Goal: Information Seeking & Learning: Find specific fact

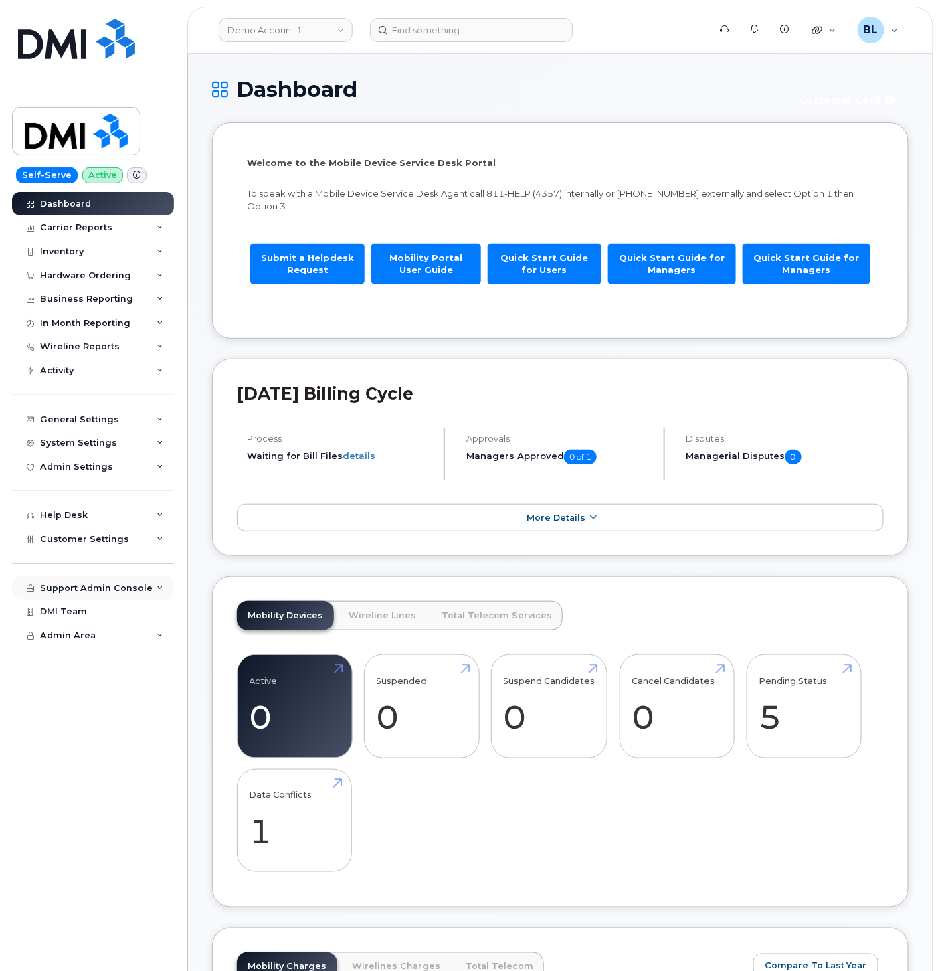
click at [112, 597] on div "Support Admin Console" at bounding box center [93, 588] width 162 height 24
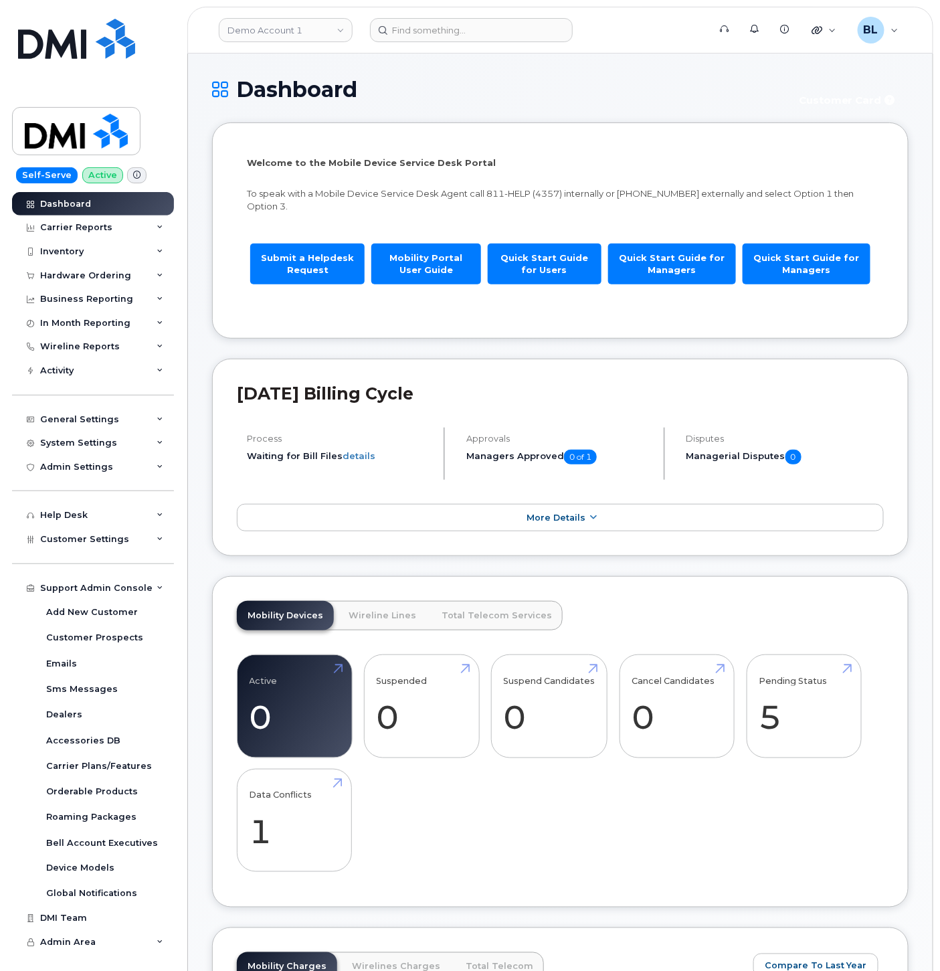
click at [317, 42] on div "Demo Account 1" at bounding box center [285, 30] width 147 height 27
drag, startPoint x: 322, startPoint y: 41, endPoint x: 326, endPoint y: 31, distance: 10.2
click at [323, 35] on link "Demo Account 1" at bounding box center [286, 30] width 134 height 24
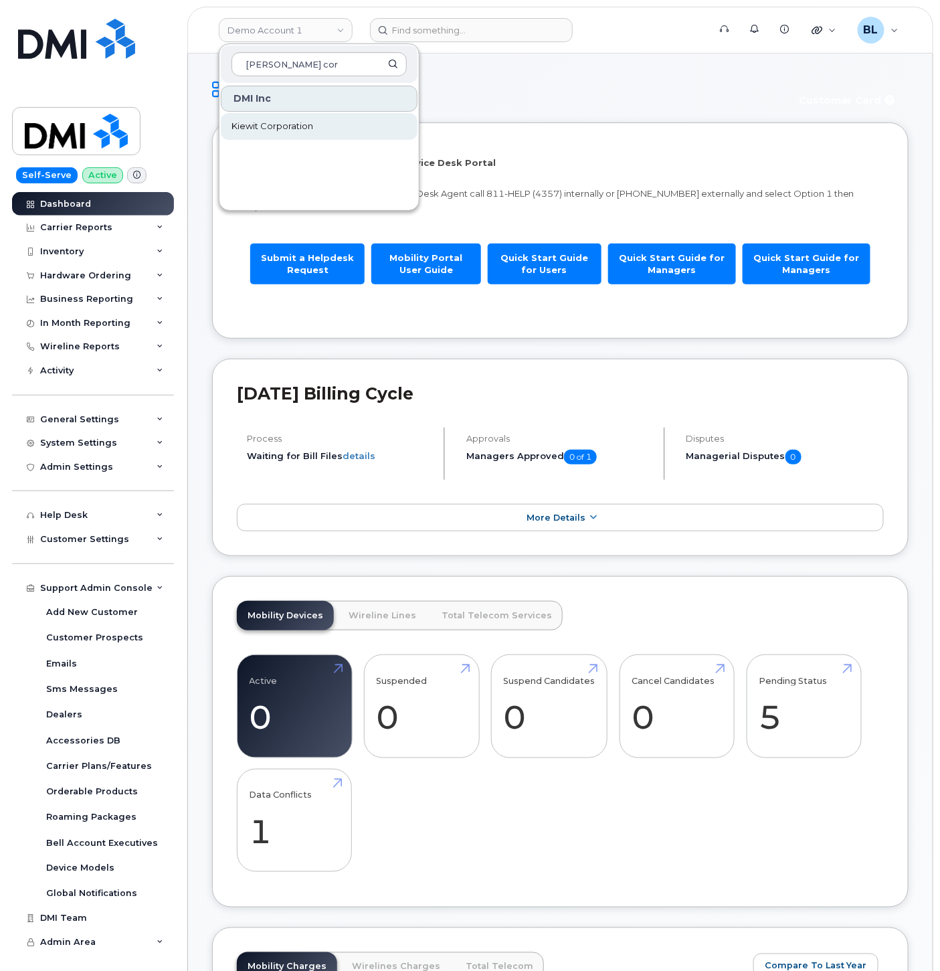
type input "kiewit cor"
click at [253, 115] on link "Kiewit Corporation" at bounding box center [319, 126] width 197 height 27
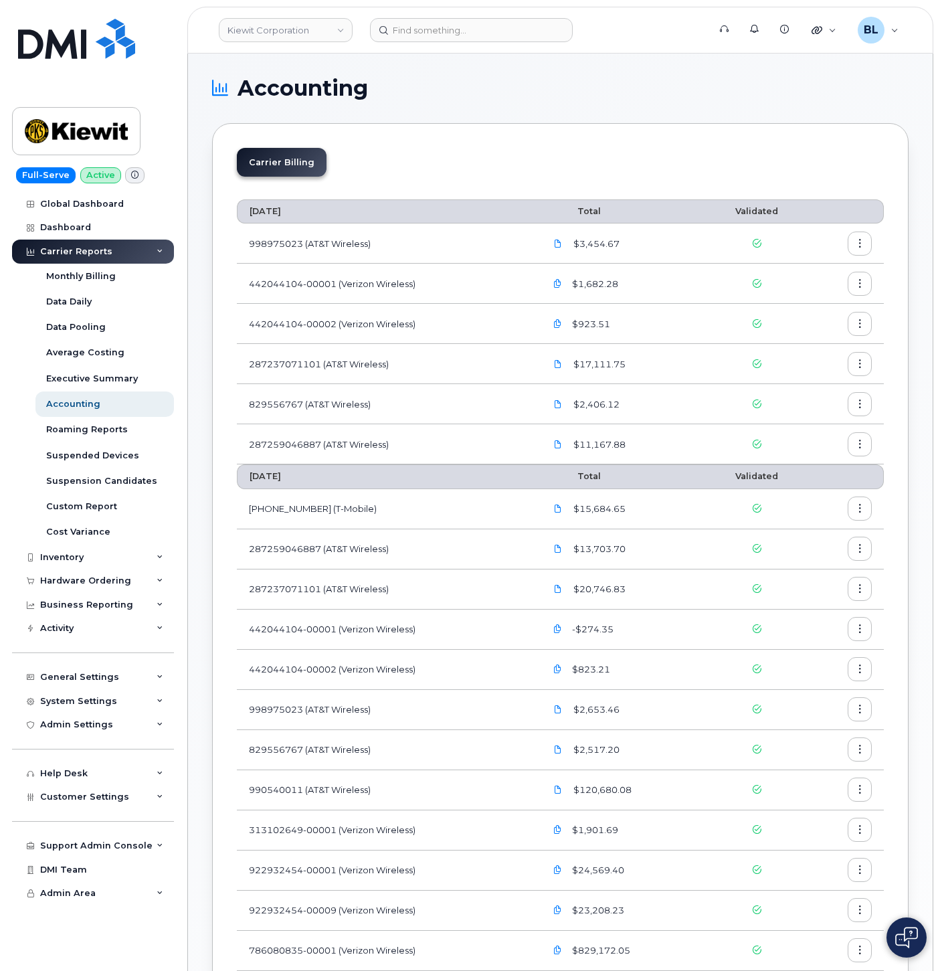
scroll to position [651, 0]
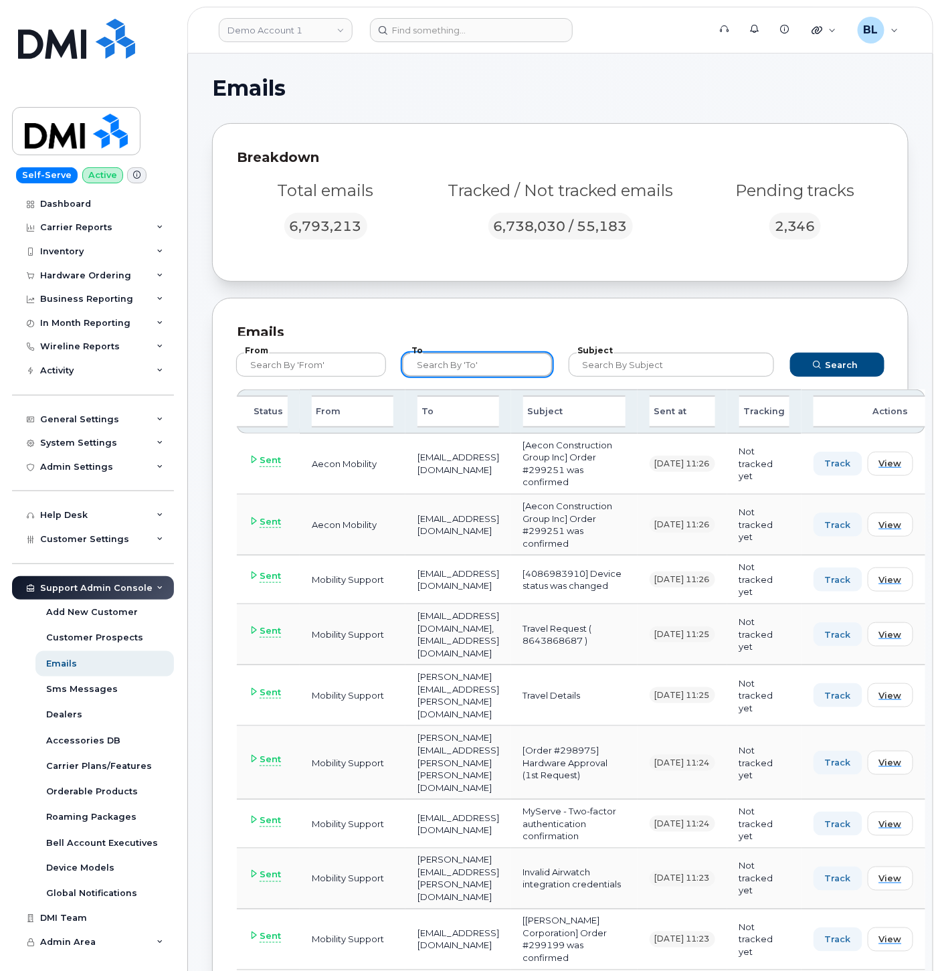
click at [485, 365] on input "text" at bounding box center [477, 365] width 150 height 24
paste input "Nicole.Carlson@kiewit.com"
type input "Nicole.Carlson@kiewit.com"
click at [854, 356] on button "Search" at bounding box center [838, 365] width 95 height 24
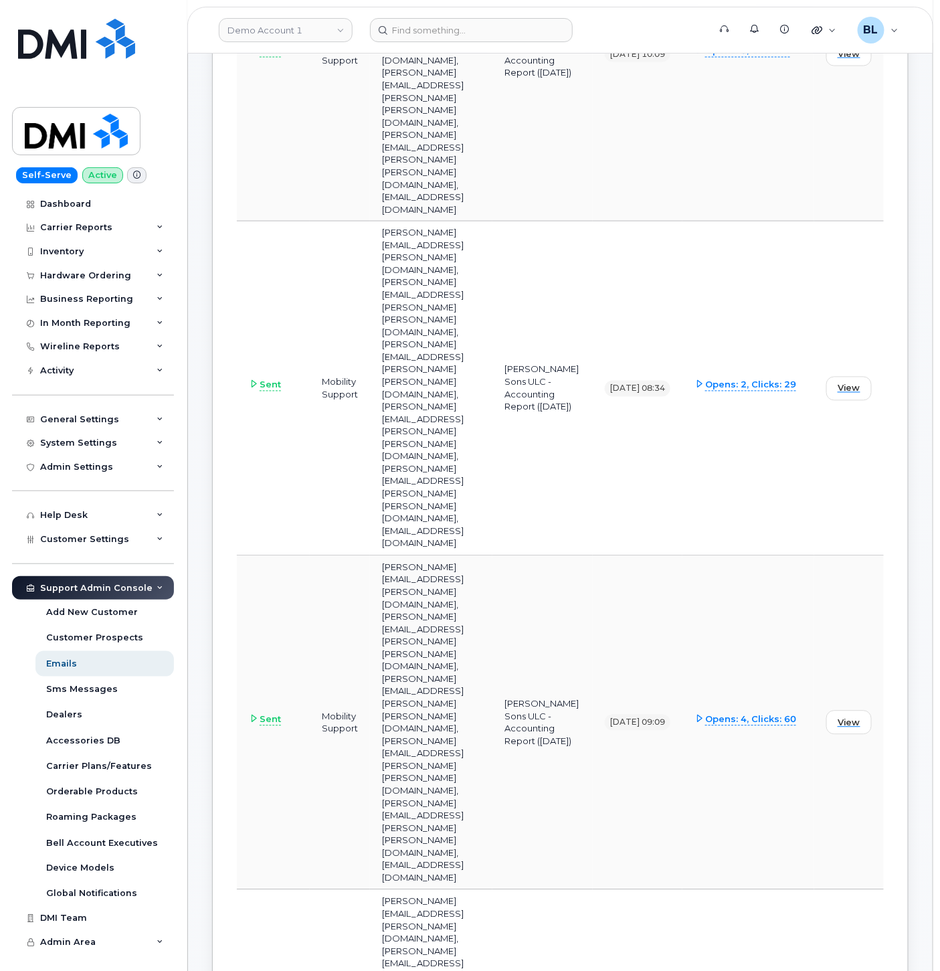
scroll to position [793, 0]
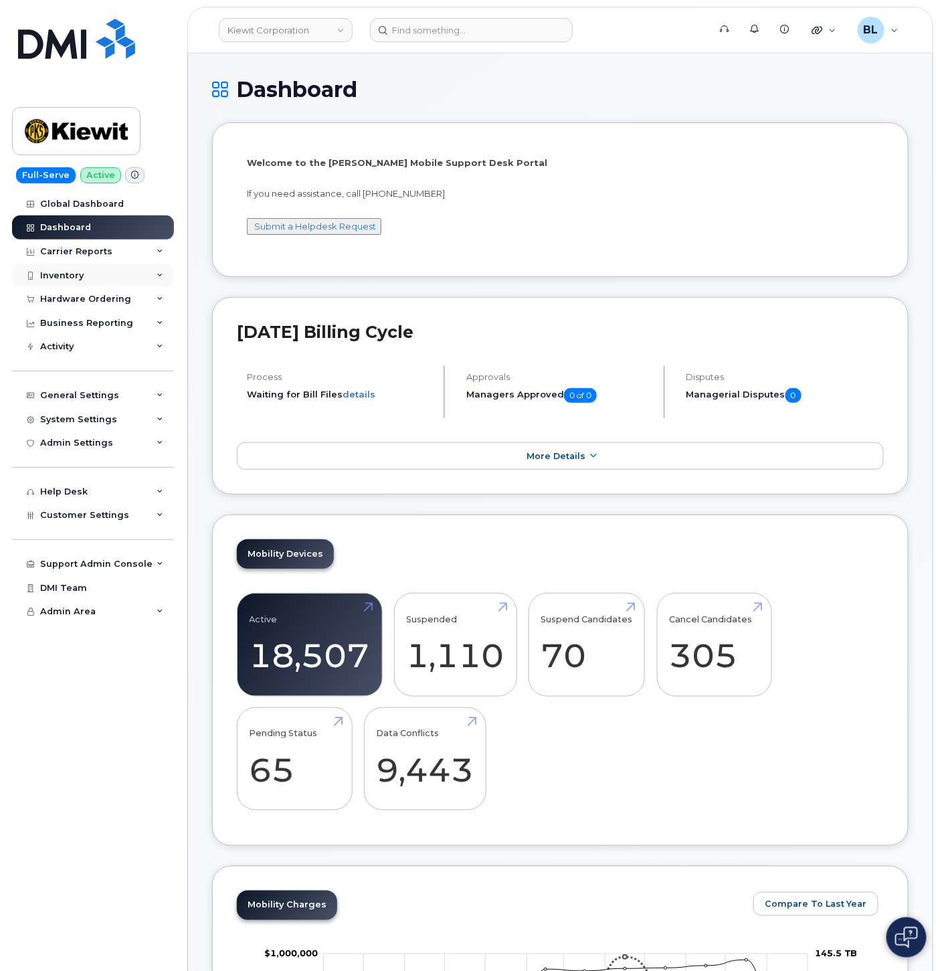
click at [87, 270] on div "Inventory" at bounding box center [93, 276] width 162 height 24
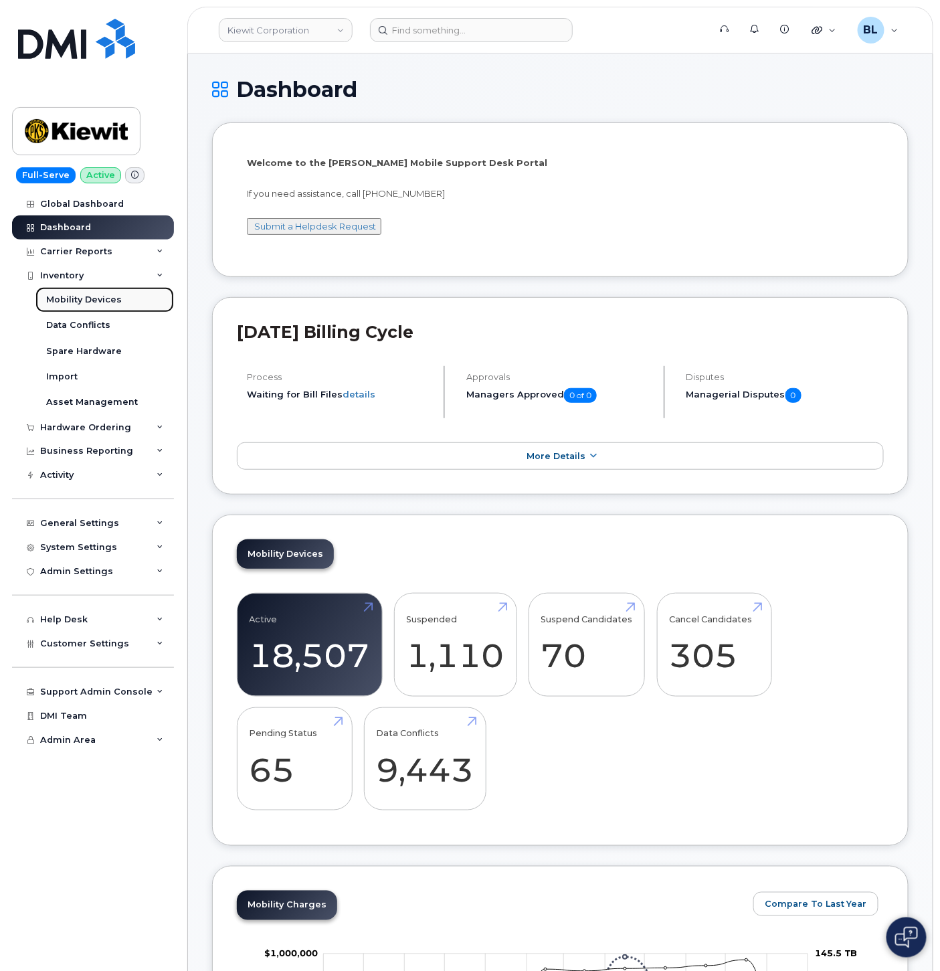
click at [111, 292] on link "Mobility Devices" at bounding box center [104, 299] width 139 height 25
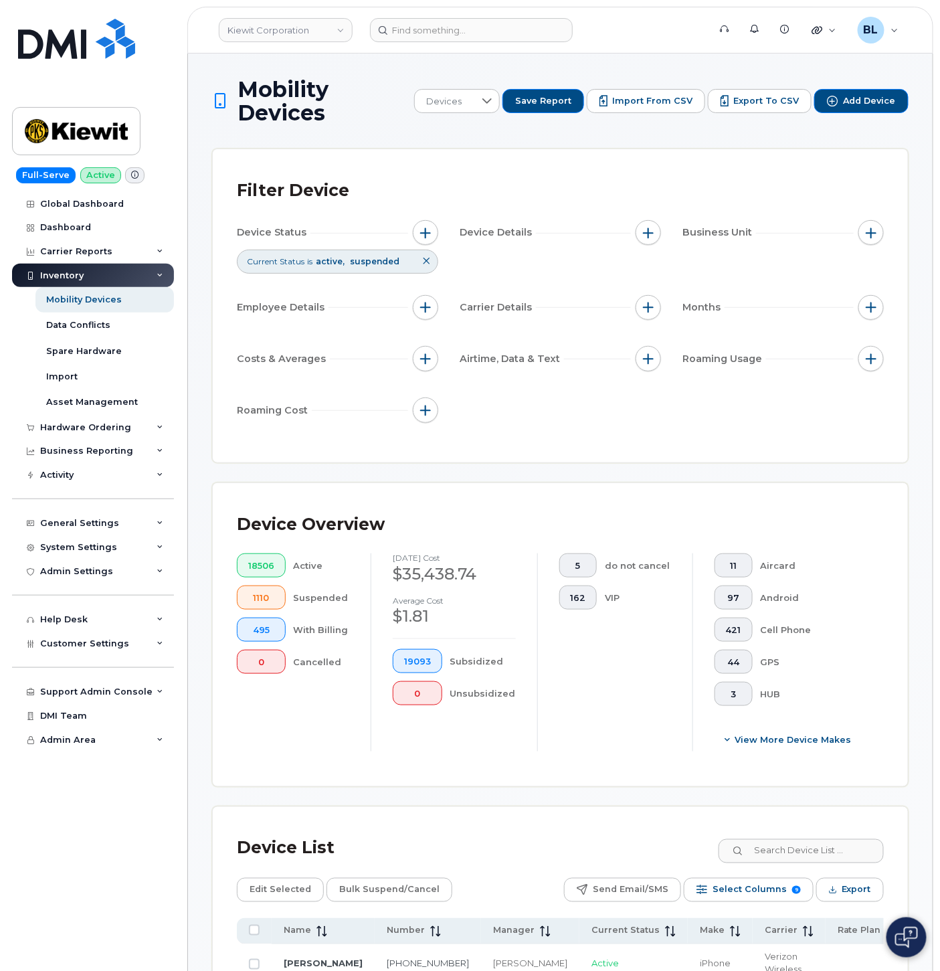
click at [548, 487] on div "Device Overview 18506 Active 1110 Suspended 495 With Billing 0 Cancelled August…" at bounding box center [560, 635] width 695 height 304
click at [851, 893] on span "Export" at bounding box center [856, 890] width 29 height 20
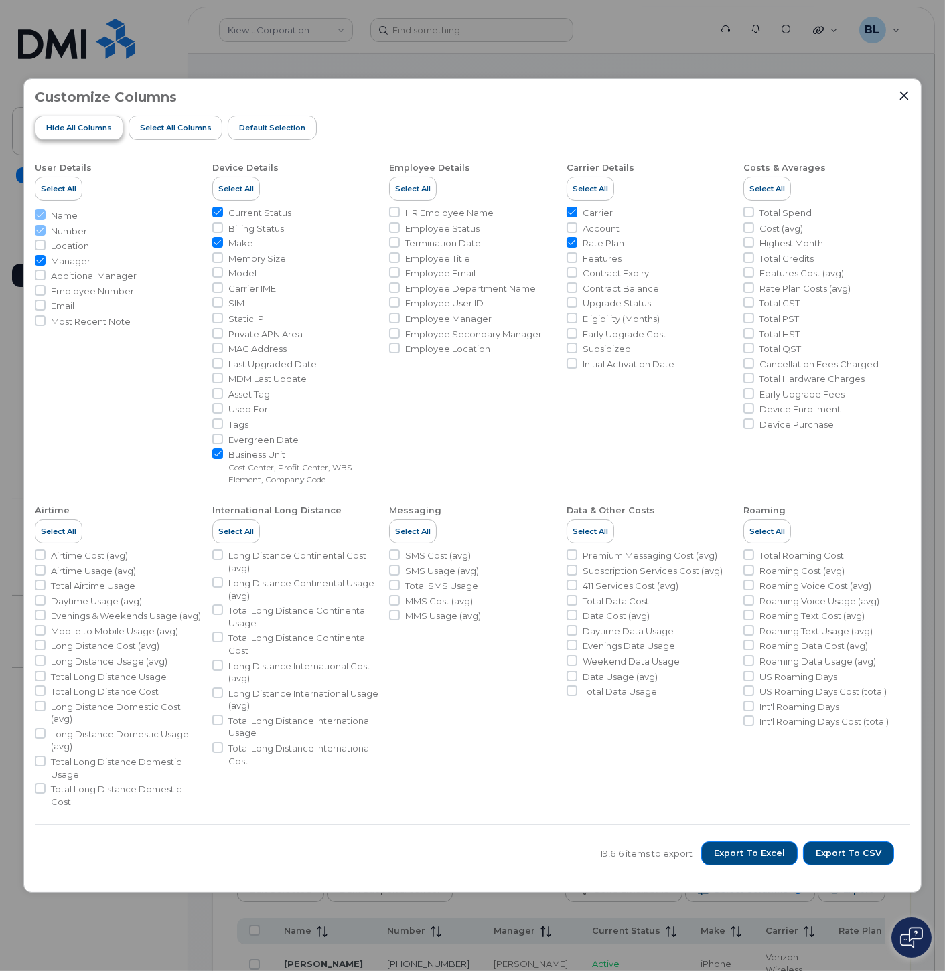
click at [90, 137] on button "Hide All Columns" at bounding box center [79, 128] width 88 height 24
checkbox input "false"
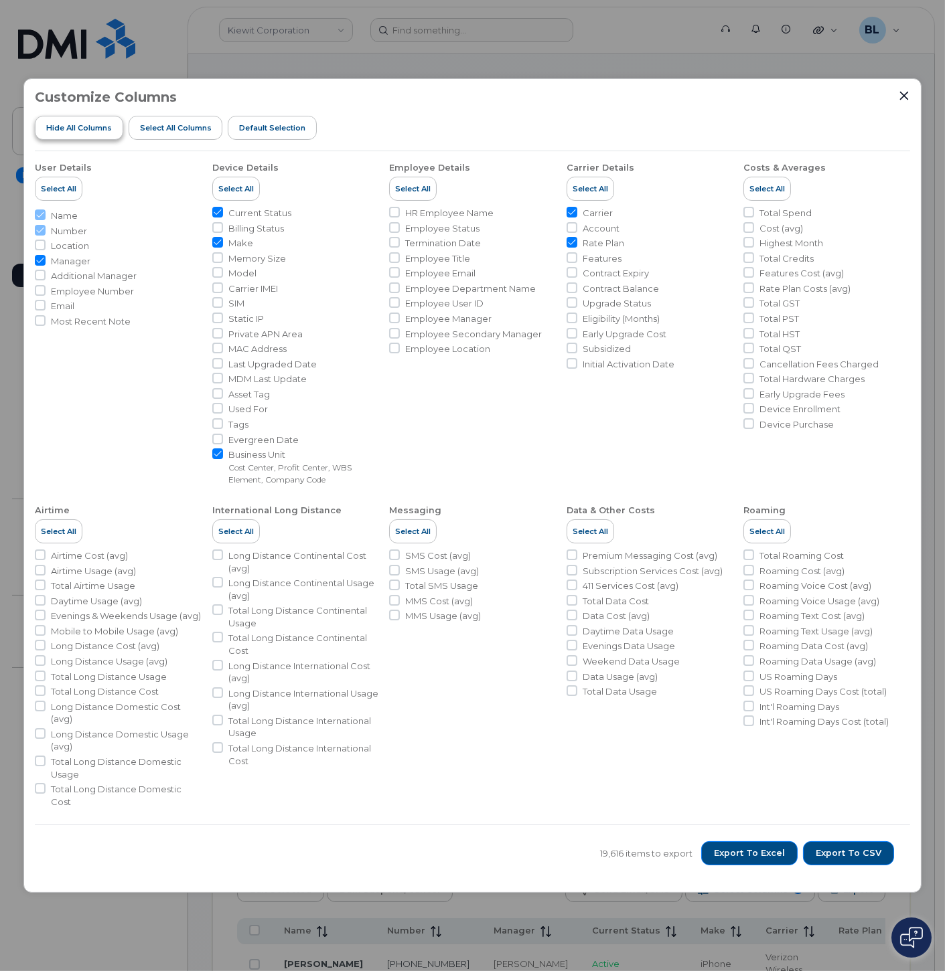
checkbox input "false"
click at [589, 279] on span "Contract Expiry" at bounding box center [615, 273] width 66 height 13
click at [577, 278] on input "Contract Expiry" at bounding box center [571, 272] width 11 height 11
checkbox input "true"
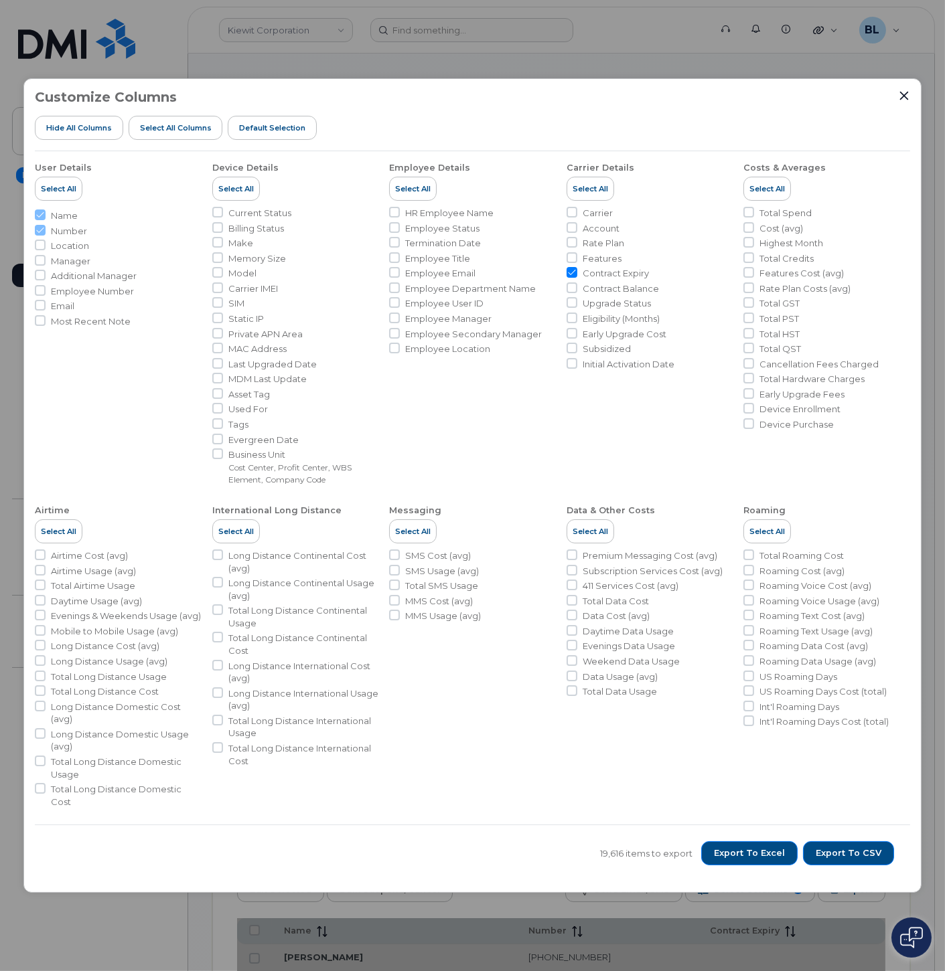
click at [608, 290] on span "Contract Balance" at bounding box center [620, 288] width 76 height 13
click at [577, 290] on input "Contract Balance" at bounding box center [571, 287] width 11 height 11
checkbox input "true"
click at [624, 305] on span "Upgrade Status" at bounding box center [616, 303] width 68 height 13
click at [577, 305] on input "Upgrade Status" at bounding box center [571, 302] width 11 height 11
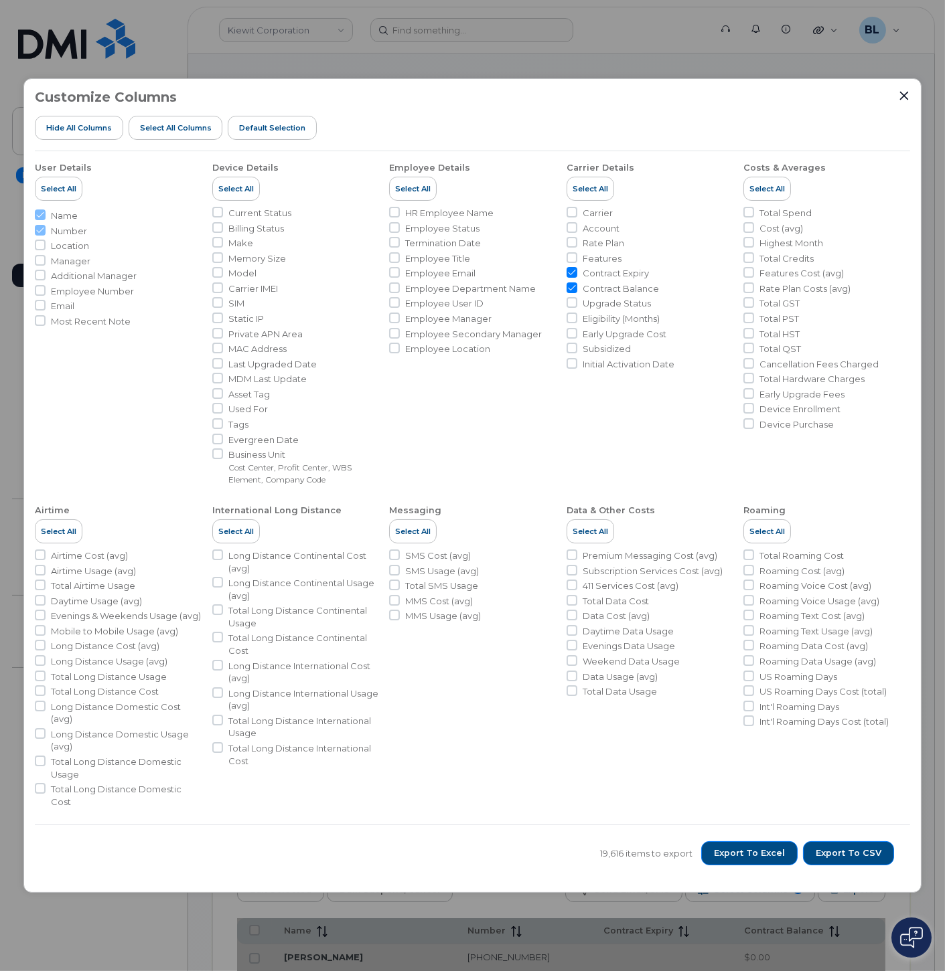
checkbox input "true"
click at [634, 321] on span "Eligibility (Months)" at bounding box center [620, 319] width 77 height 13
click at [577, 321] on input "Eligibility (Months)" at bounding box center [571, 318] width 11 height 11
checkbox input "true"
click at [650, 338] on span "Early Upgrade Cost" at bounding box center [624, 334] width 84 height 13
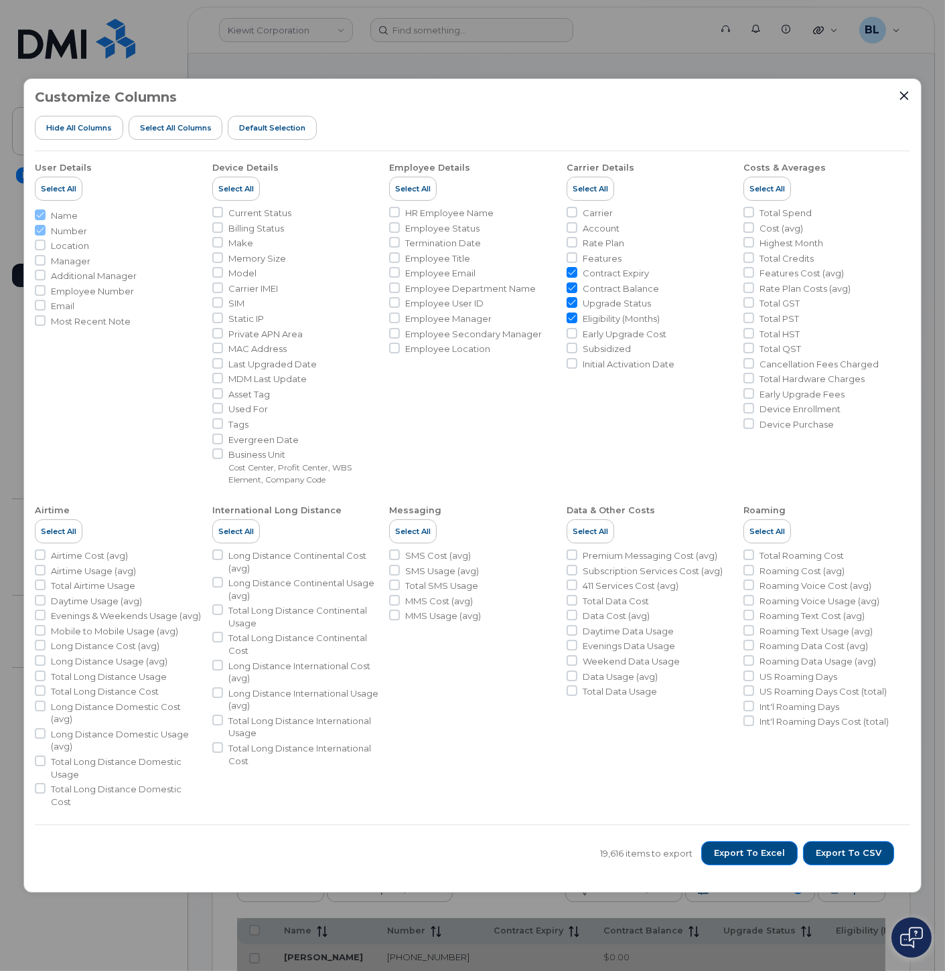
click at [577, 338] on input "Early Upgrade Cost" at bounding box center [571, 333] width 11 height 11
checkbox input "true"
click at [600, 229] on span "Account" at bounding box center [600, 228] width 37 height 13
click at [577, 229] on input "Account" at bounding box center [571, 227] width 11 height 11
checkbox input "true"
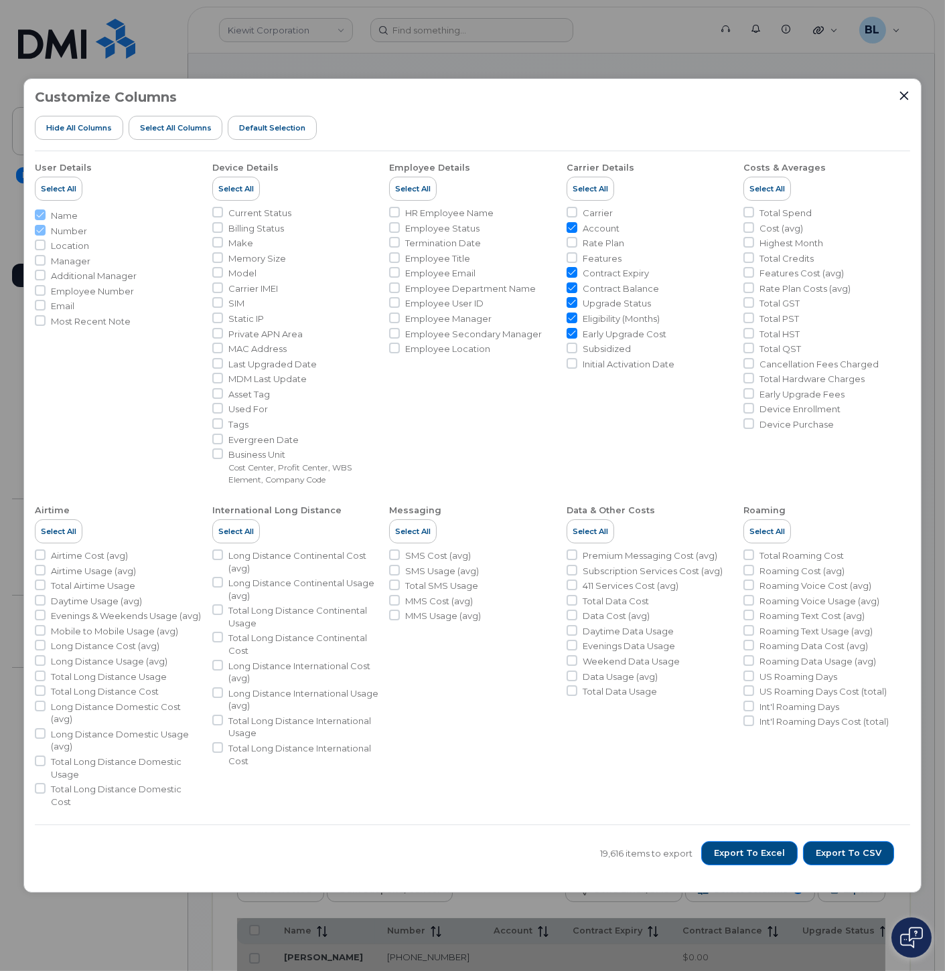
click at [594, 217] on span "Carrier" at bounding box center [597, 213] width 30 height 13
click at [577, 217] on input "Carrier" at bounding box center [571, 212] width 11 height 11
checkbox input "true"
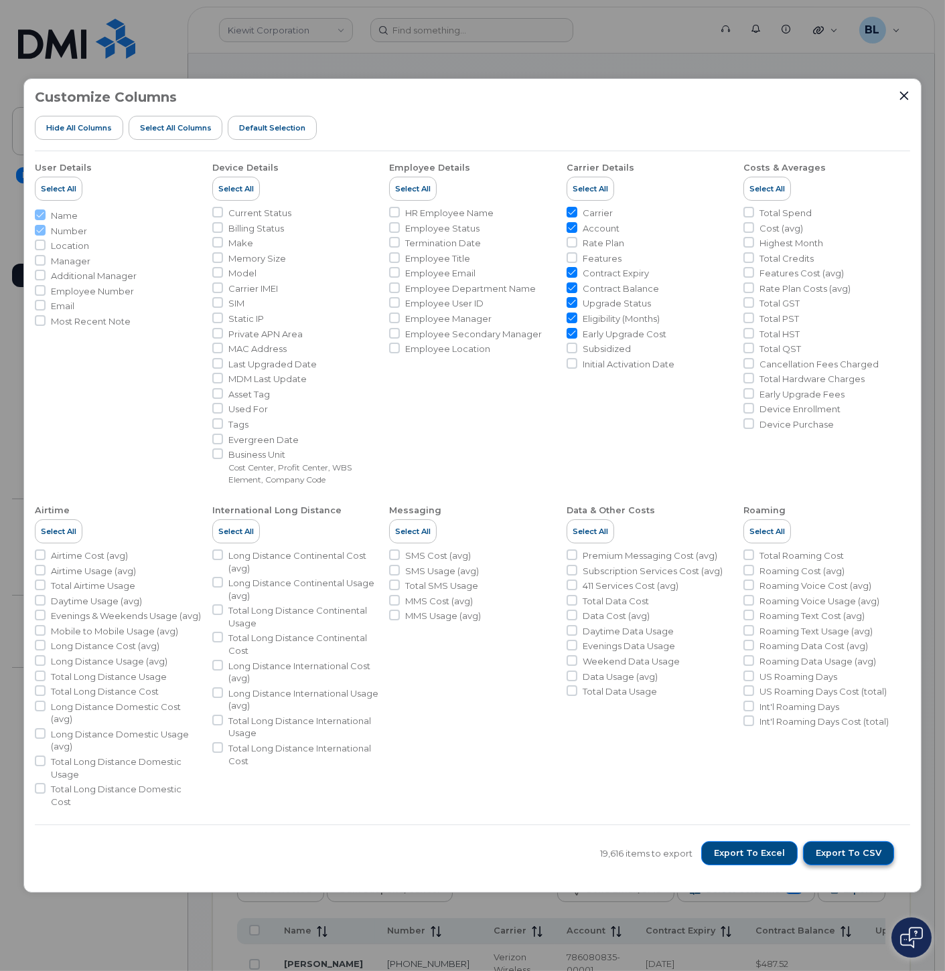
click at [854, 851] on span "Export to CSV" at bounding box center [848, 853] width 66 height 12
click at [427, 107] on div "Customize Columns Hide All Columns Select all Columns Default Selection" at bounding box center [472, 121] width 874 height 62
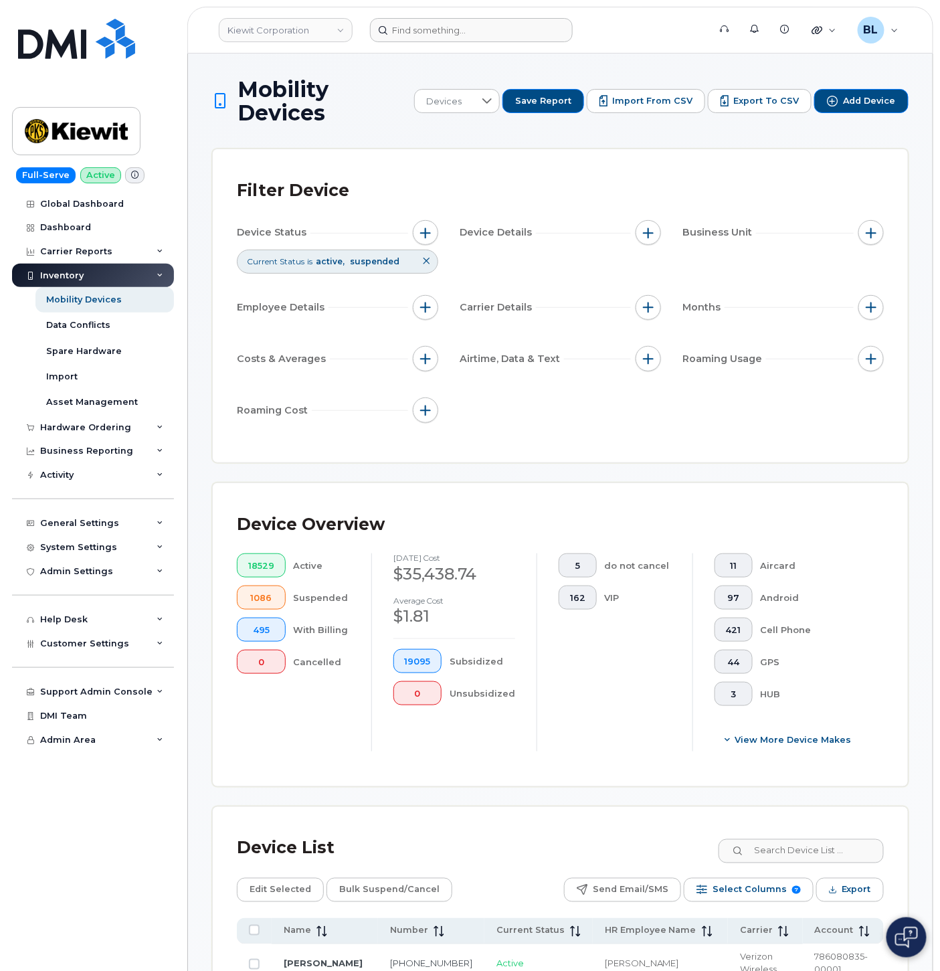
click at [648, 28] on form at bounding box center [535, 30] width 330 height 24
click at [512, 29] on input at bounding box center [471, 30] width 203 height 24
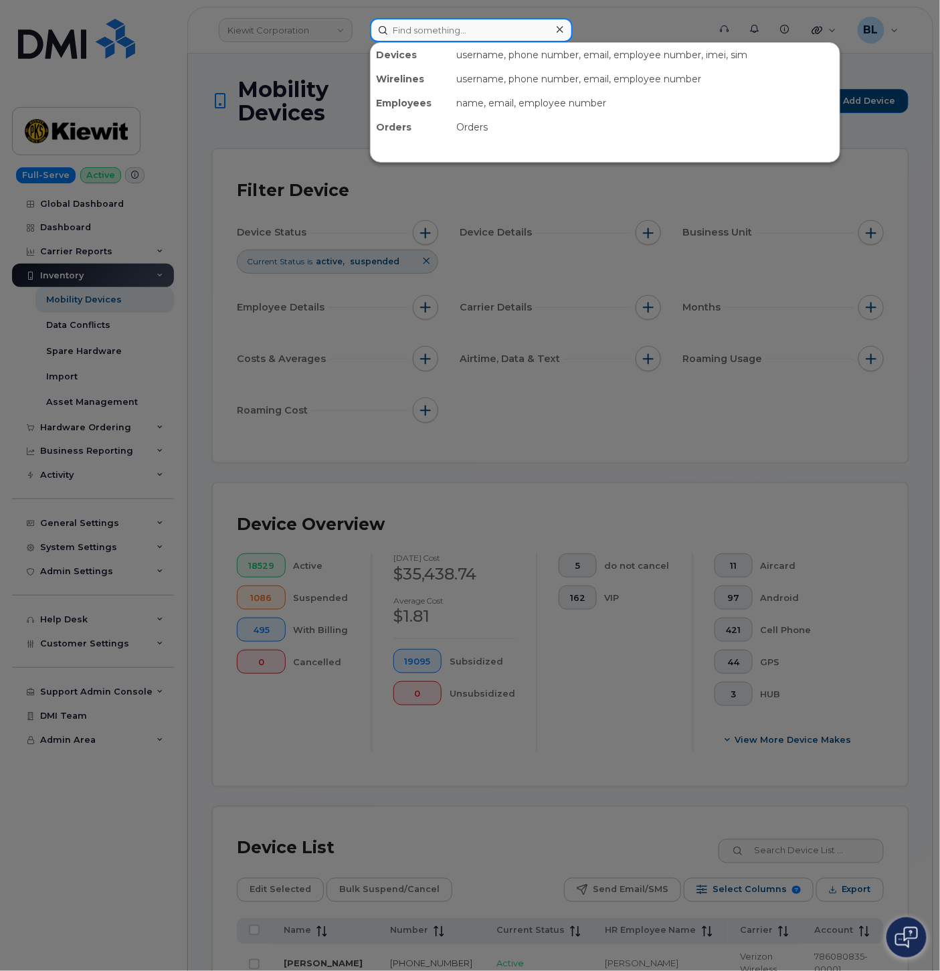
paste input "5312842722"
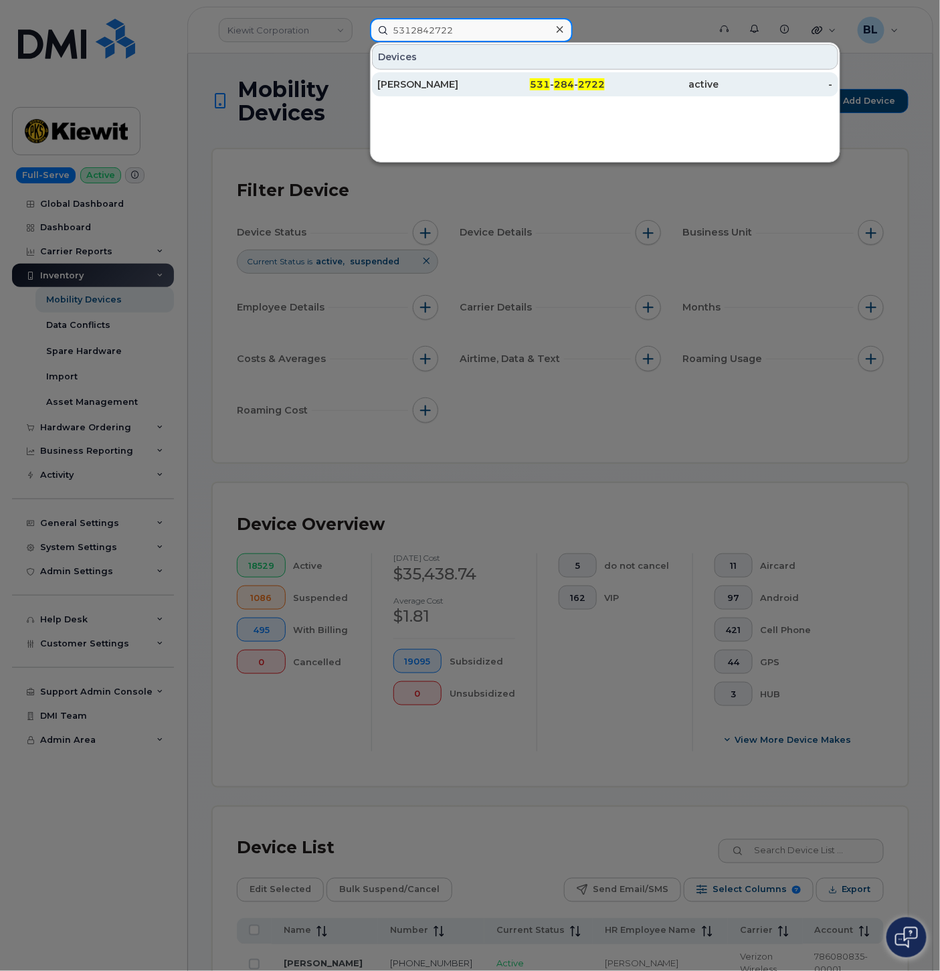
type input "5312842722"
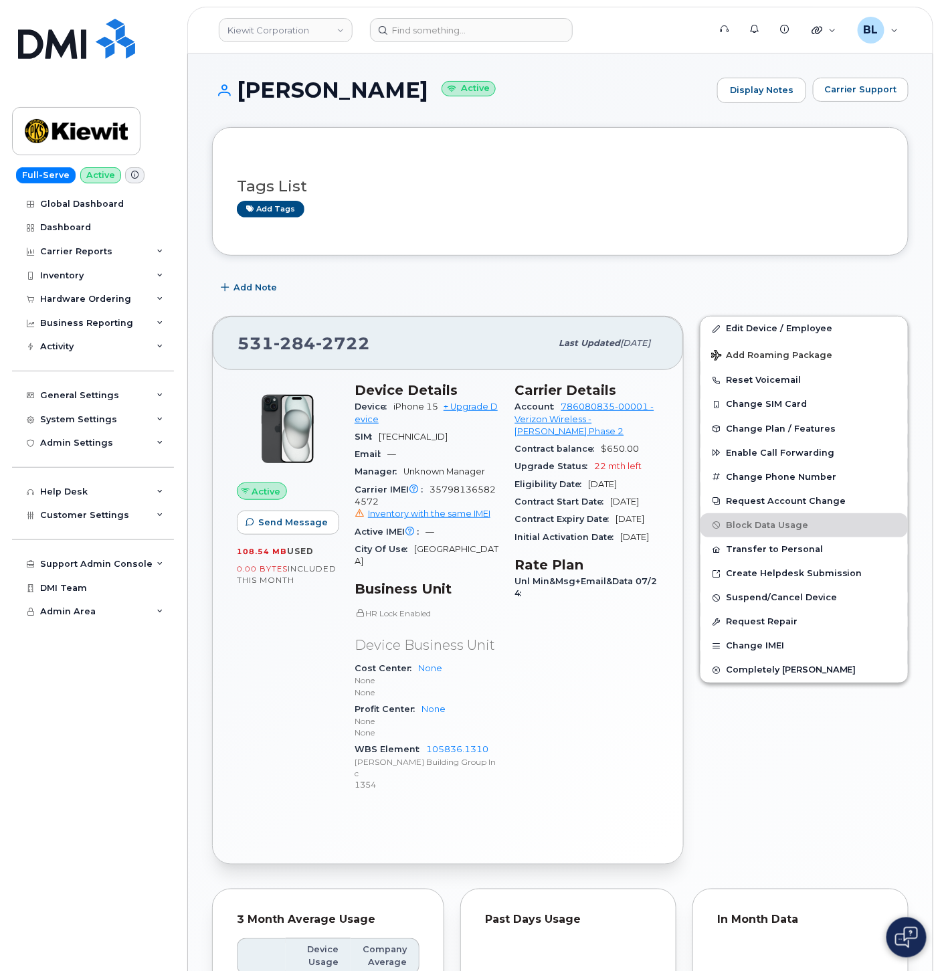
click at [400, 279] on div "Add Note" at bounding box center [560, 288] width 697 height 24
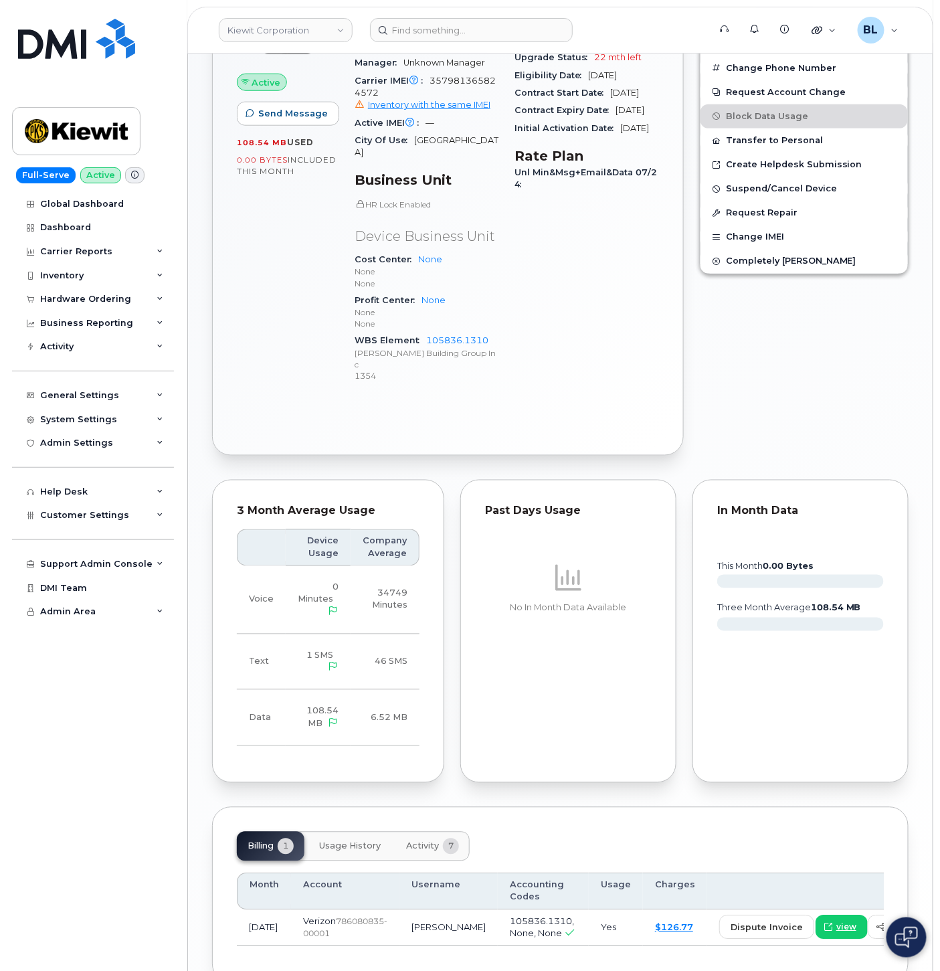
scroll to position [493, 0]
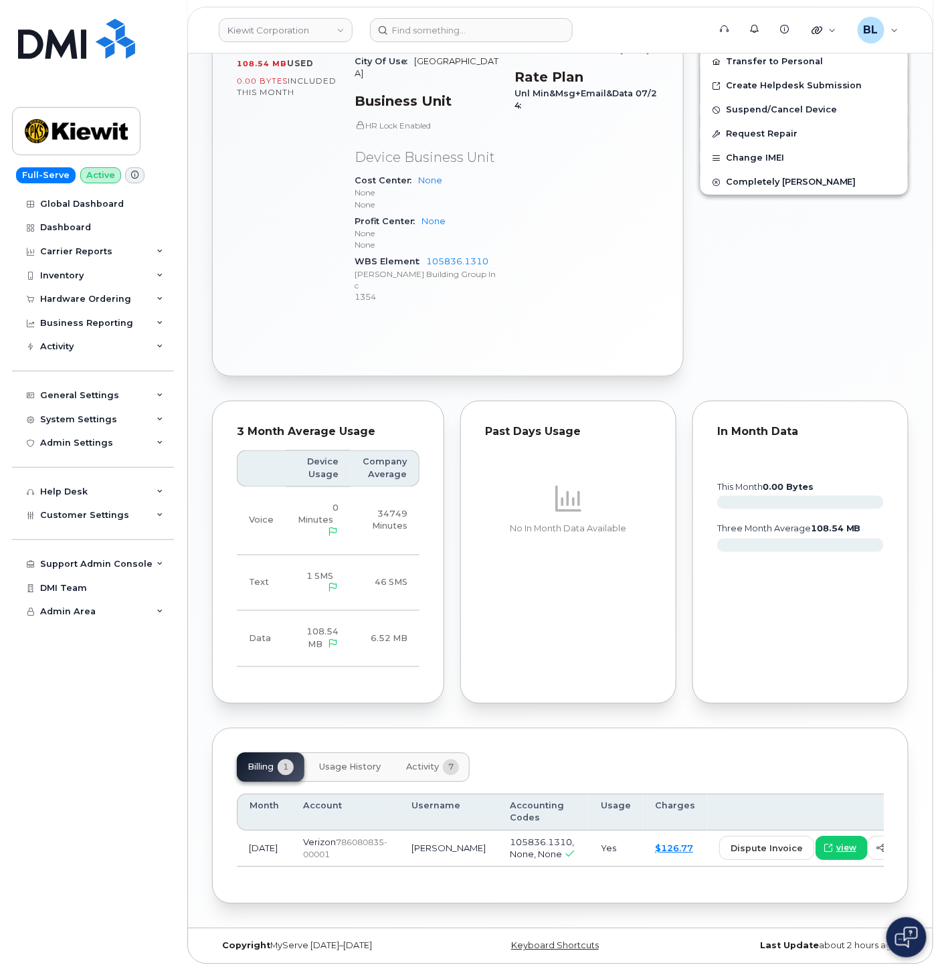
click at [440, 758] on button "Activity 7" at bounding box center [433, 767] width 74 height 29
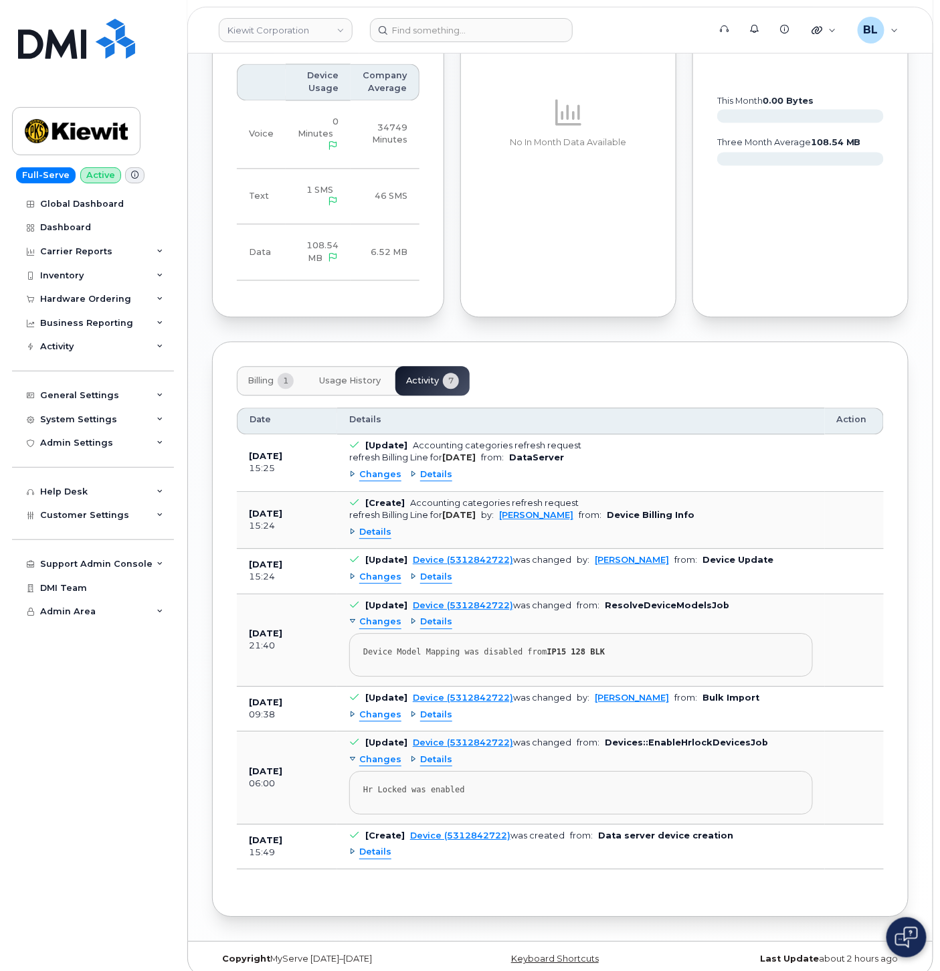
scroll to position [878, 0]
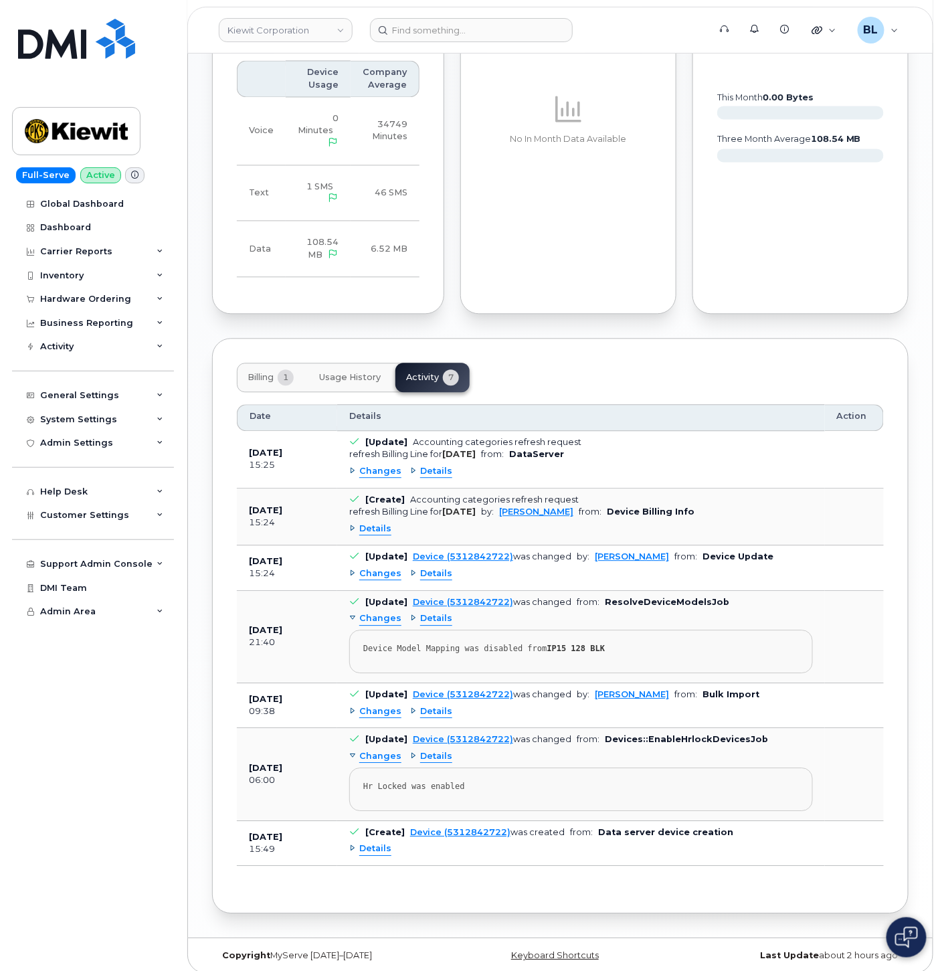
click at [355, 845] on div "Details" at bounding box center [370, 849] width 42 height 13
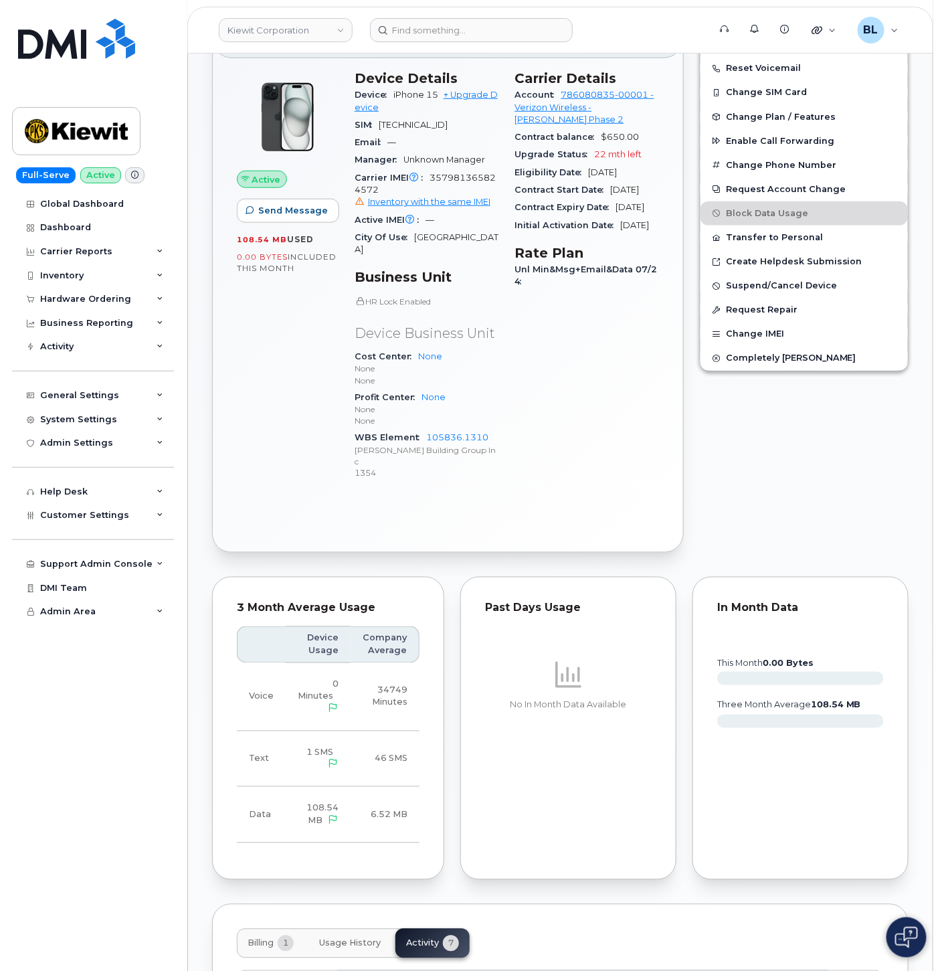
scroll to position [0, 0]
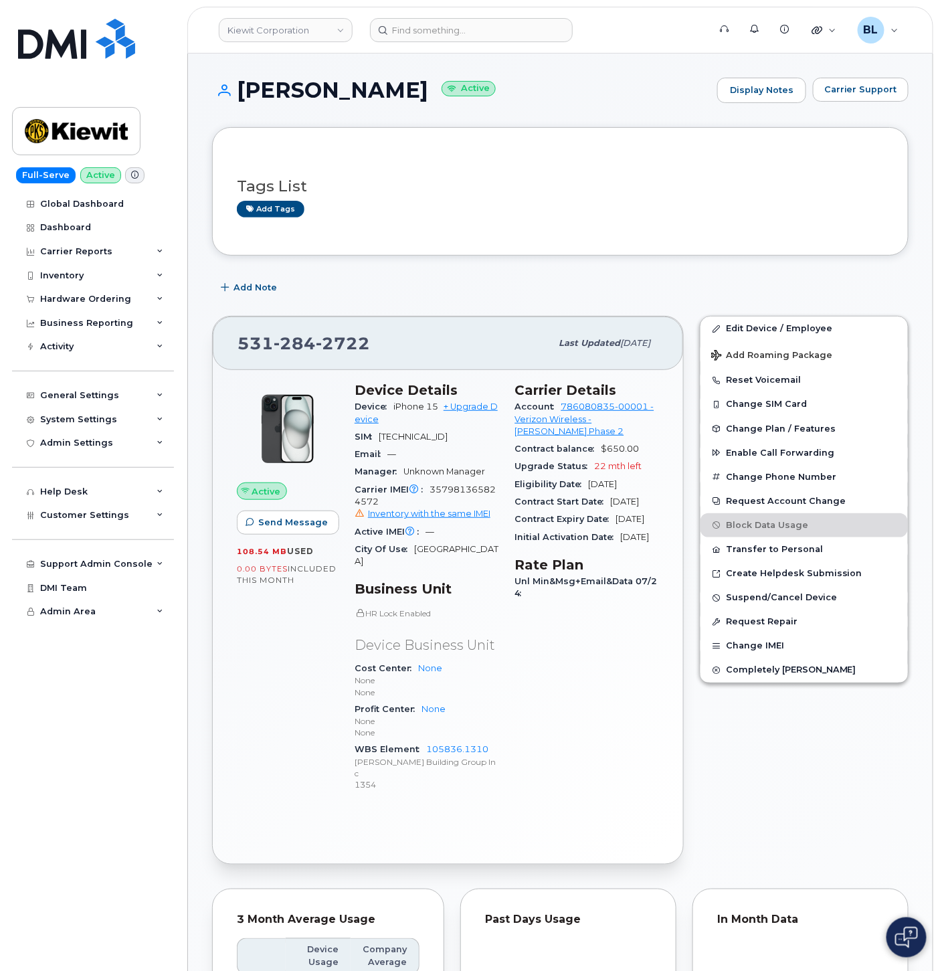
drag, startPoint x: 226, startPoint y: 674, endPoint x: 320, endPoint y: 454, distance: 239.6
click at [226, 776] on div "Active Send Message 108.54 MB  used 0.00 Bytes  included this month Device Deta…" at bounding box center [448, 617] width 471 height 494
click at [847, 89] on span "Carrier Support" at bounding box center [861, 89] width 73 height 13
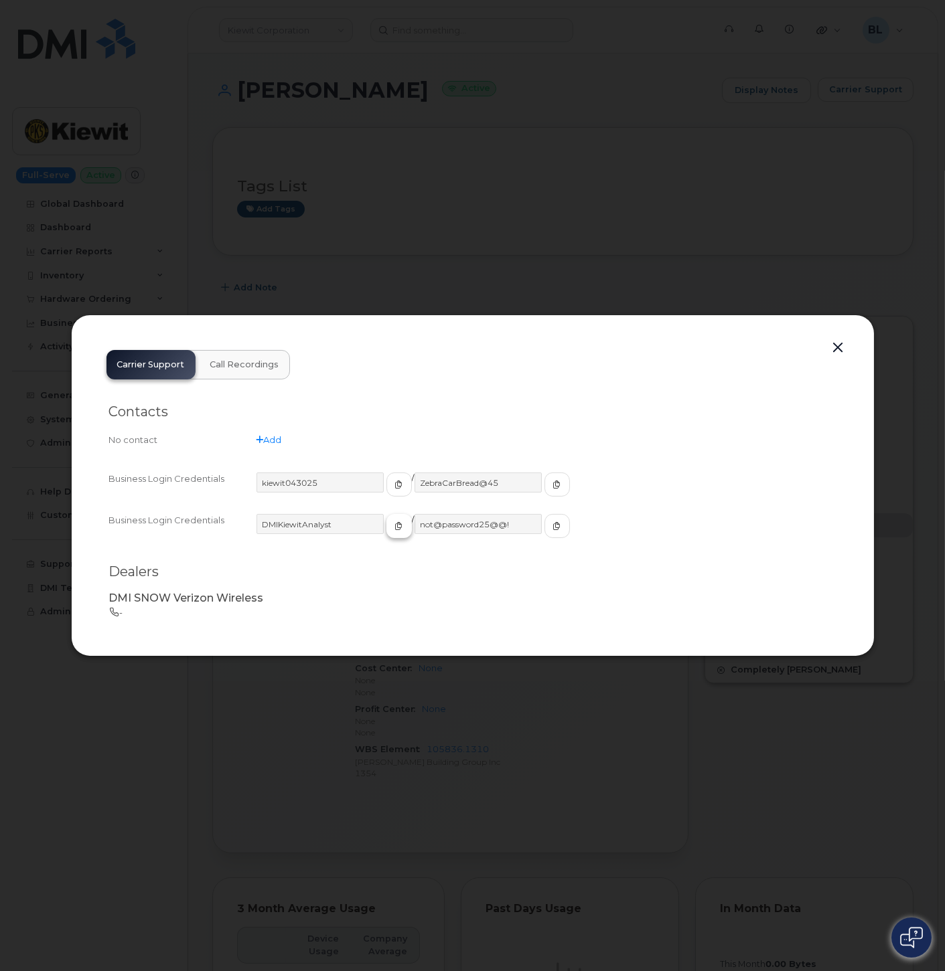
click at [393, 531] on span "button" at bounding box center [399, 526] width 12 height 12
click at [355, 527] on input "DMIKiewitAnalyst" at bounding box center [320, 524] width 129 height 20
drag, startPoint x: 351, startPoint y: 477, endPoint x: 60, endPoint y: 477, distance: 291.2
click at [80, 479] on div "Carrier Support Call Recordings Contacts No contact Add Business Login Credenti…" at bounding box center [472, 486] width 803 height 343
click at [499, 478] on input "ZebraCarBread@45" at bounding box center [478, 483] width 129 height 20
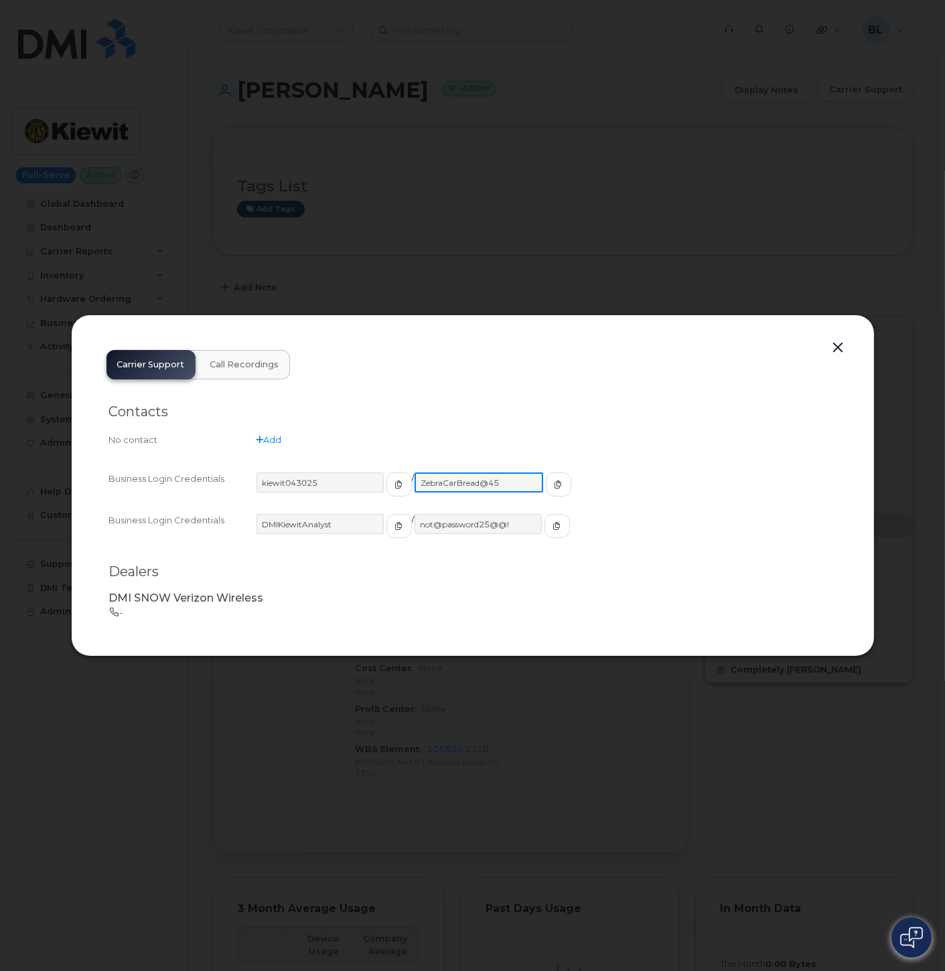
drag, startPoint x: 500, startPoint y: 479, endPoint x: 265, endPoint y: 469, distance: 235.2
click at [271, 467] on div "Business Login Credentials kiewit043025 / ZebraCarBread@45 Business Login Crede…" at bounding box center [472, 511] width 727 height 104
click at [834, 351] on button "button" at bounding box center [838, 348] width 20 height 19
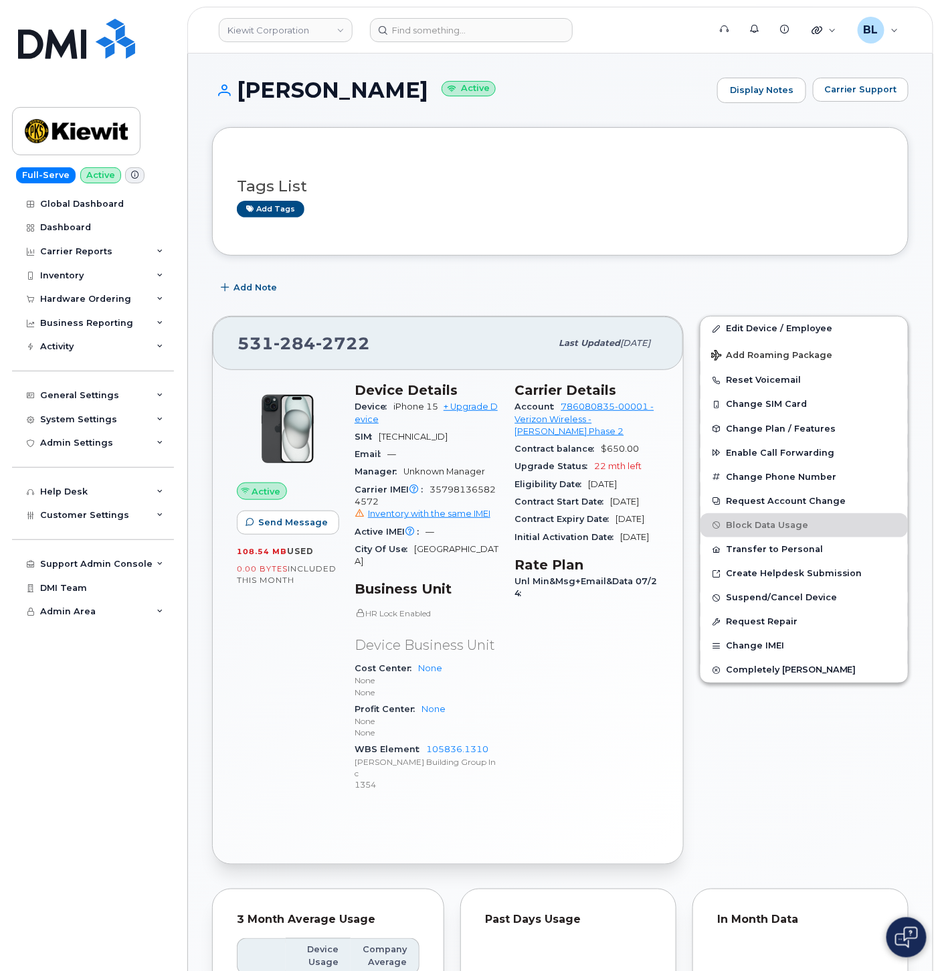
click at [316, 353] on span "284" at bounding box center [343, 343] width 54 height 20
click at [316, 348] on span "284" at bounding box center [343, 343] width 54 height 20
copy span "531 284 2722"
drag, startPoint x: 97, startPoint y: 765, endPoint x: 88, endPoint y: 761, distance: 9.6
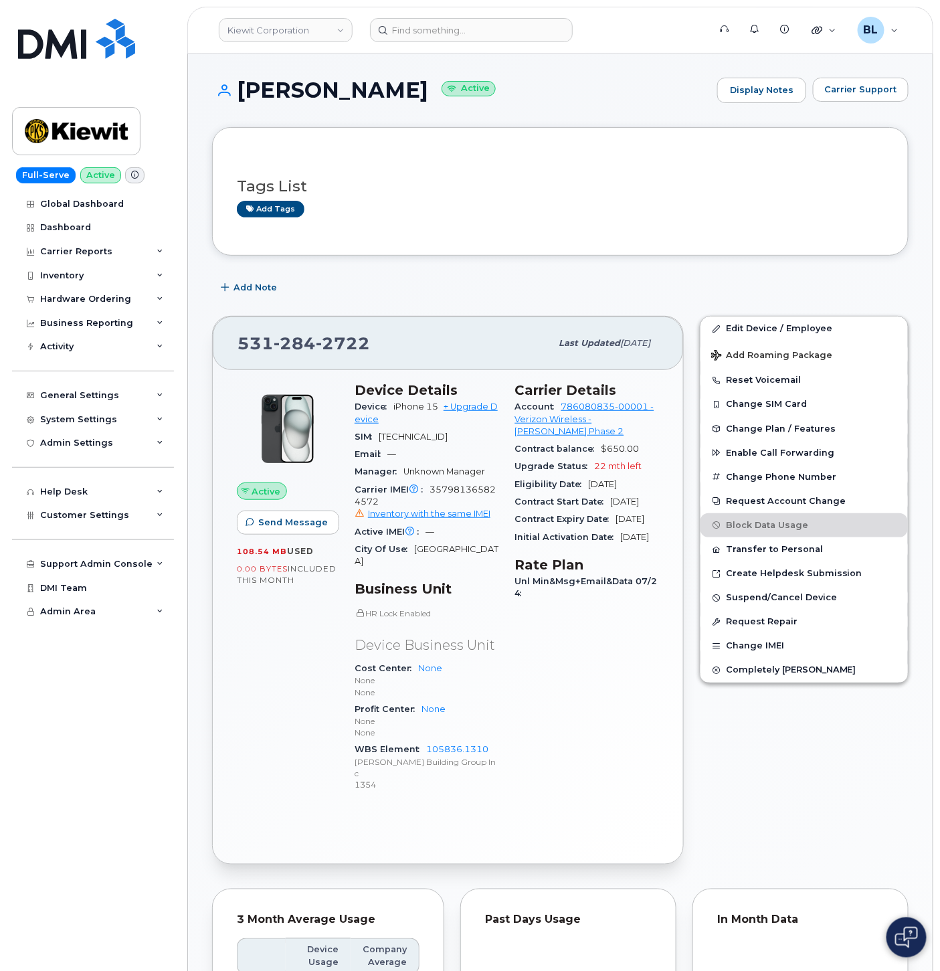
click at [94, 763] on div "Global Dashboard Dashboard Carrier Reports Monthly Billing Data Daily Data Pool…" at bounding box center [94, 582] width 165 height 780
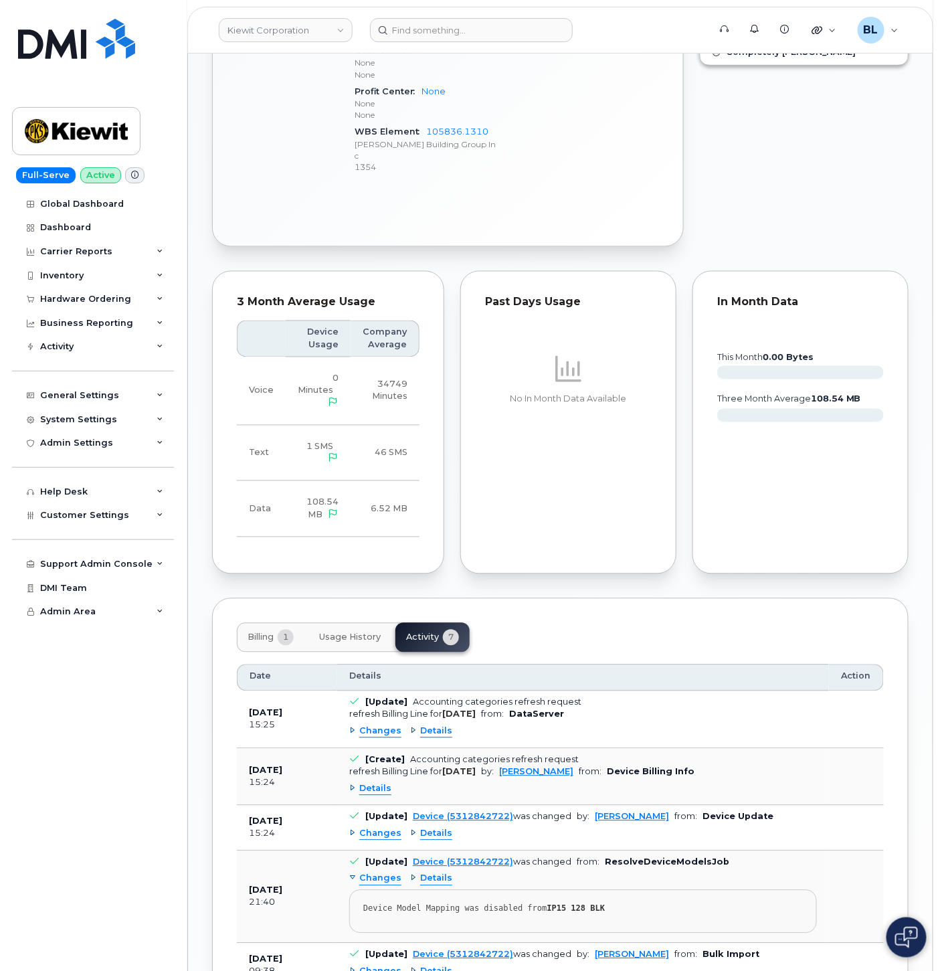
scroll to position [793, 0]
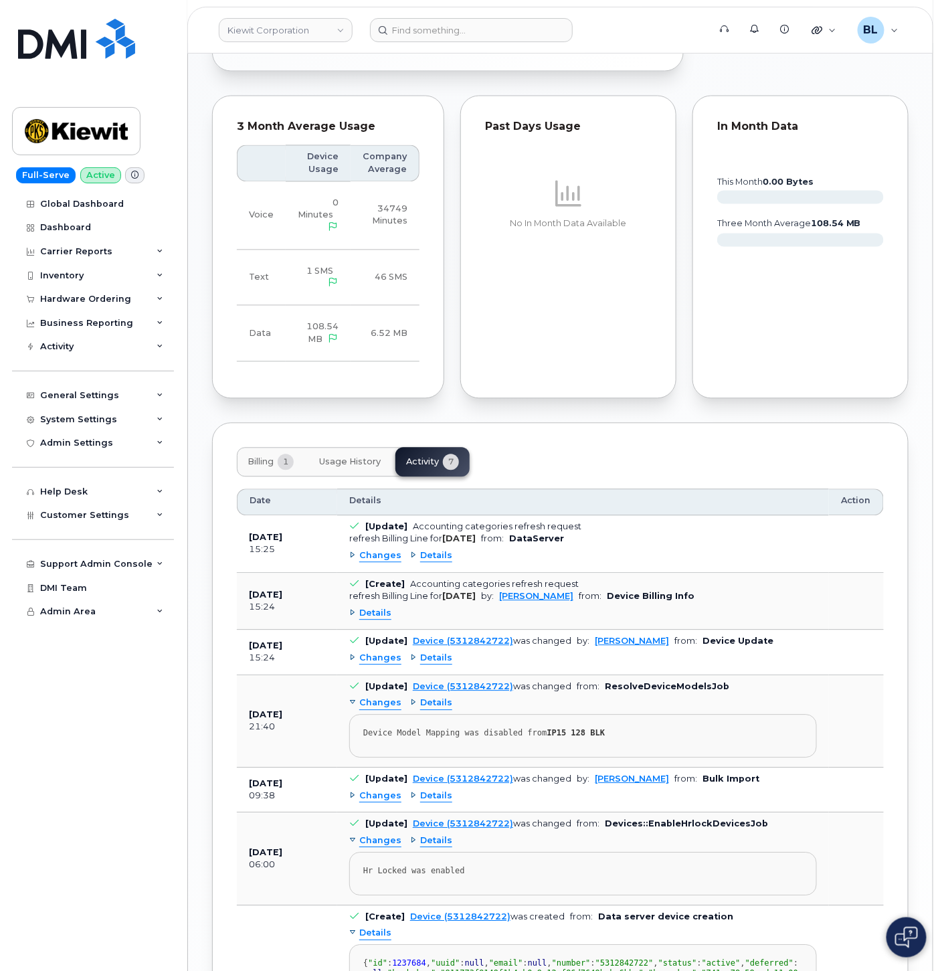
click at [331, 457] on span "Usage History" at bounding box center [350, 462] width 62 height 11
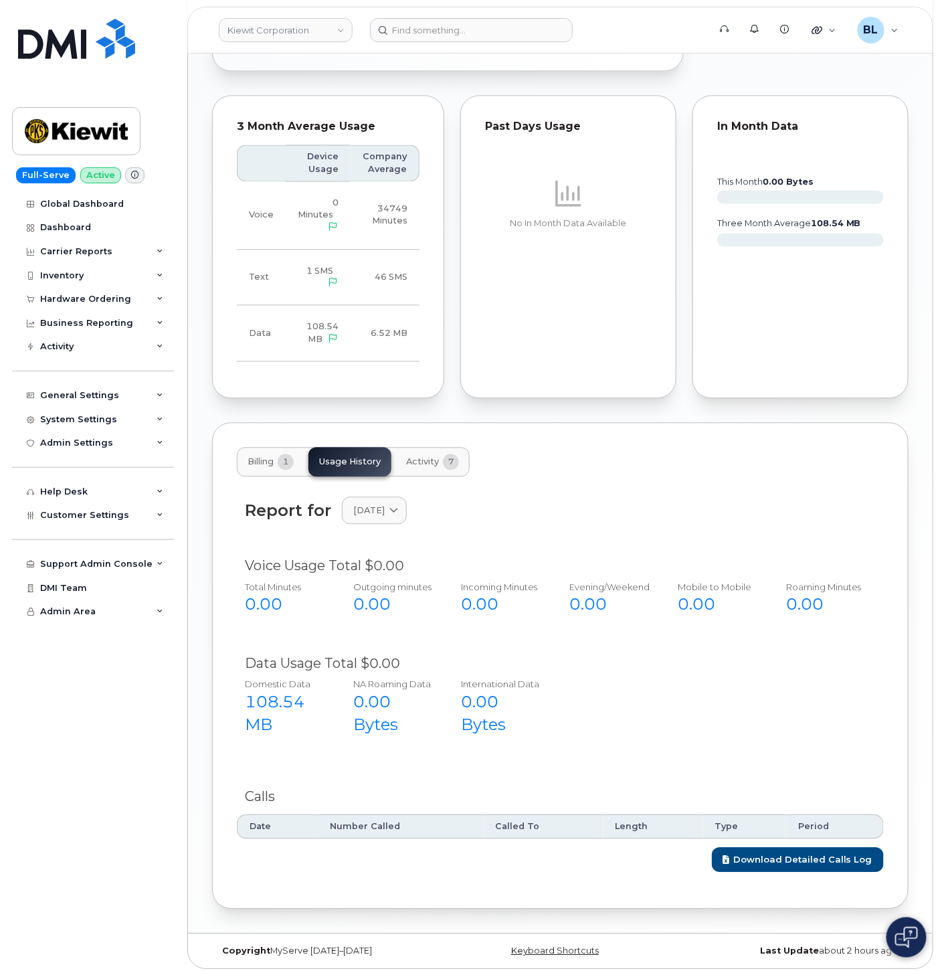
click at [265, 459] on button "Billing 1" at bounding box center [271, 462] width 68 height 29
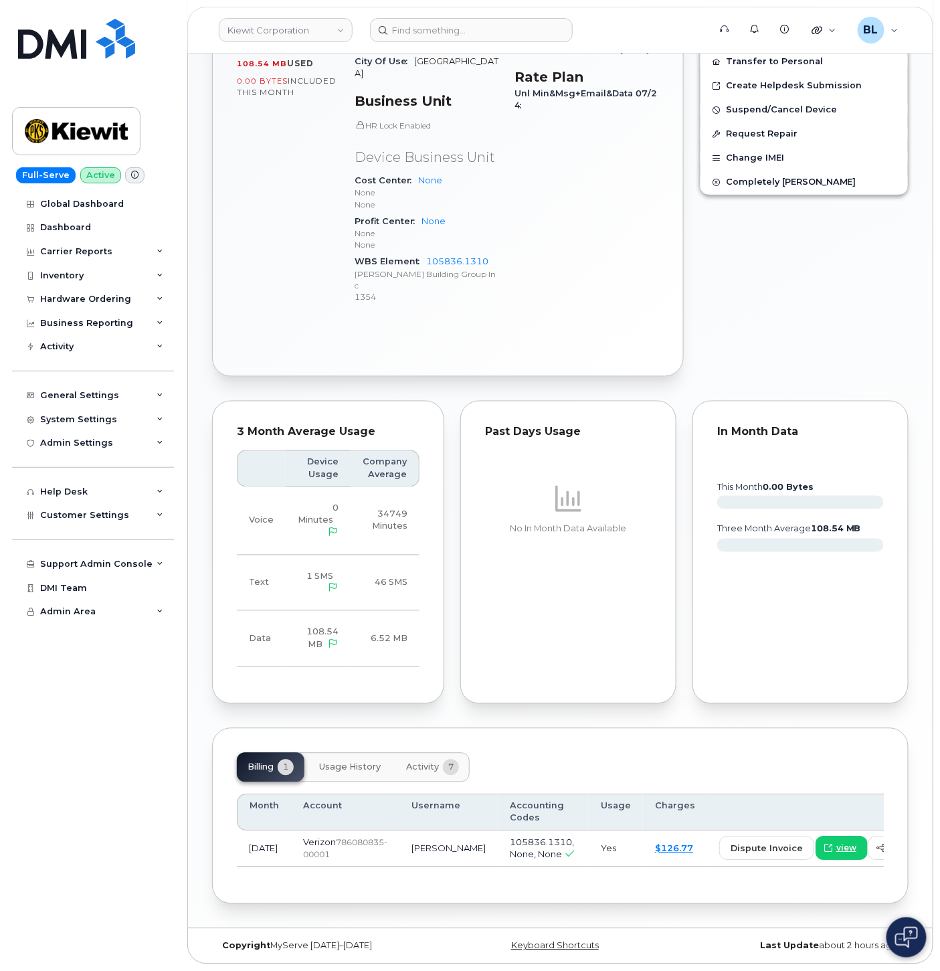
click at [445, 760] on span "7" at bounding box center [451, 768] width 16 height 16
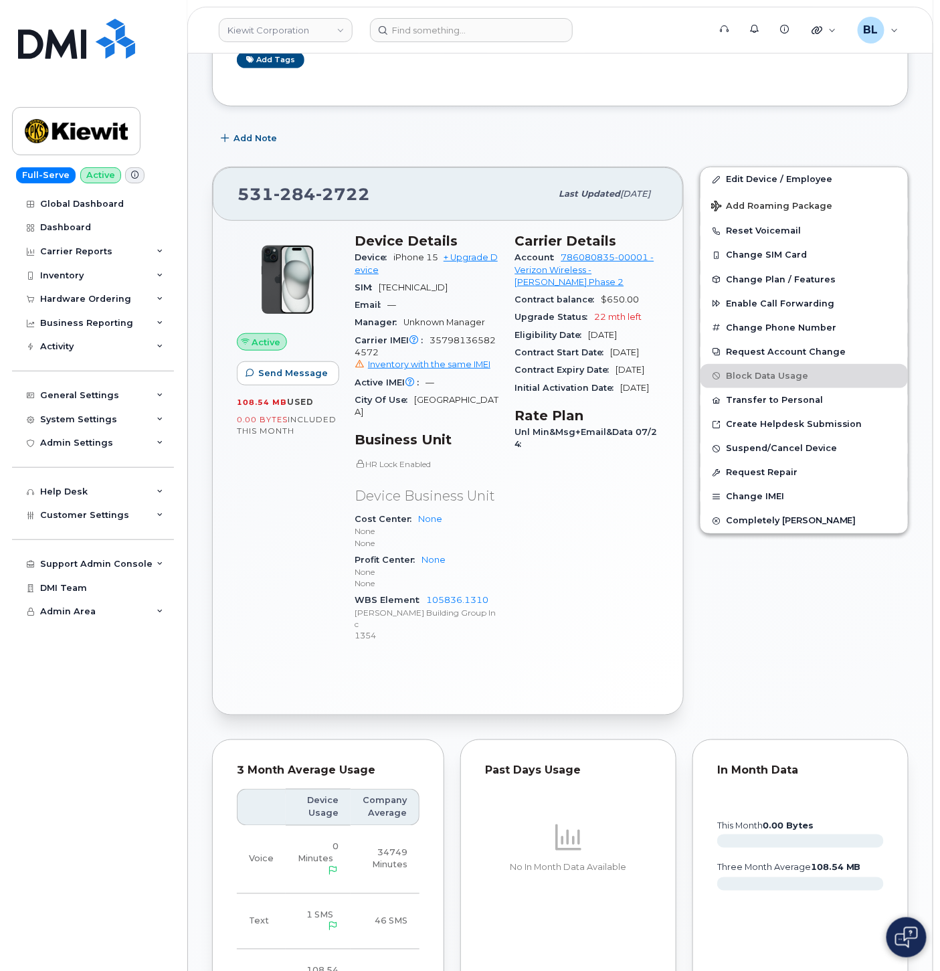
scroll to position [0, 0]
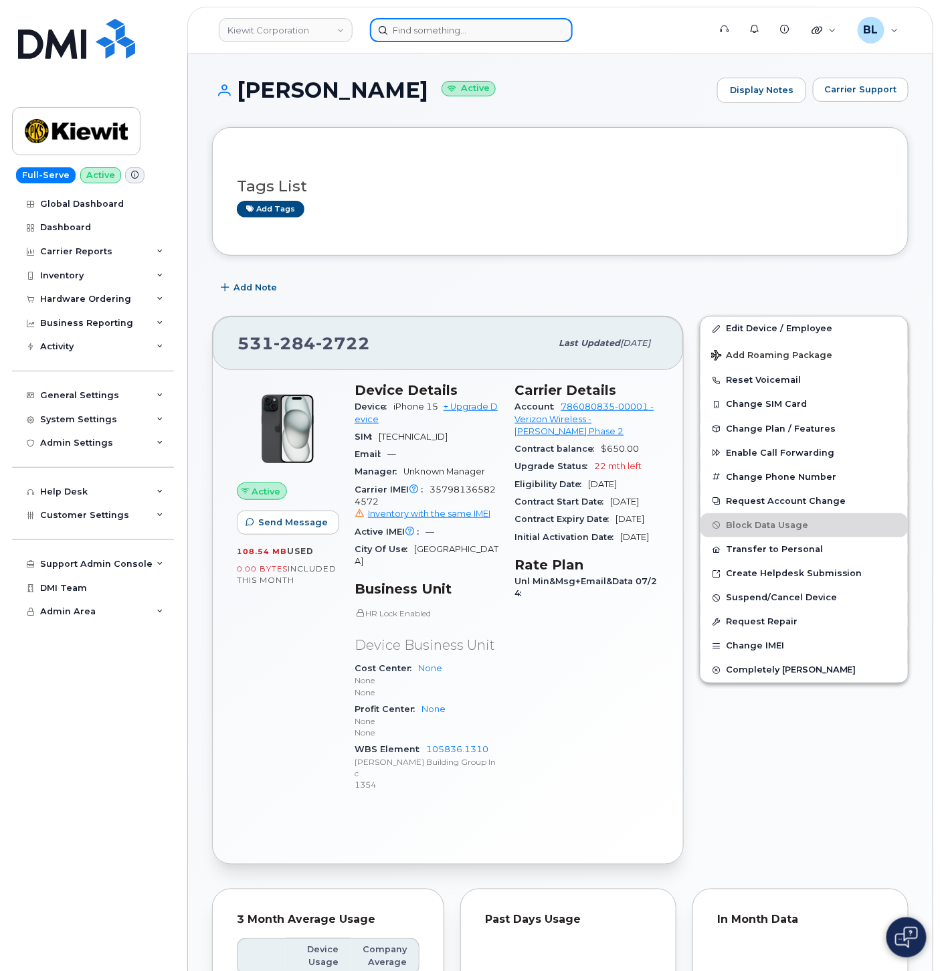
click at [438, 34] on input at bounding box center [471, 30] width 203 height 24
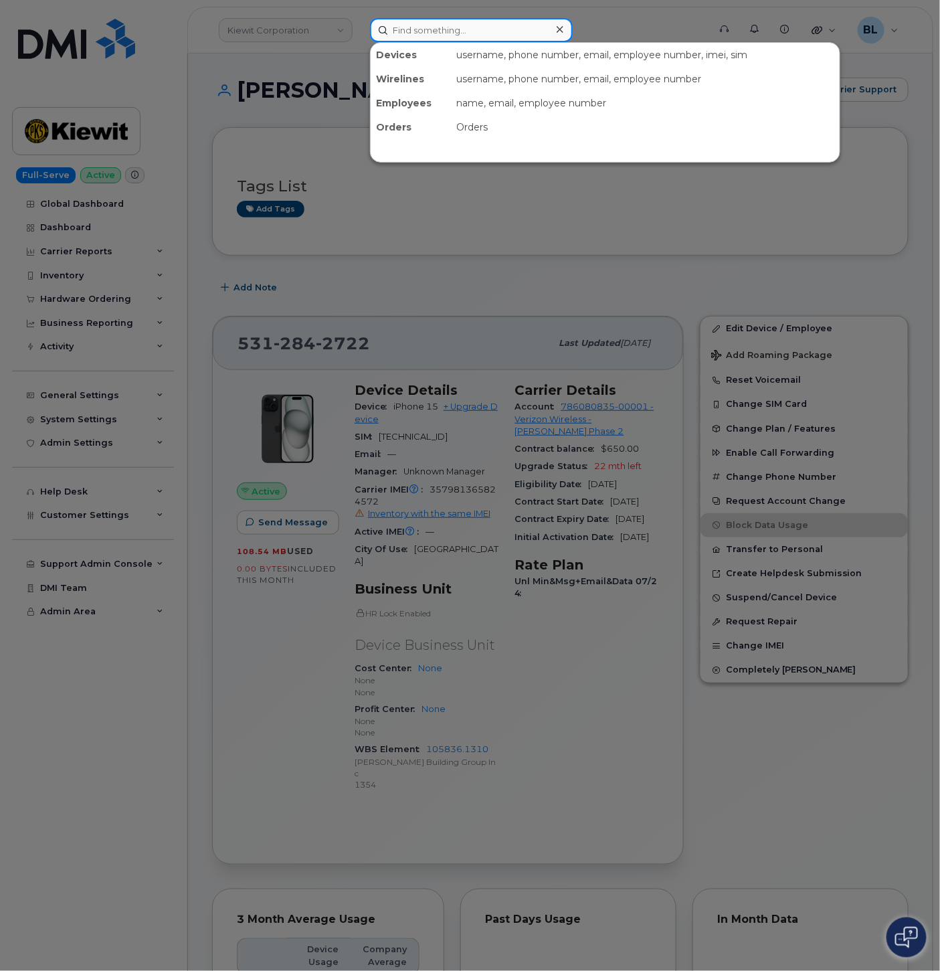
click at [438, 34] on input at bounding box center [471, 30] width 203 height 24
paste input "2067985679"
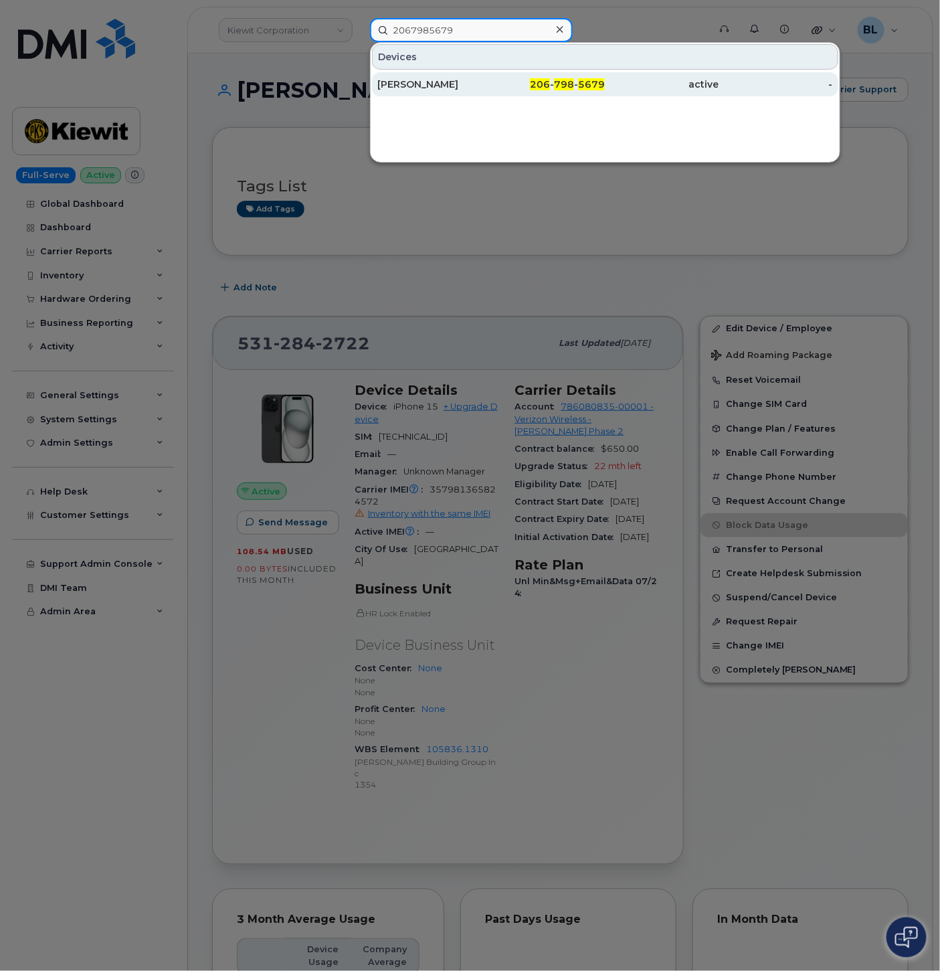
type input "2067985679"
click at [541, 83] on span "206" at bounding box center [540, 84] width 20 height 12
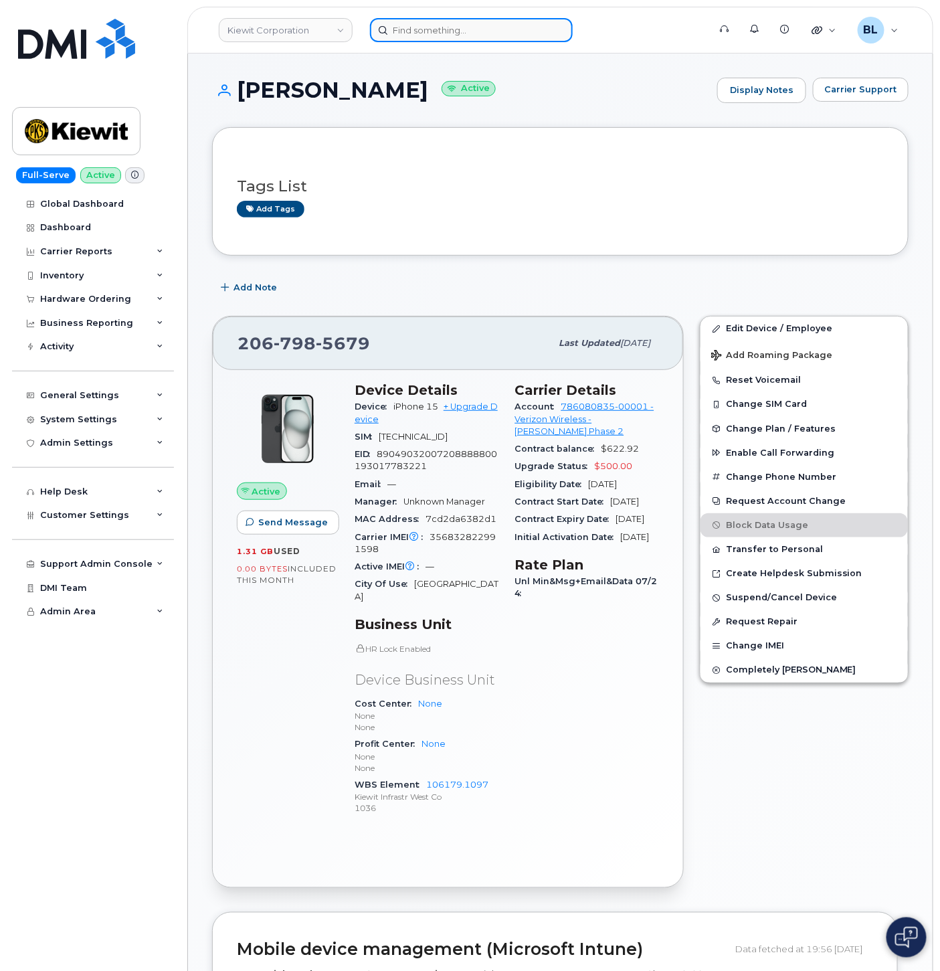
click at [463, 35] on input at bounding box center [471, 30] width 203 height 24
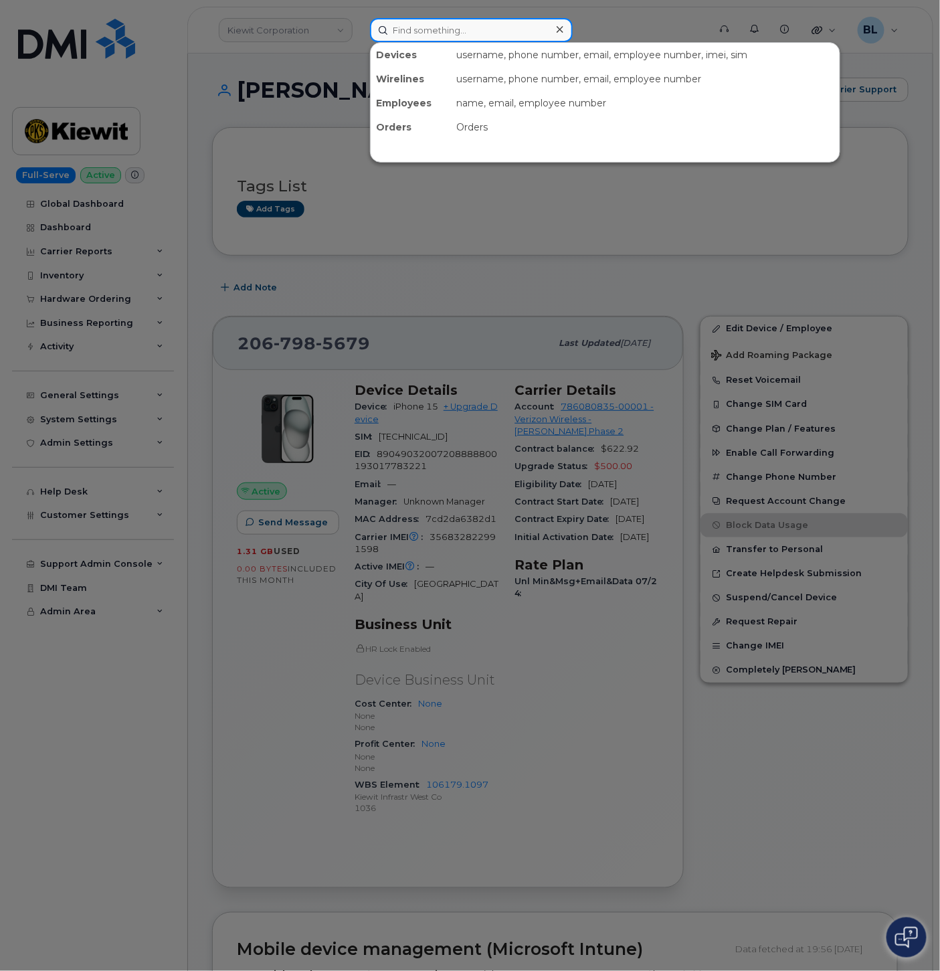
paste input "2246244039"
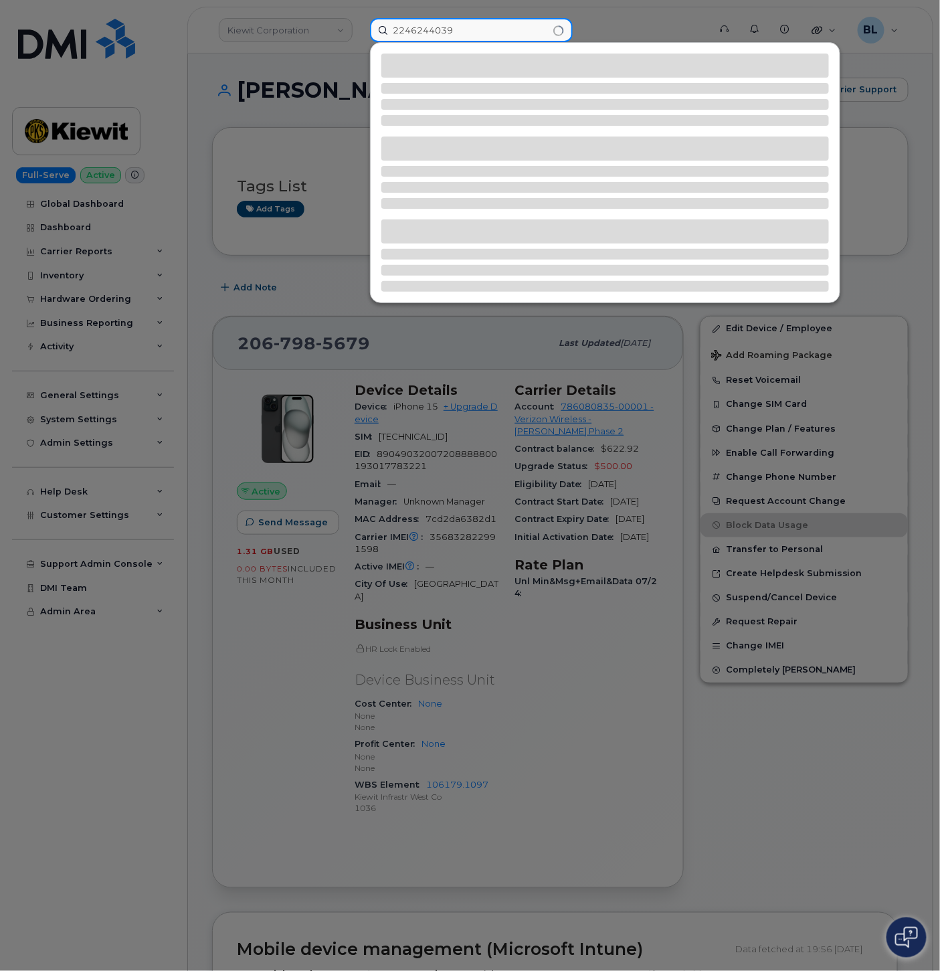
type input "2246244039"
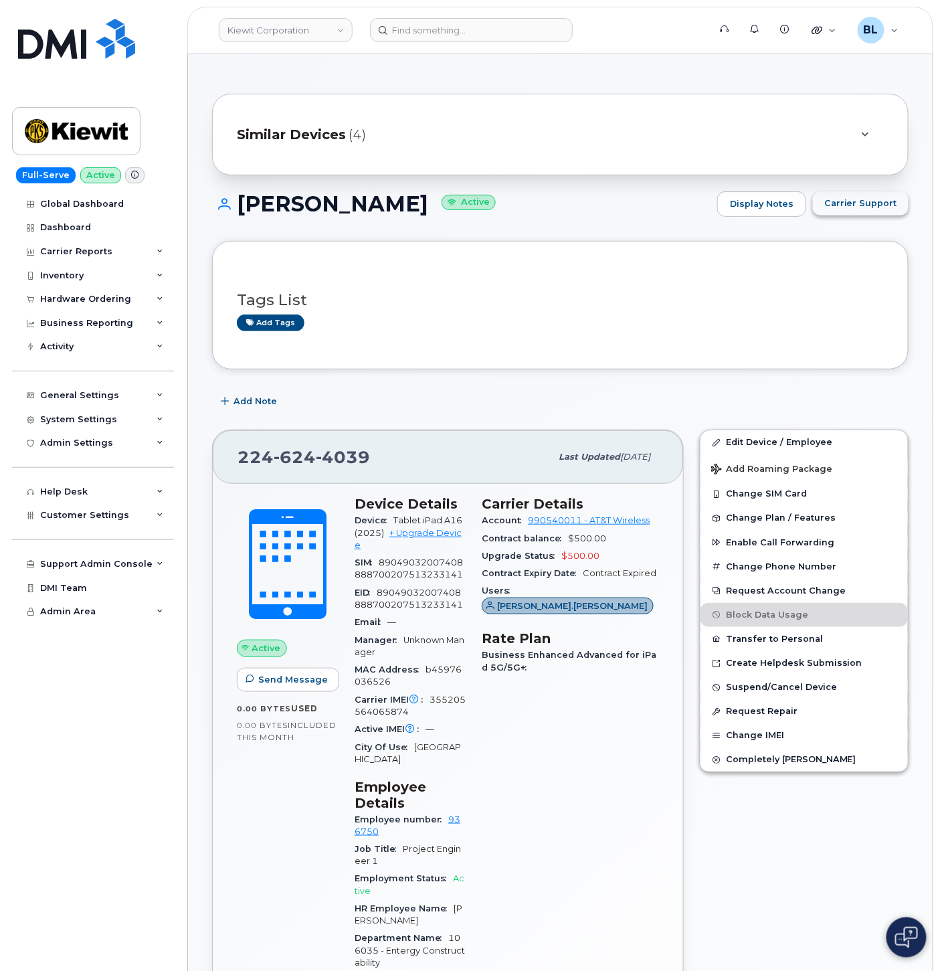
click at [880, 198] on span "Carrier Support" at bounding box center [861, 203] width 73 height 13
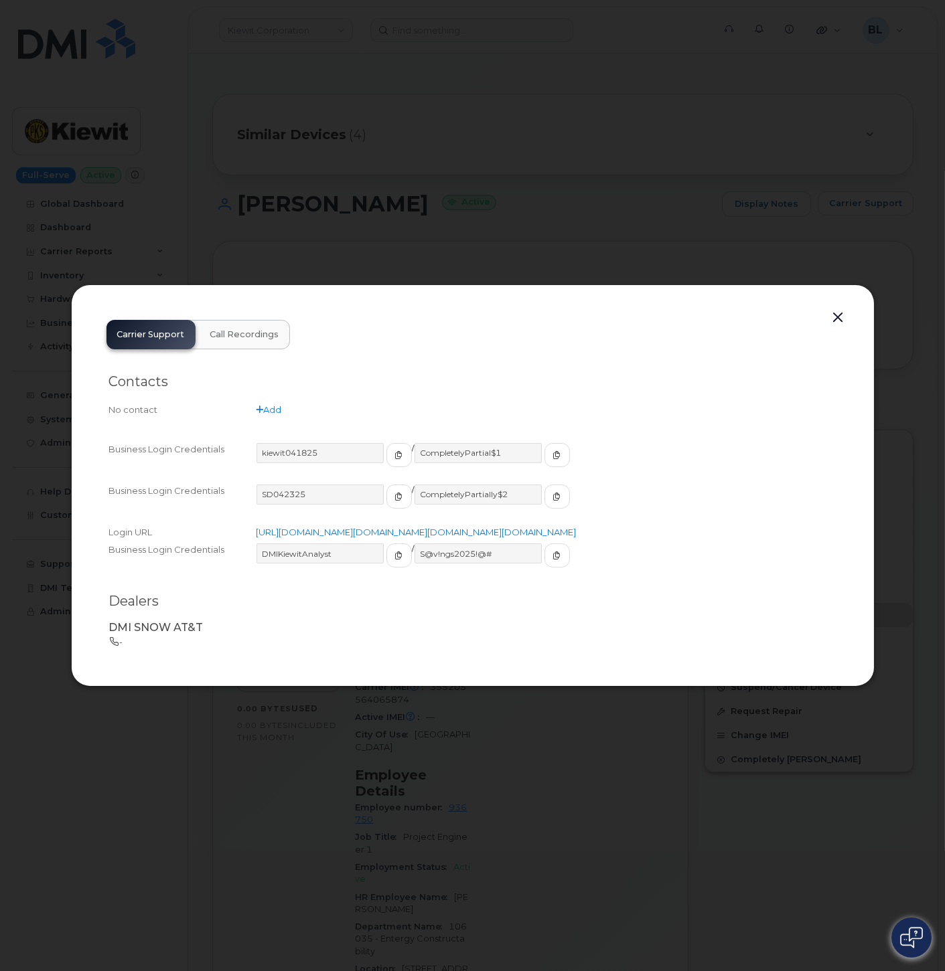
scroll to position [0, 8]
drag, startPoint x: 333, startPoint y: 566, endPoint x: 253, endPoint y: 565, distance: 79.7
click at [256, 564] on input "DMIKiewitAnalyst" at bounding box center [320, 554] width 129 height 20
click at [481, 558] on input "S@v!ngs2025!@#" at bounding box center [478, 554] width 129 height 20
drag, startPoint x: 482, startPoint y: 564, endPoint x: 400, endPoint y: 557, distance: 82.7
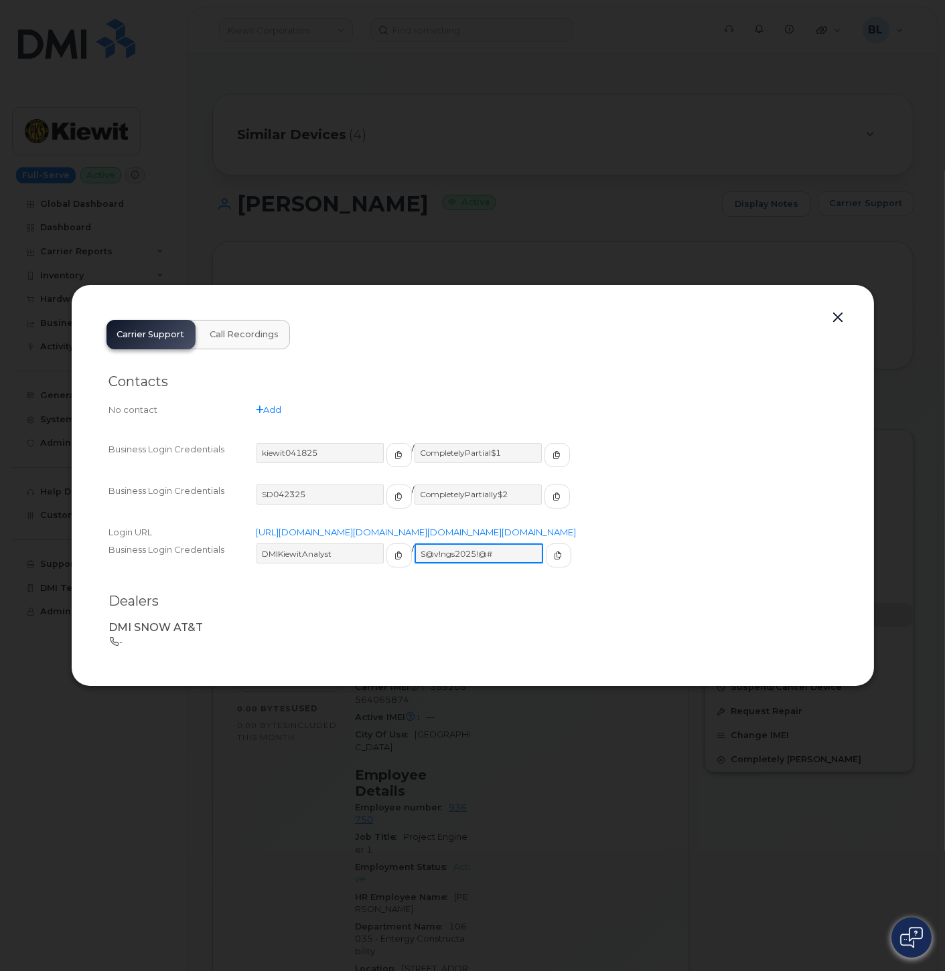
click at [414, 557] on input "S@v!ngs2025!@#" at bounding box center [478, 554] width 129 height 20
click at [331, 443] on input "kiewit041825" at bounding box center [320, 453] width 129 height 20
drag, startPoint x: 331, startPoint y: 438, endPoint x: 98, endPoint y: 426, distance: 233.3
click at [98, 426] on div "Contacts No contact Add Business Login Credentials kiewit041825 / CompletelyPar…" at bounding box center [473, 505] width 754 height 313
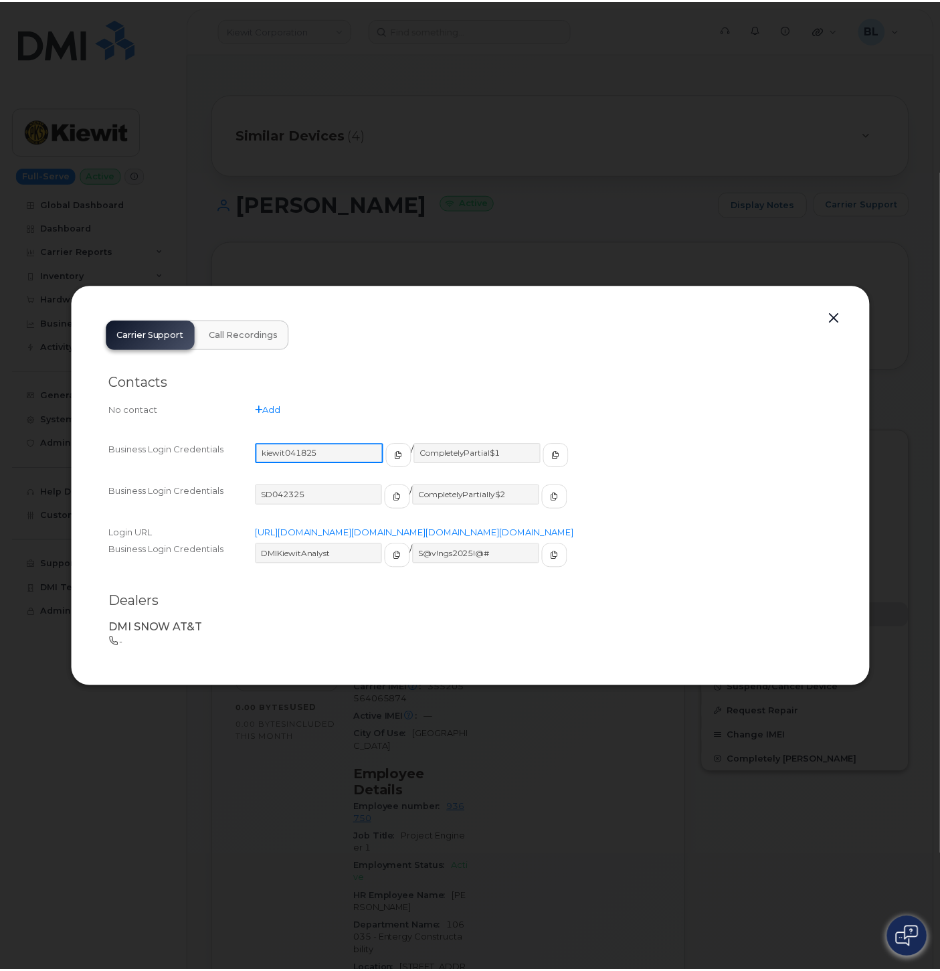
scroll to position [0, 0]
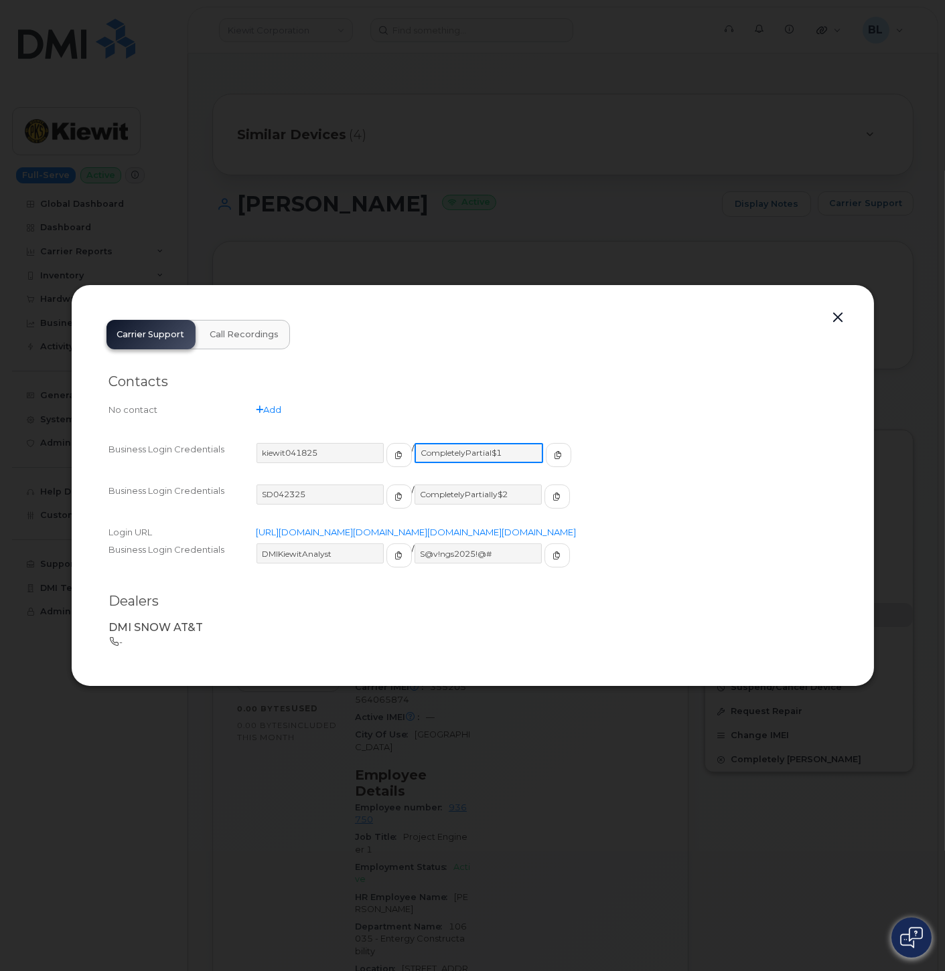
click at [499, 443] on input "CompletelyPartial$1" at bounding box center [478, 453] width 129 height 20
drag, startPoint x: 501, startPoint y: 443, endPoint x: 407, endPoint y: 442, distance: 93.7
click at [414, 443] on input "CompletelyPartial$1" at bounding box center [478, 453] width 129 height 20
click at [845, 309] on button "button" at bounding box center [838, 318] width 20 height 19
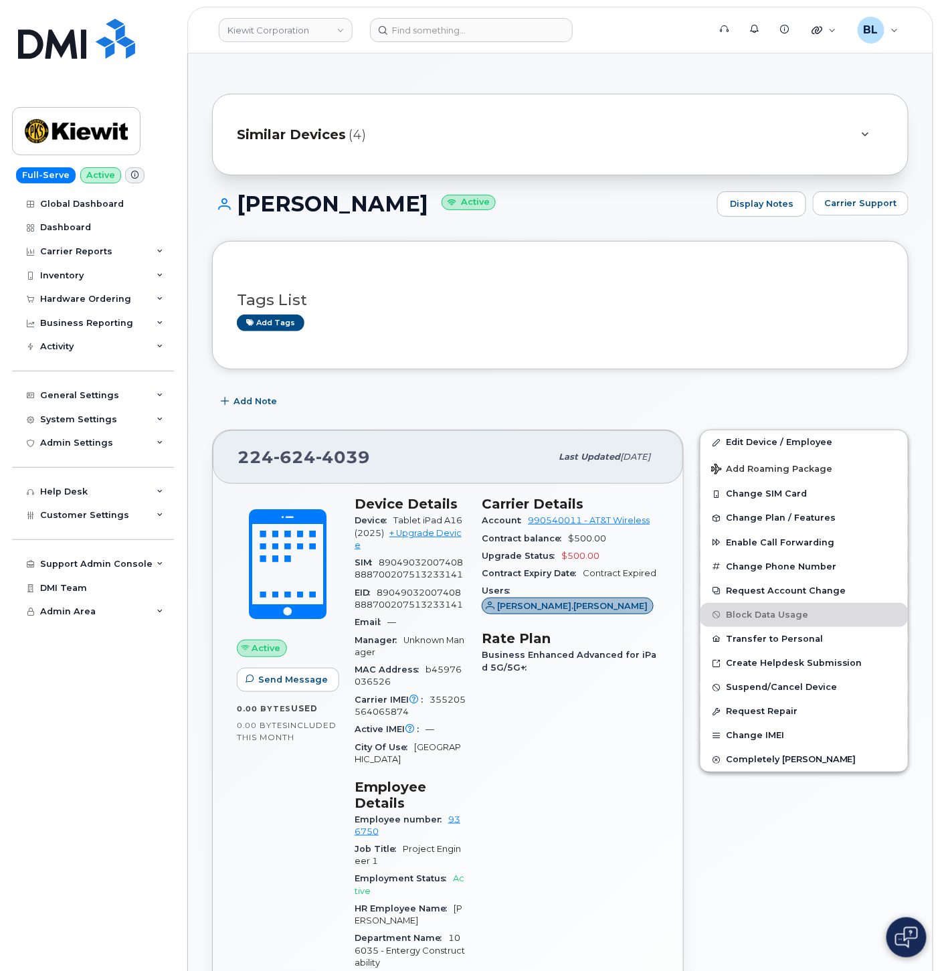
click at [316, 452] on span "624" at bounding box center [343, 457] width 54 height 20
copy span "224 624 4039"
click at [473, 30] on input at bounding box center [471, 30] width 203 height 24
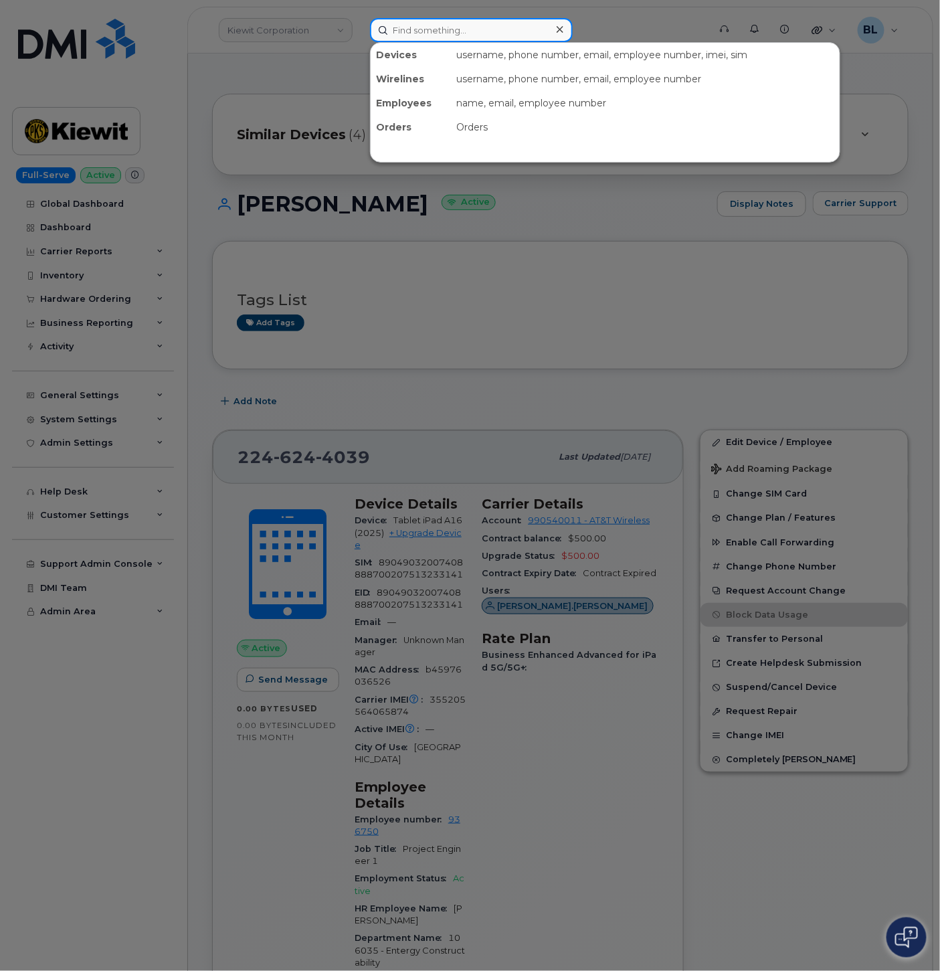
paste input "9089358963"
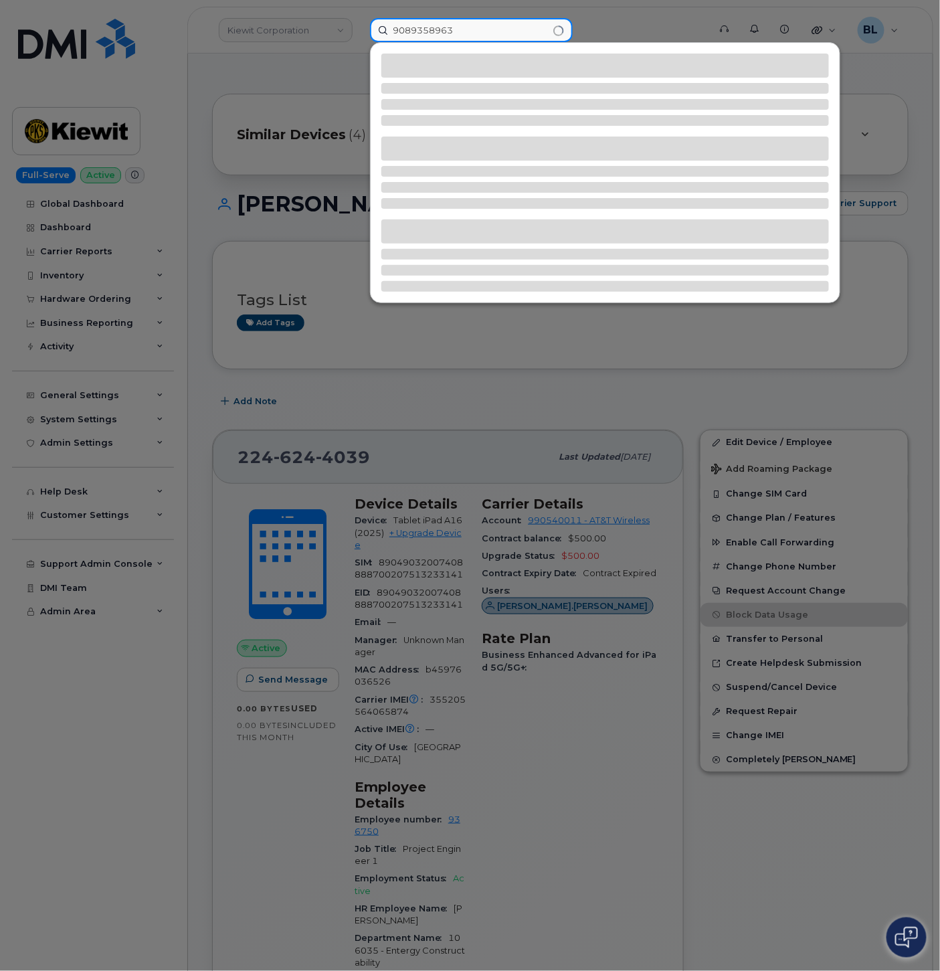
type input "9089358963"
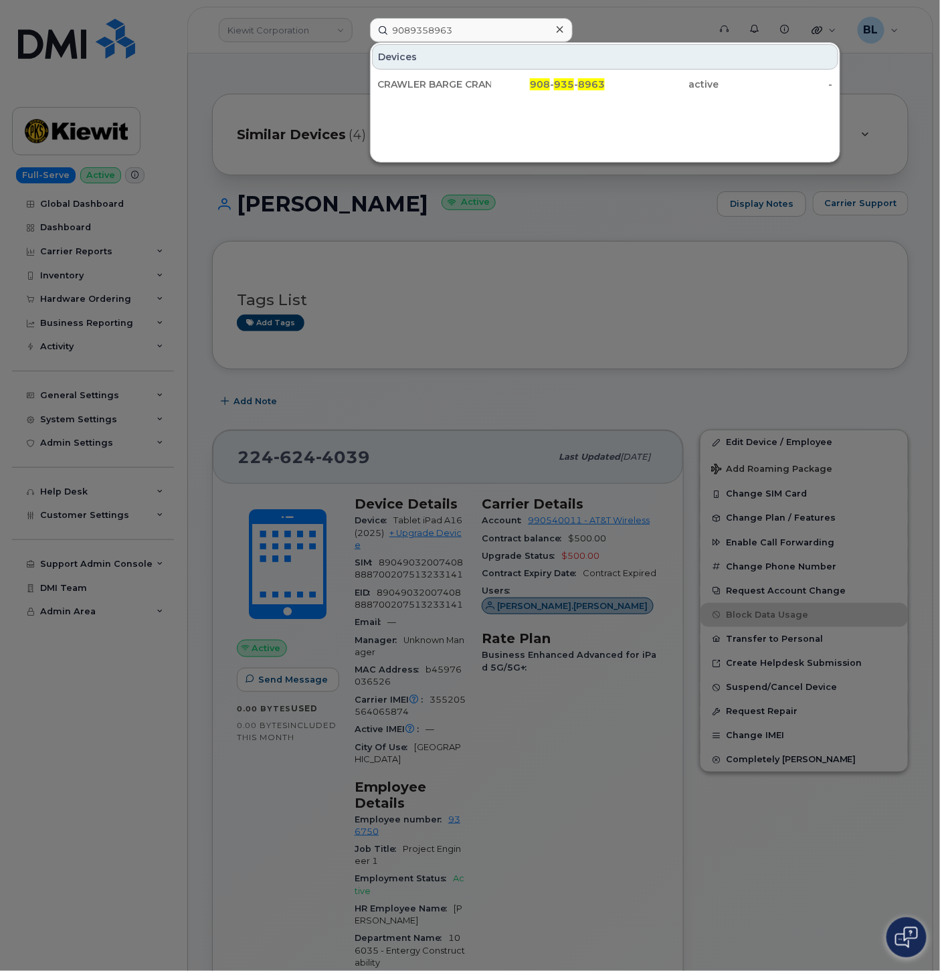
click at [494, 388] on div at bounding box center [470, 485] width 940 height 971
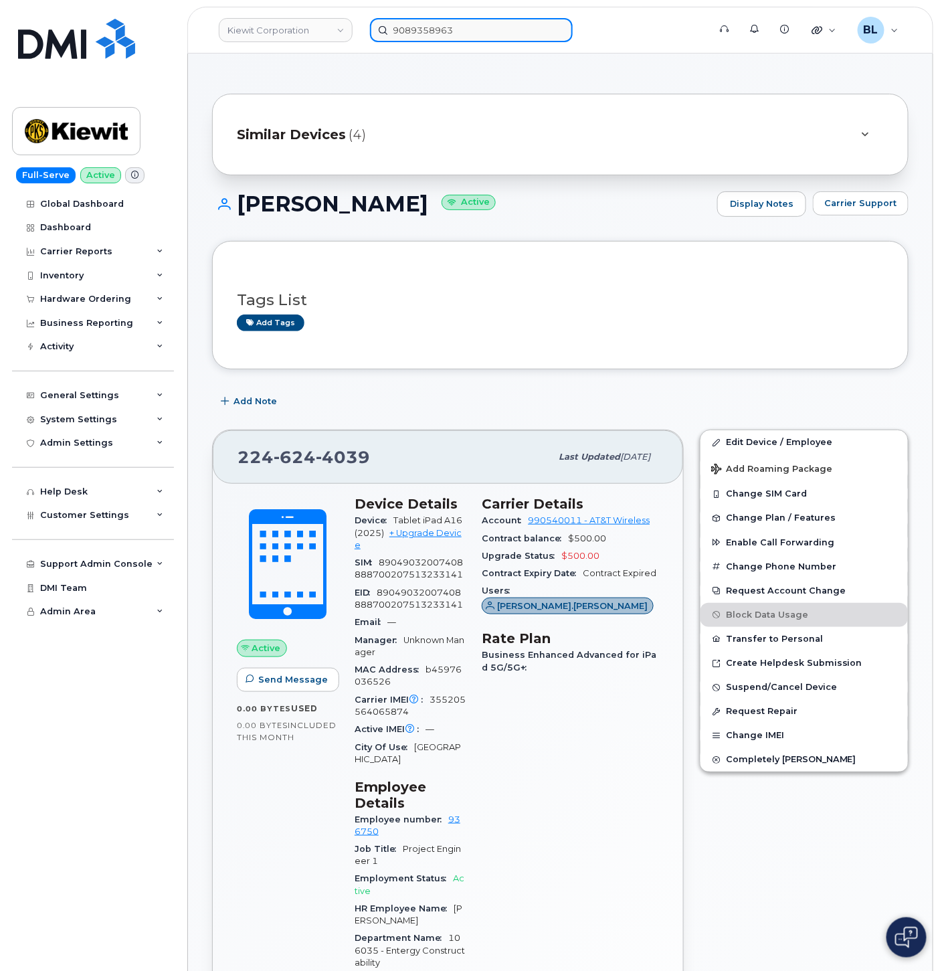
click at [483, 41] on div "9089358963" at bounding box center [535, 30] width 330 height 24
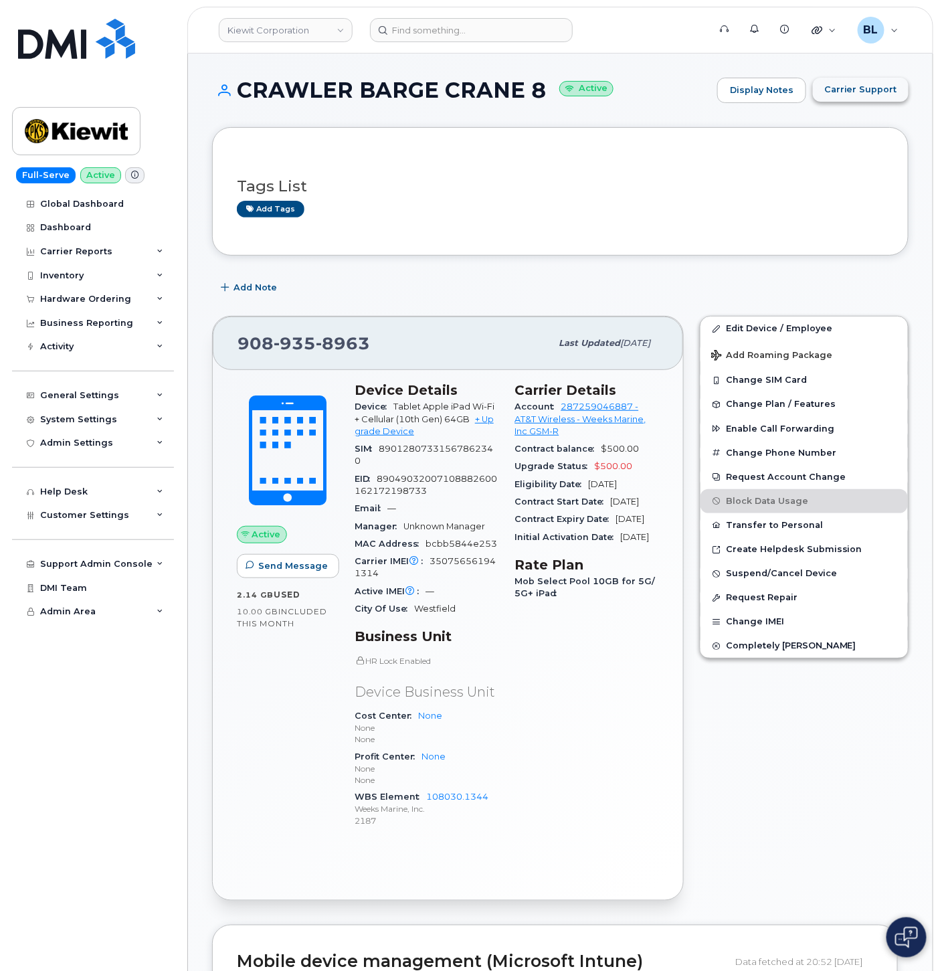
click at [894, 88] on span "Carrier Support" at bounding box center [861, 89] width 73 height 13
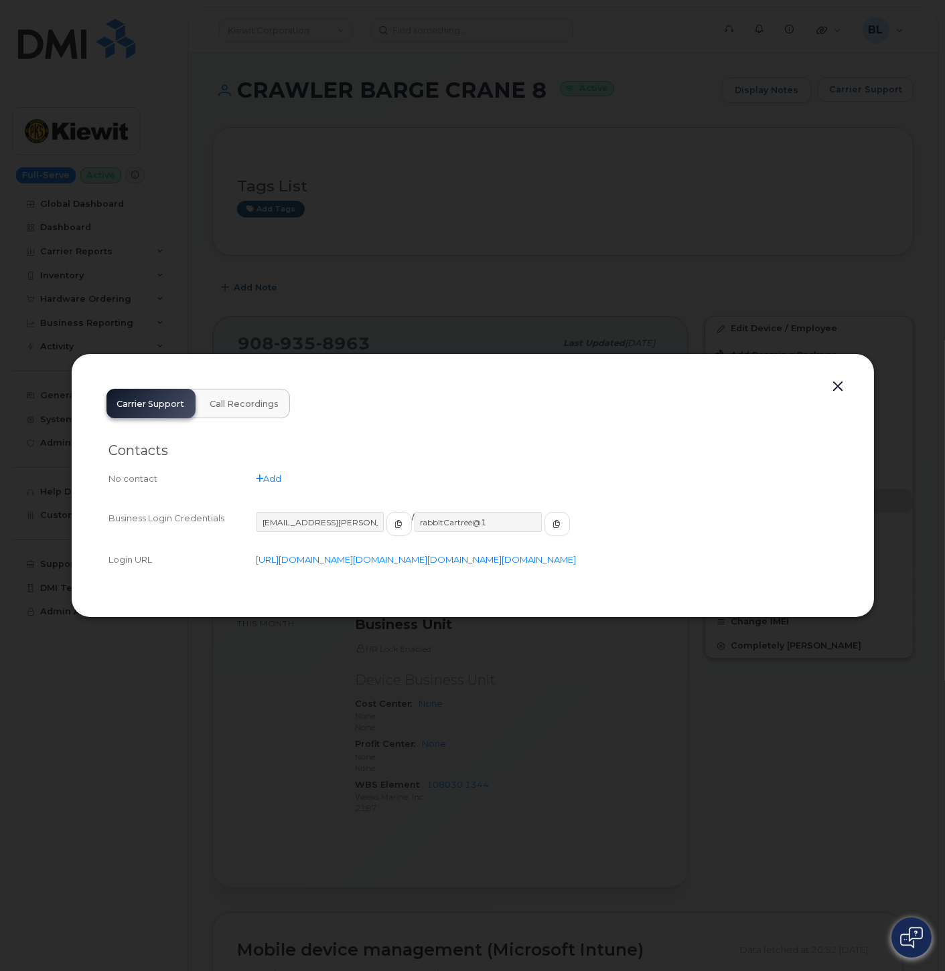
click at [841, 378] on button "button" at bounding box center [838, 387] width 20 height 19
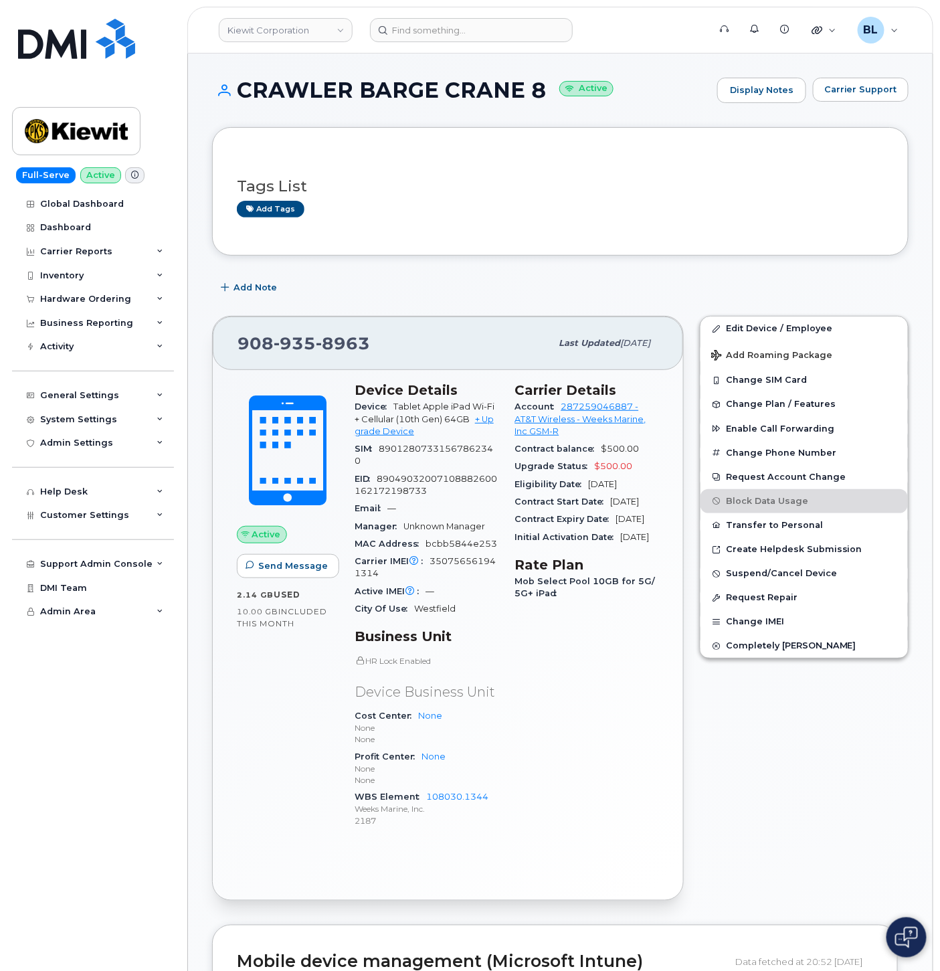
click at [467, 51] on header "[PERSON_NAME] Corporation Support Alerts Knowledge Base Quicklinks Suspend / Ca…" at bounding box center [560, 30] width 746 height 47
click at [484, 28] on input at bounding box center [471, 30] width 203 height 24
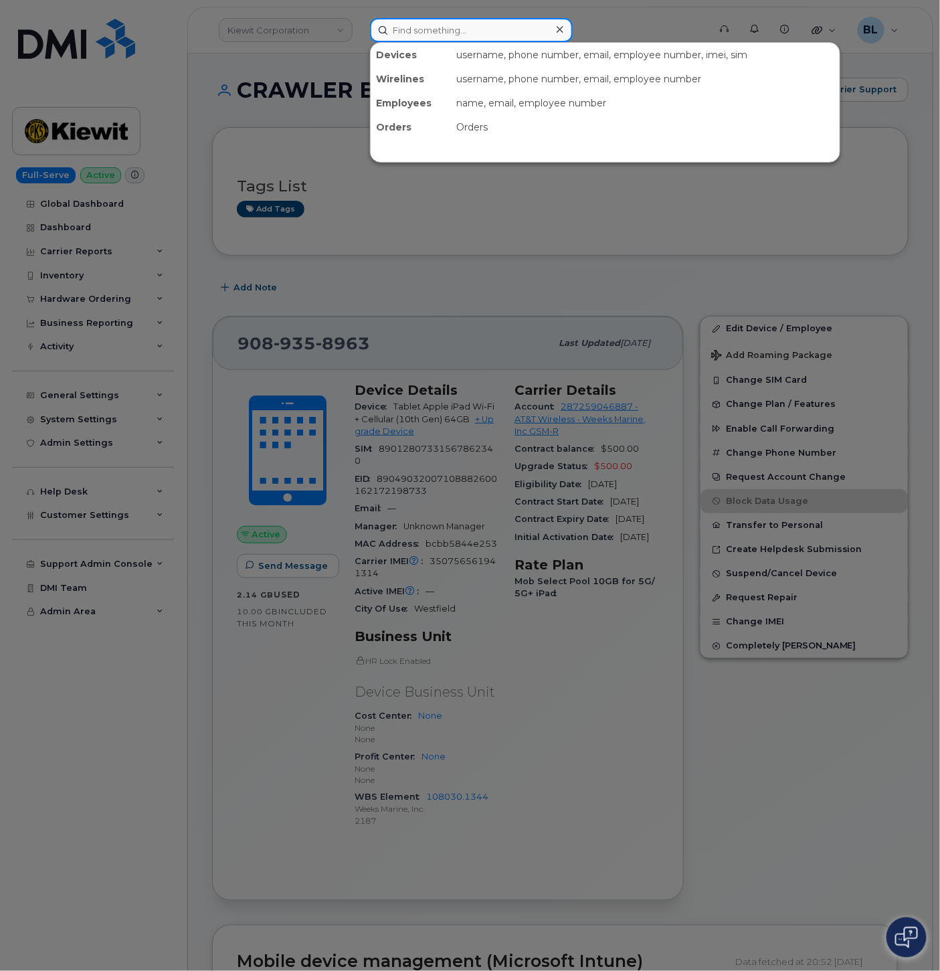
paste input "3033302294"
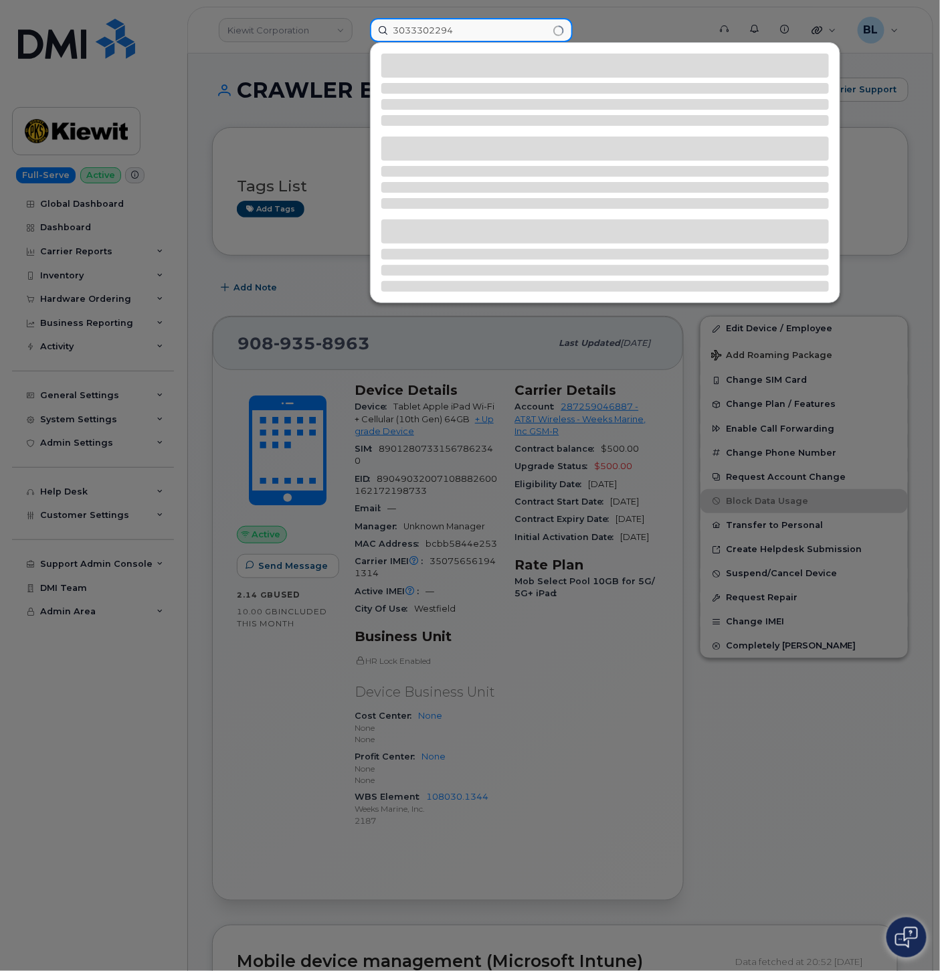
type input "3033302294"
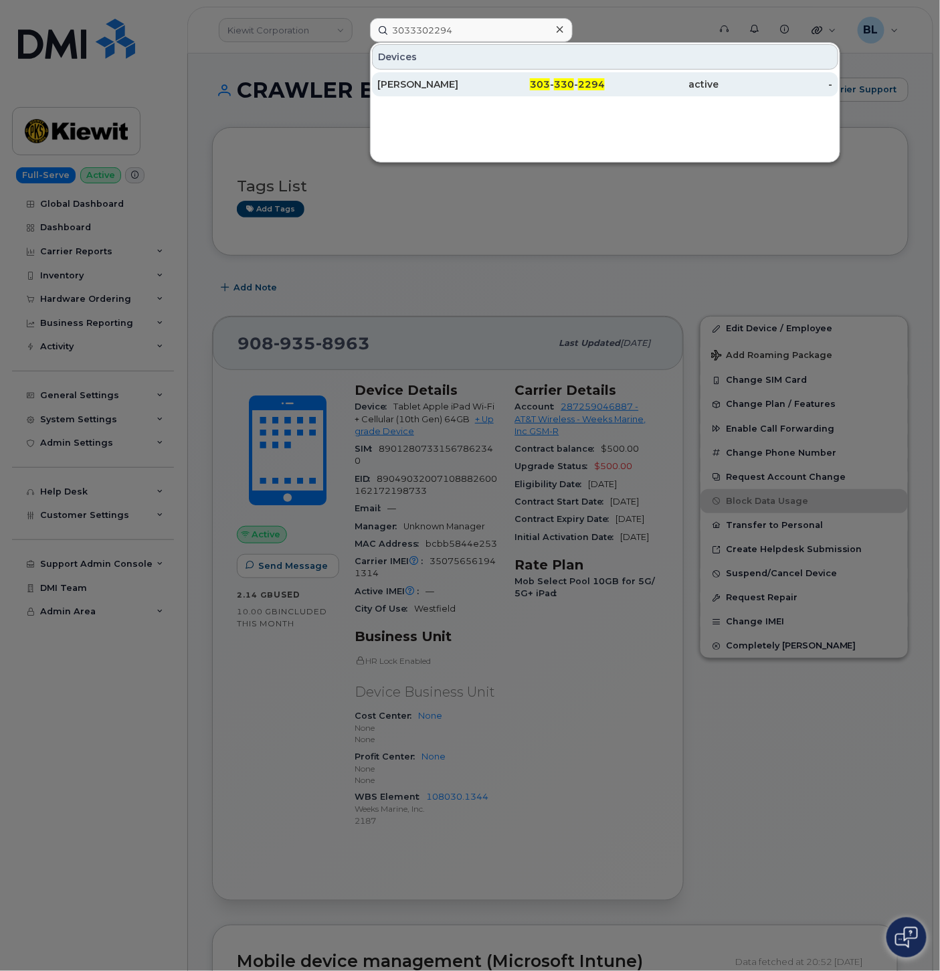
drag, startPoint x: 476, startPoint y: 79, endPoint x: 483, endPoint y: 74, distance: 8.7
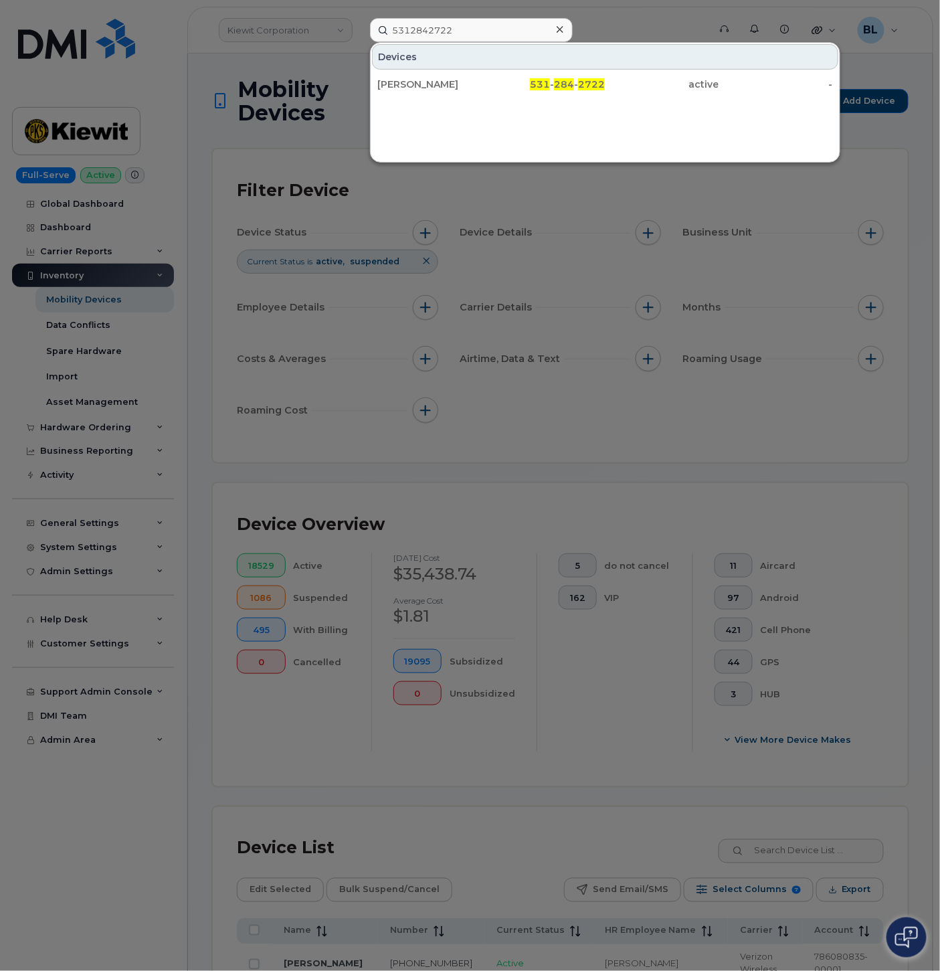
click at [476, 197] on div at bounding box center [470, 485] width 940 height 971
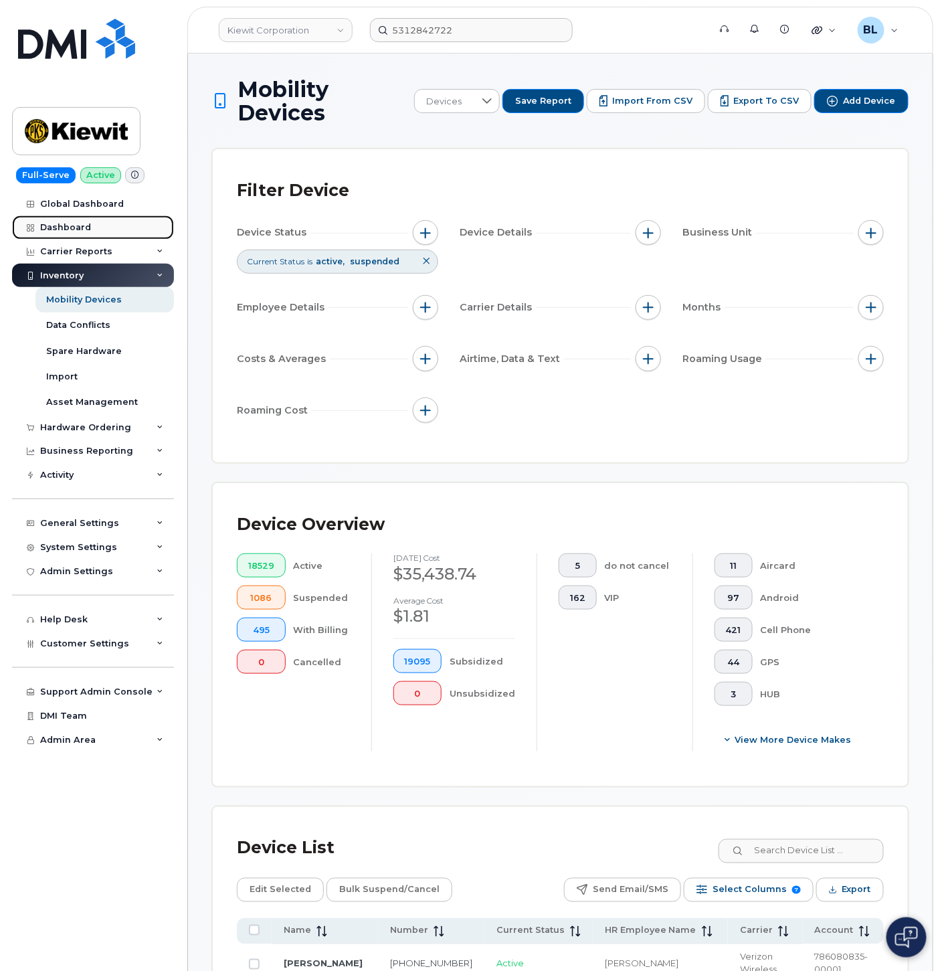
click at [104, 228] on link "Dashboard" at bounding box center [93, 228] width 162 height 24
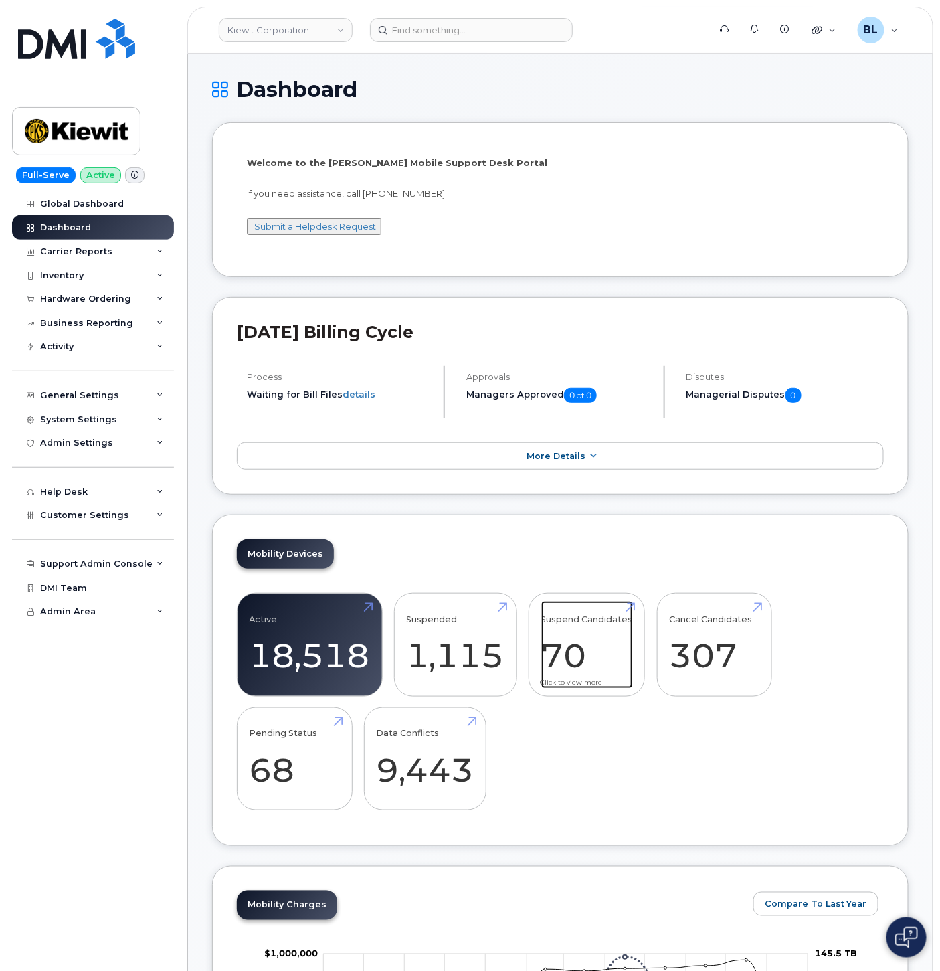
click at [580, 658] on link "Suspend Candidates 70" at bounding box center [588, 645] width 92 height 88
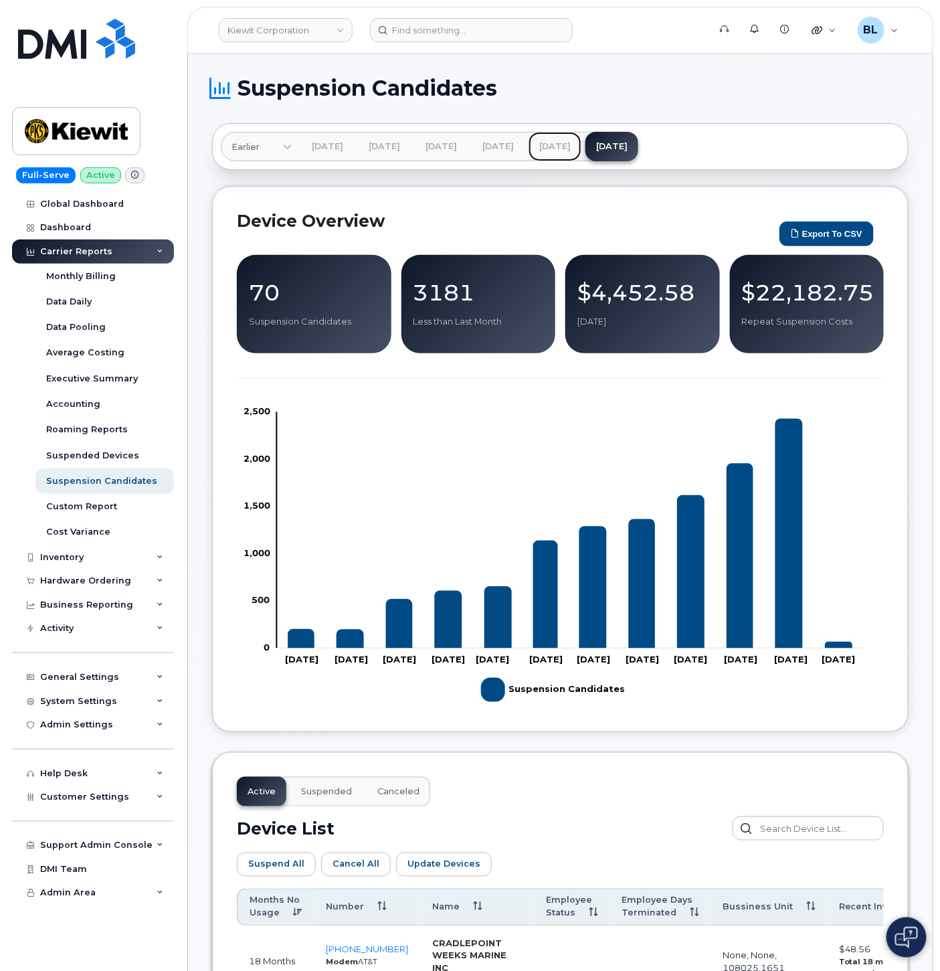
click at [582, 143] on link "Jul 2025" at bounding box center [555, 146] width 53 height 29
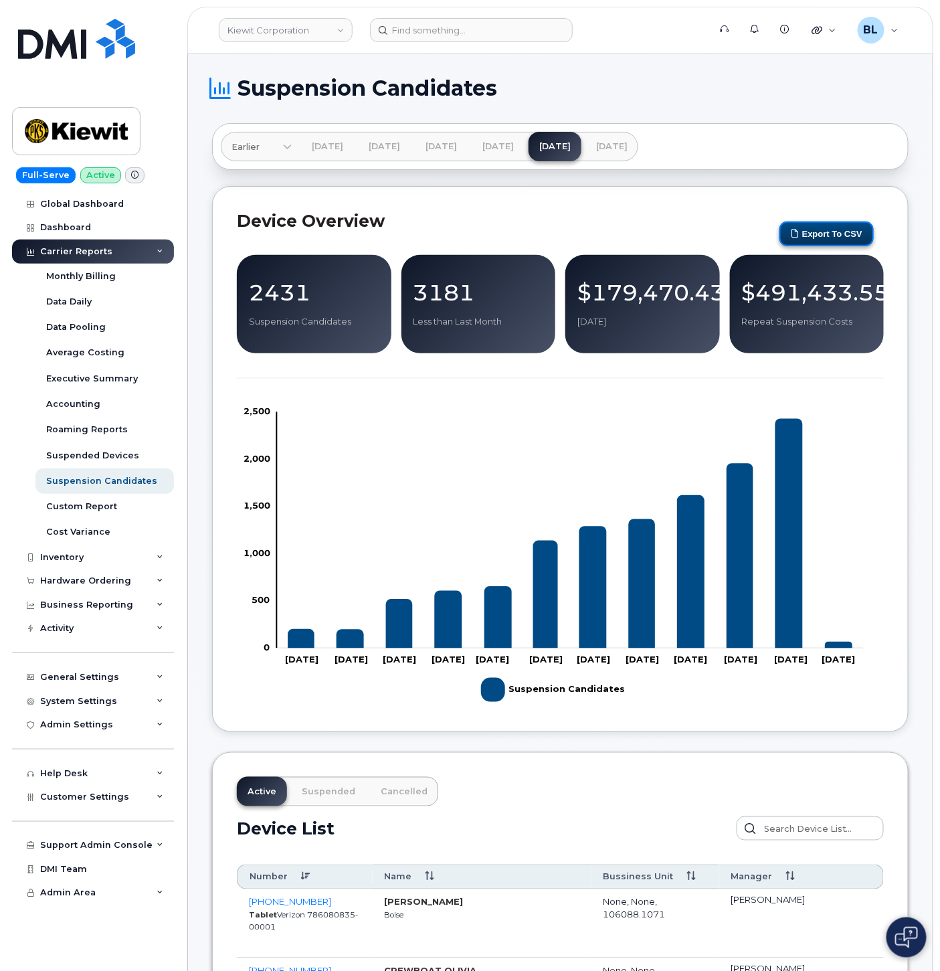
click at [842, 239] on button "Export to CSV" at bounding box center [827, 234] width 94 height 25
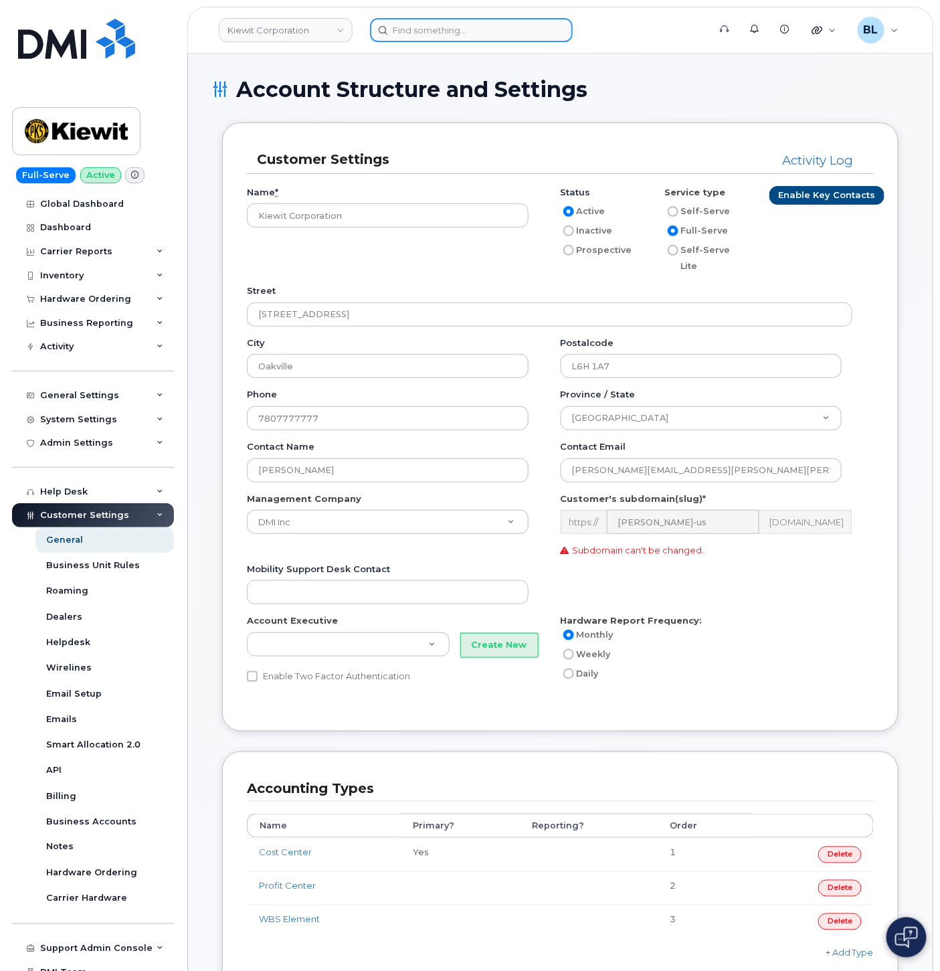
click at [460, 35] on input at bounding box center [471, 30] width 203 height 24
paste input "7132548580"
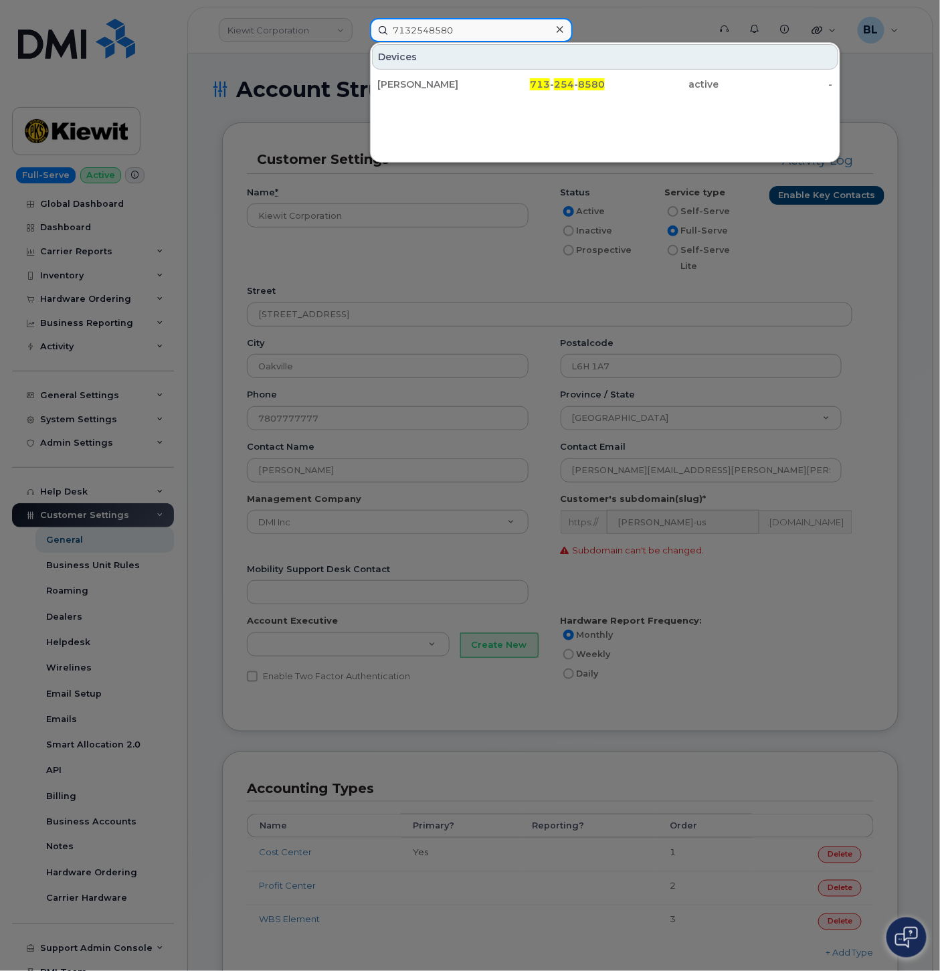
type input "7132548580"
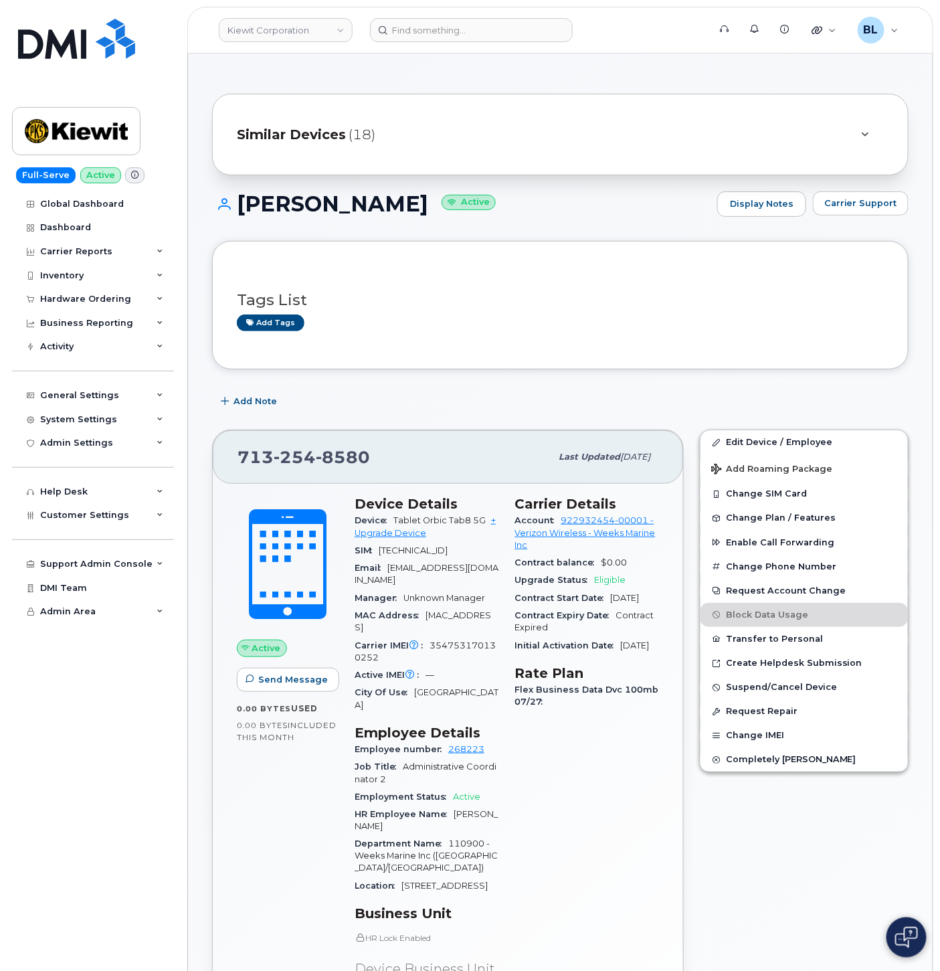
drag, startPoint x: 523, startPoint y: 368, endPoint x: 660, endPoint y: 304, distance: 151.5
click at [524, 368] on div "Tags List Add tags" at bounding box center [560, 305] width 697 height 129
click at [834, 226] on div "MIRIAM CANTU Active Display Notes Carrier Support" at bounding box center [560, 216] width 697 height 50
click at [859, 197] on span "Carrier Support" at bounding box center [861, 203] width 73 height 13
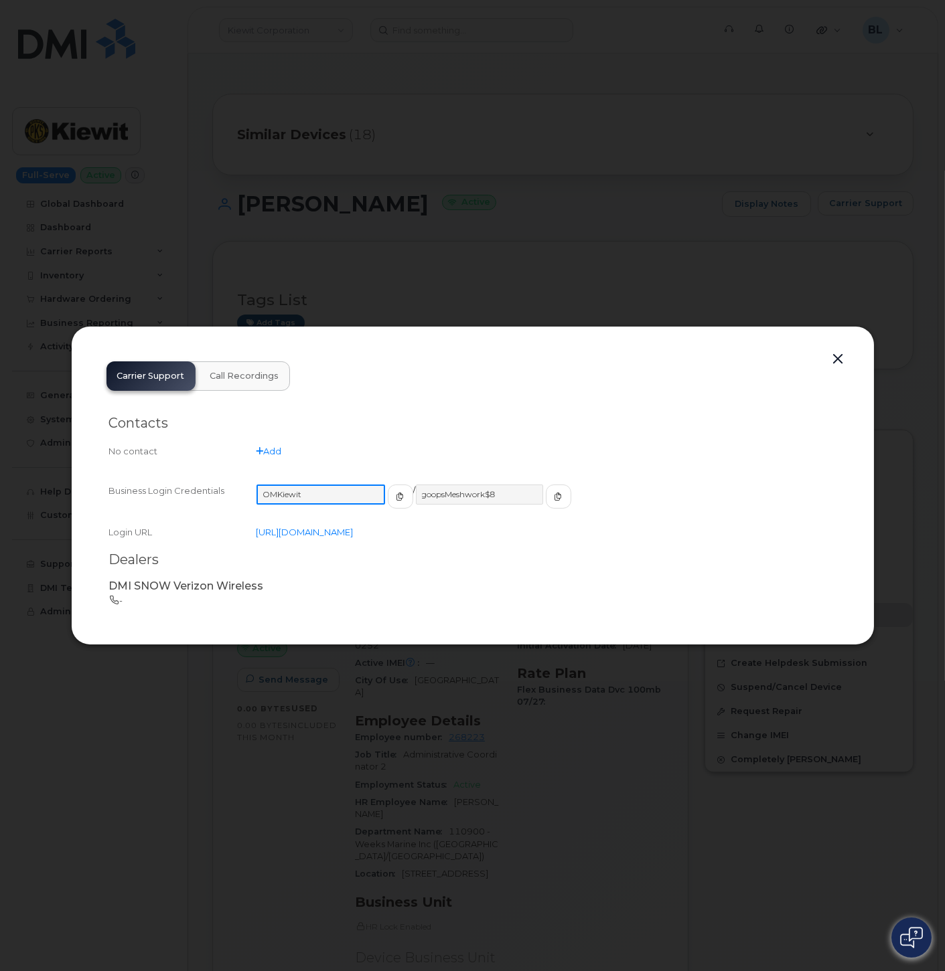
drag, startPoint x: 315, startPoint y: 497, endPoint x: 256, endPoint y: 489, distance: 59.5
click at [256, 489] on input "OMKiewit" at bounding box center [320, 495] width 129 height 20
drag, startPoint x: 475, startPoint y: 483, endPoint x: 492, endPoint y: 486, distance: 16.9
click at [475, 483] on div "Business Login Credentials OMKiewit / goopsMeshwork$8" at bounding box center [472, 503] width 727 height 42
drag, startPoint x: 494, startPoint y: 491, endPoint x: 410, endPoint y: 491, distance: 83.7
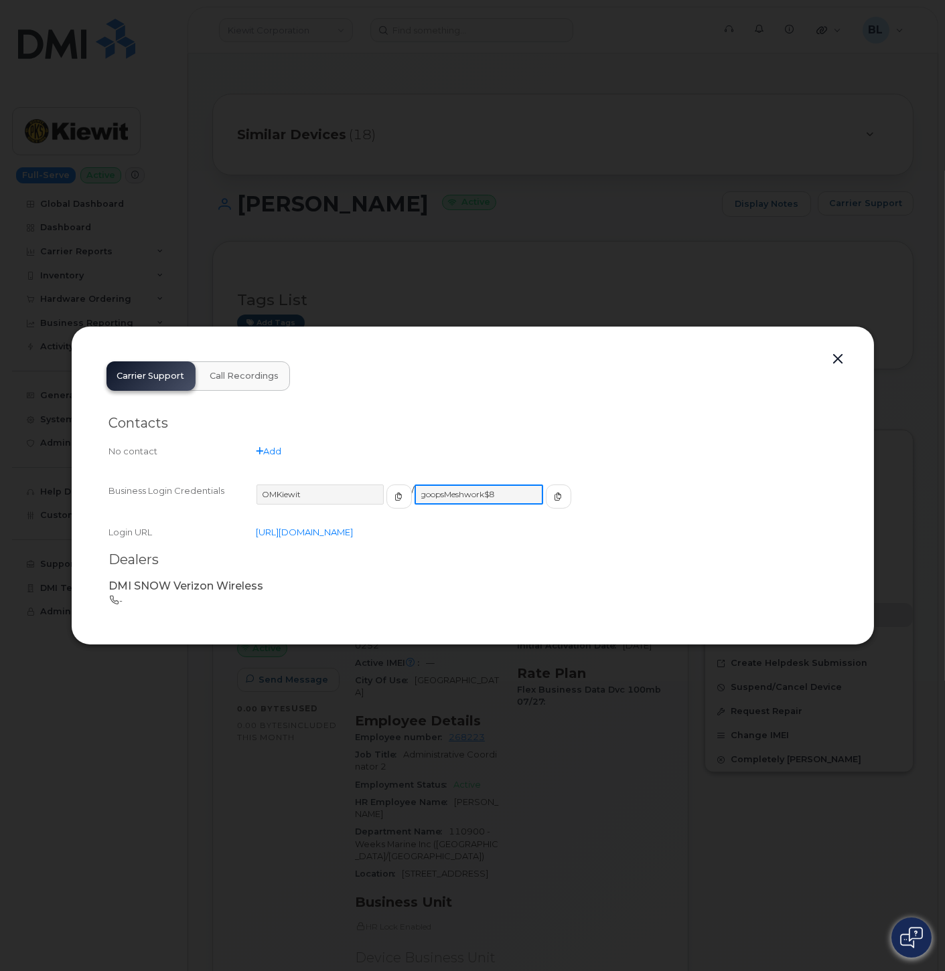
click at [414, 491] on input "goopsMeshwork$8" at bounding box center [478, 495] width 129 height 20
click at [918, 27] on div at bounding box center [472, 485] width 945 height 971
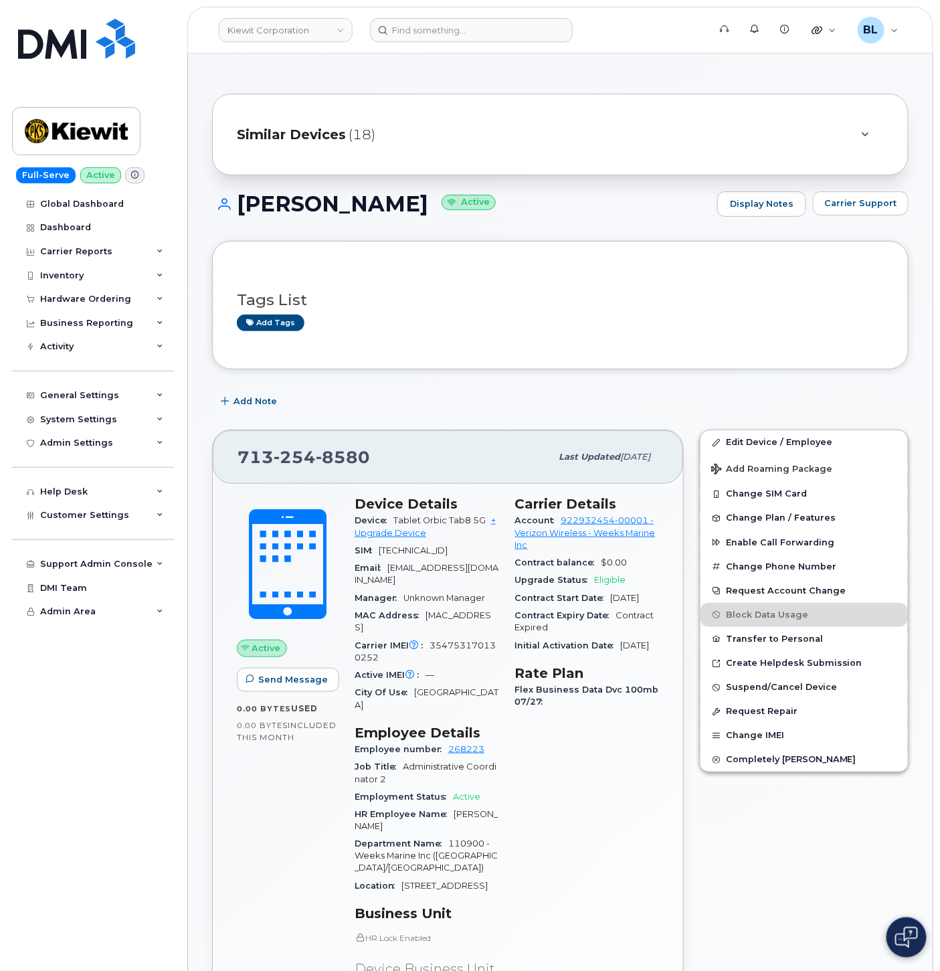
click at [316, 459] on span "254" at bounding box center [343, 457] width 54 height 20
copy span "713 254 8580"
click at [465, 18] on input at bounding box center [471, 30] width 203 height 24
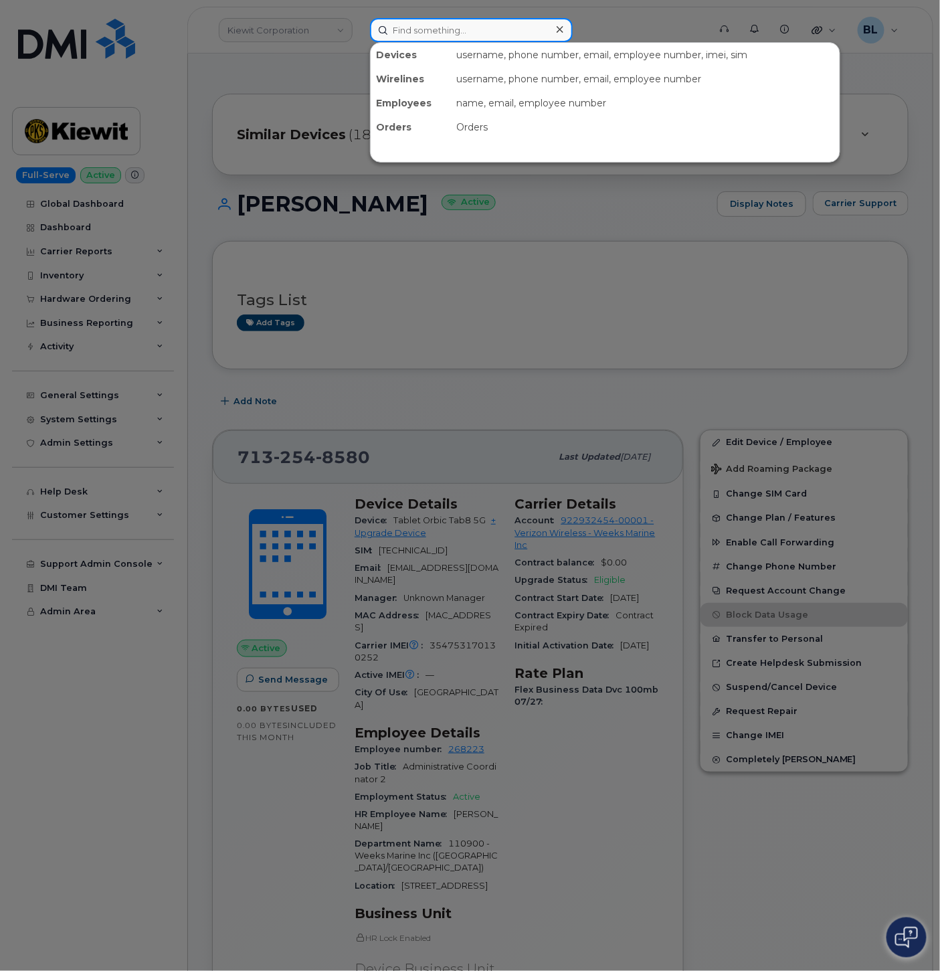
click at [467, 27] on input at bounding box center [471, 30] width 203 height 24
paste input "848-433-0263"
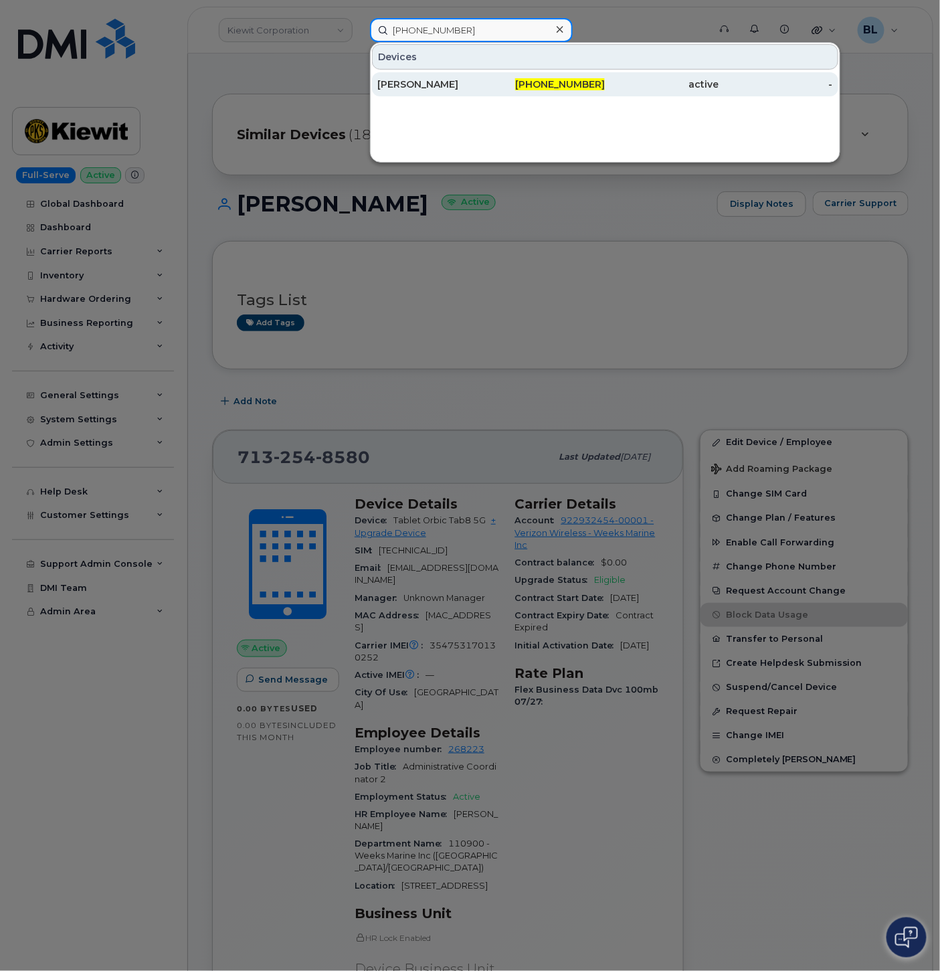
type input "848-433-0263"
click at [445, 84] on div "RAMON GARCIA" at bounding box center [435, 84] width 114 height 13
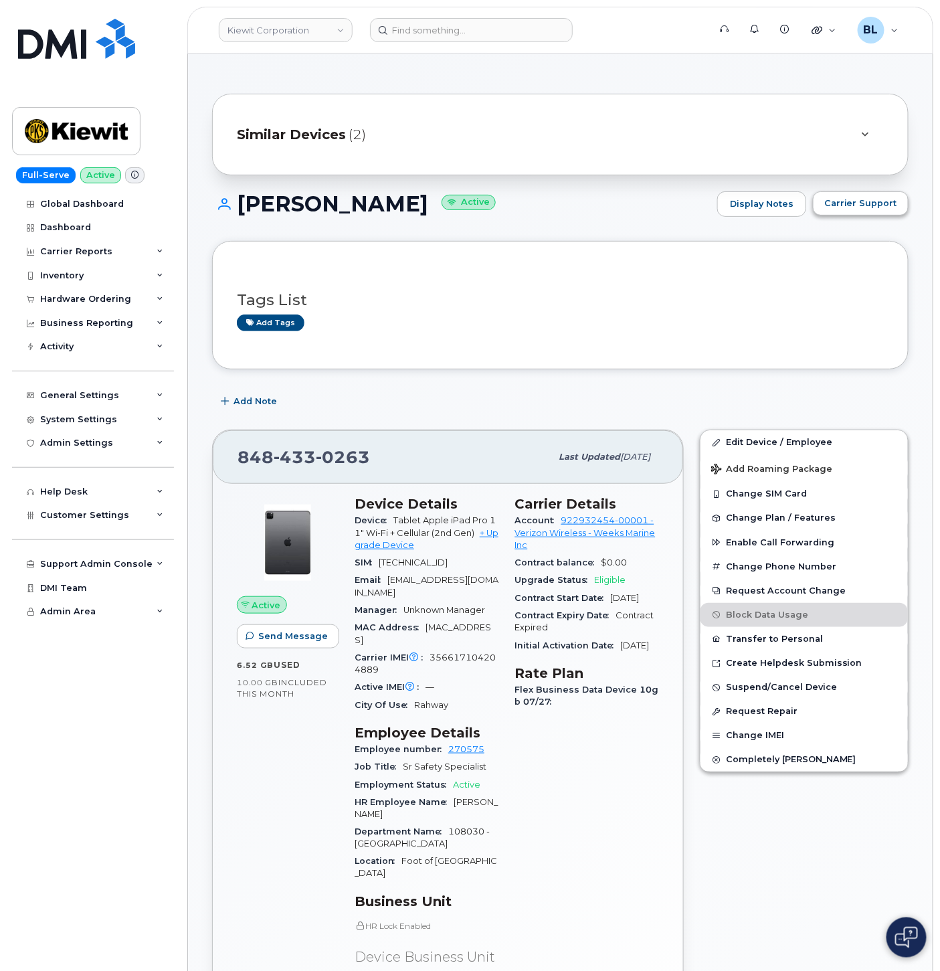
drag, startPoint x: 882, startPoint y: 183, endPoint x: 872, endPoint y: 208, distance: 26.7
click at [872, 208] on span "Carrier Support" at bounding box center [861, 203] width 73 height 13
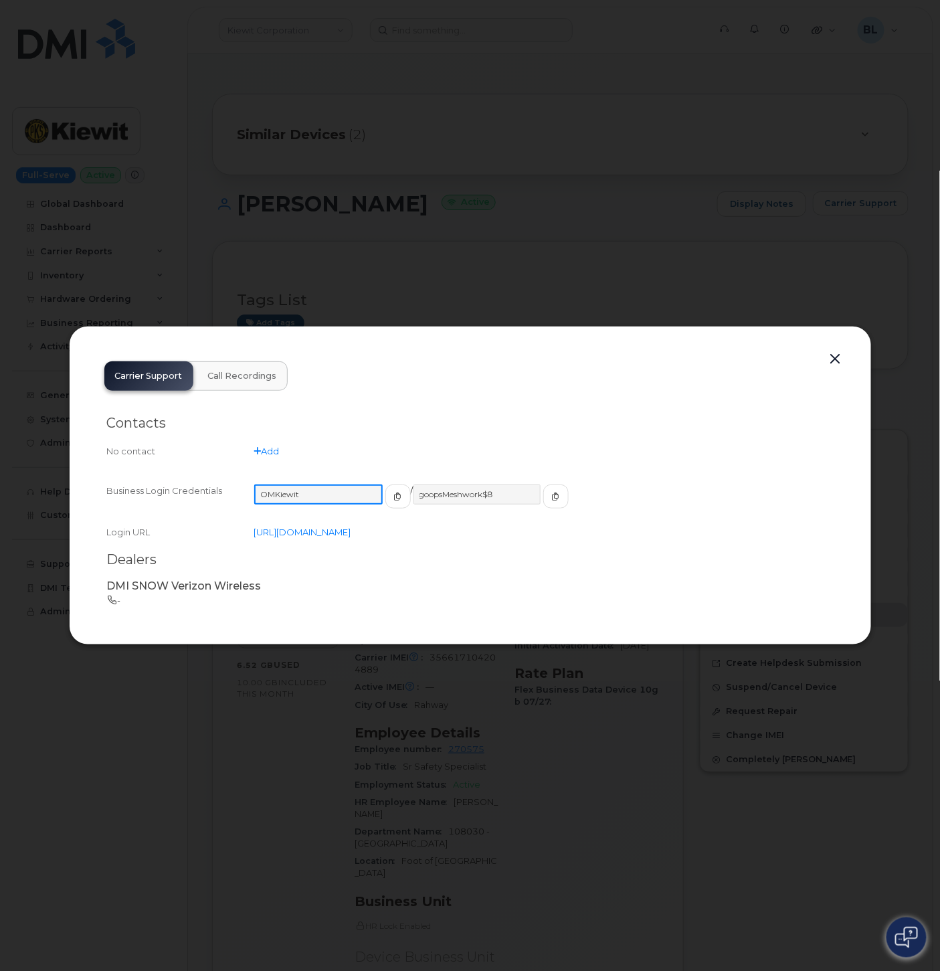
drag, startPoint x: 338, startPoint y: 498, endPoint x: 259, endPoint y: 495, distance: 79.0
click at [259, 495] on input "OMKiewit" at bounding box center [318, 495] width 129 height 20
drag, startPoint x: 499, startPoint y: 492, endPoint x: 407, endPoint y: 497, distance: 91.9
click at [412, 497] on input "goopsMeshwork$8" at bounding box center [476, 495] width 129 height 20
click at [517, 846] on div at bounding box center [470, 485] width 940 height 971
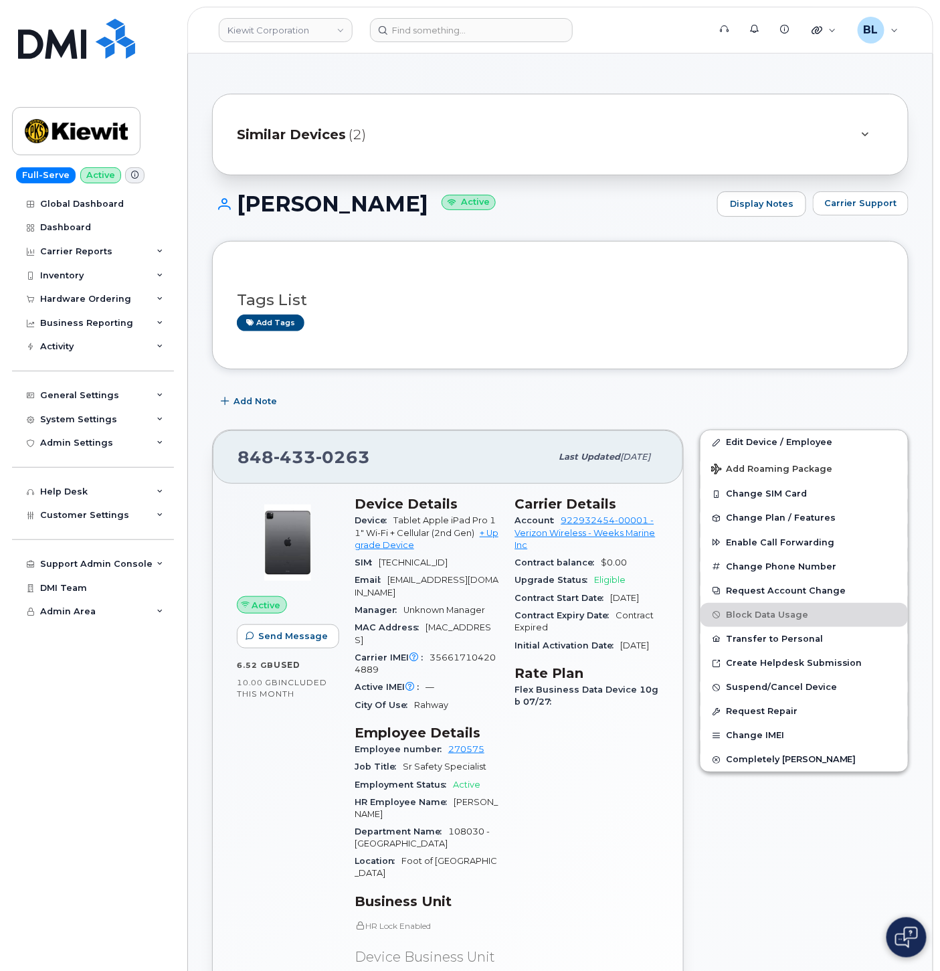
click at [316, 459] on span "433" at bounding box center [343, 457] width 54 height 20
copy span "848 433 0263"
click at [470, 35] on input at bounding box center [471, 30] width 203 height 24
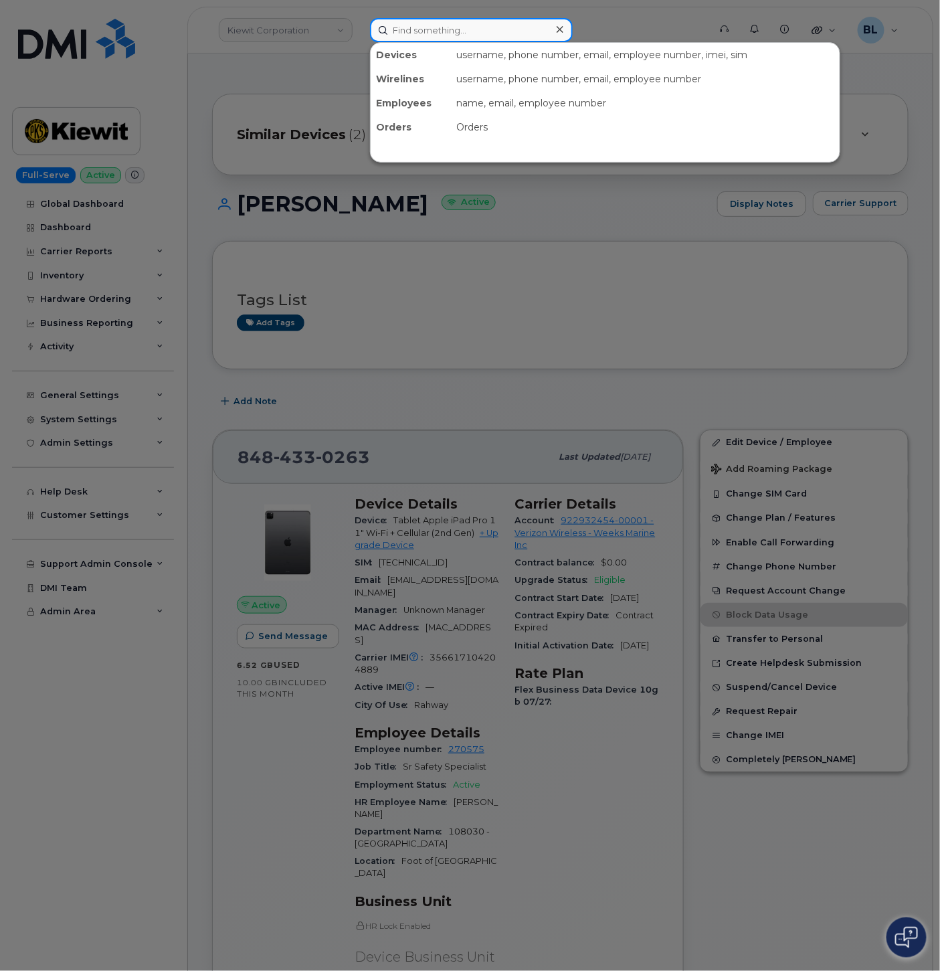
paste input "551-267-2230"
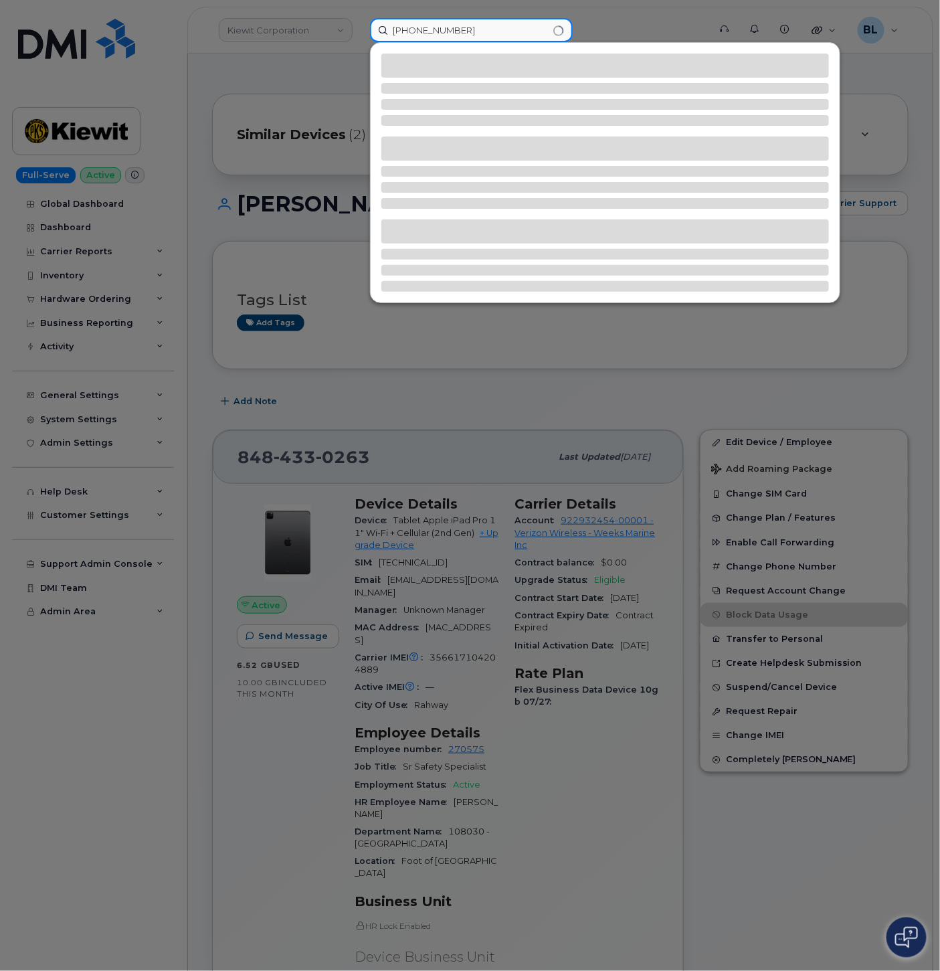
type input "551-267-2230"
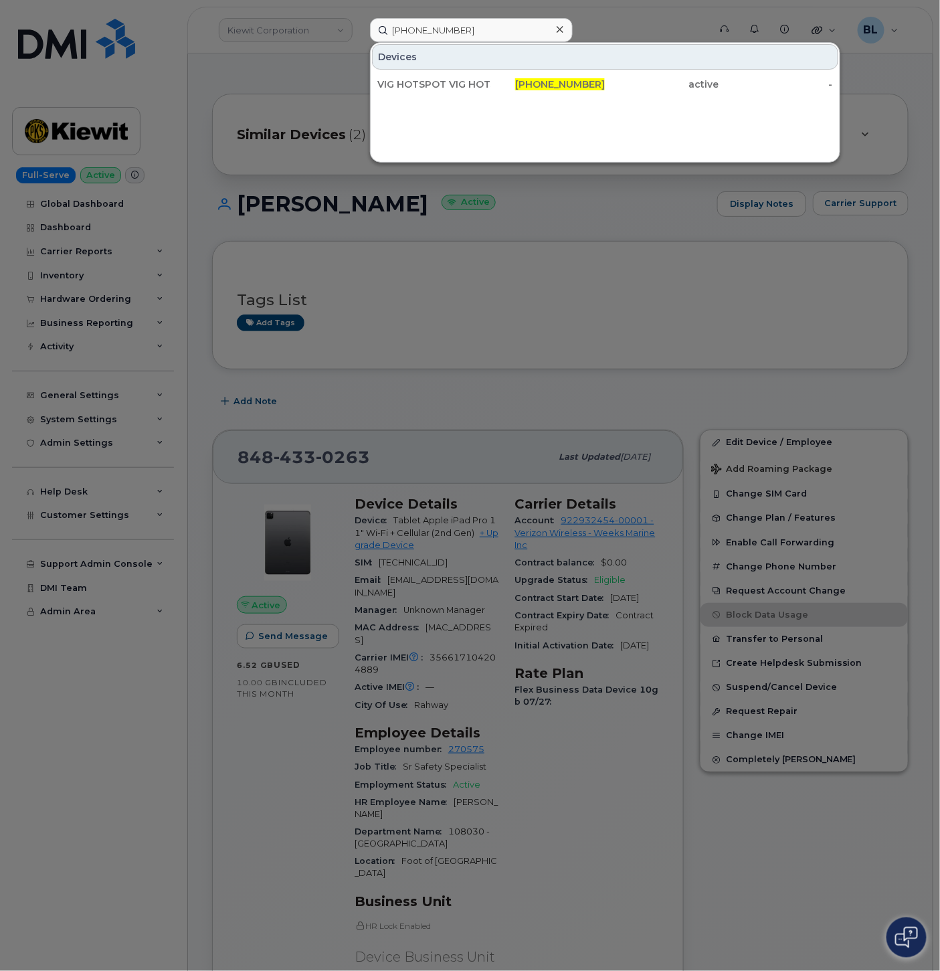
drag, startPoint x: 566, startPoint y: 83, endPoint x: 350, endPoint y: 163, distance: 230.4
click at [566, 83] on span "551-267-2230" at bounding box center [560, 84] width 90 height 12
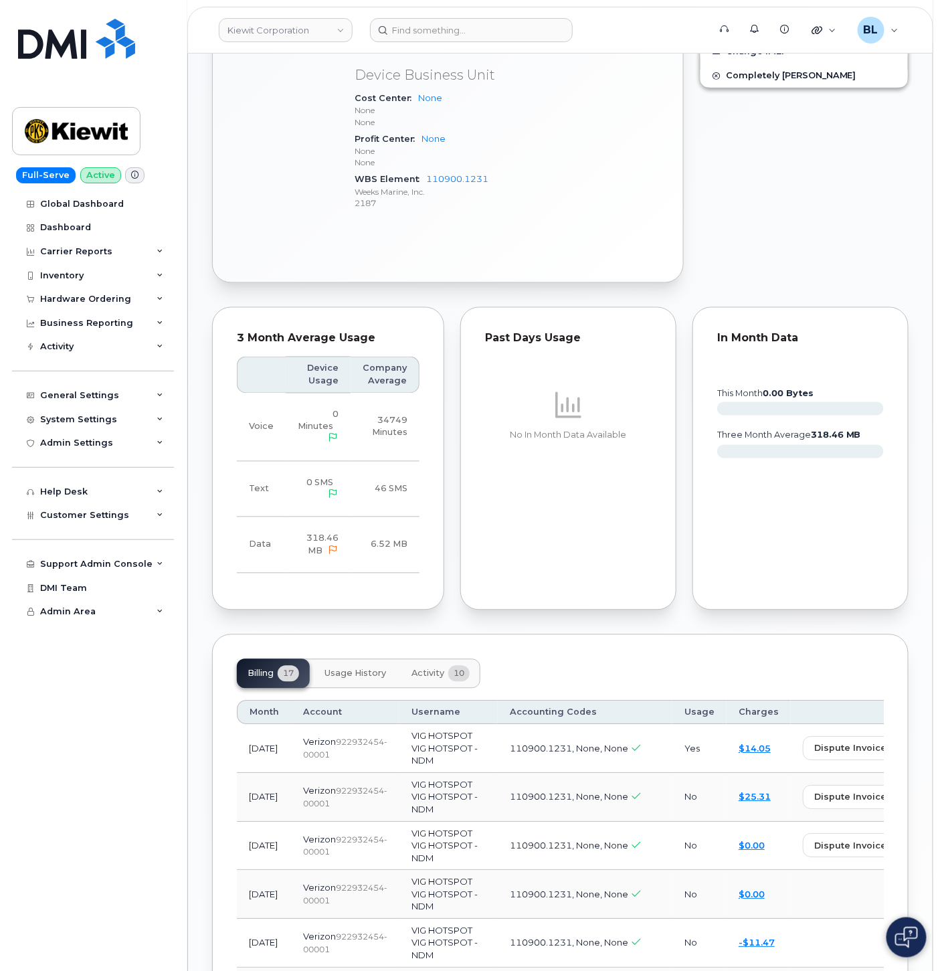
scroll to position [793, 0]
